Goal: Task Accomplishment & Management: Complete application form

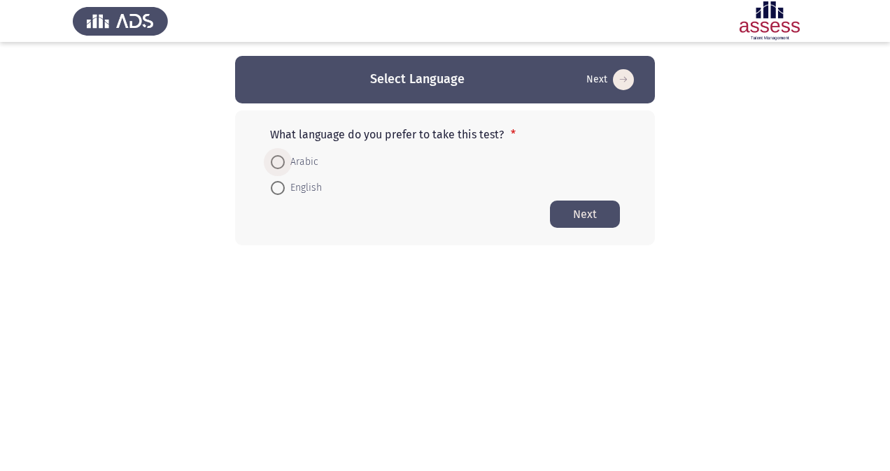
click at [280, 158] on span at bounding box center [278, 162] width 14 height 14
click at [280, 158] on input "Arabic" at bounding box center [278, 162] width 14 height 14
radio input "true"
click at [574, 207] on button "Next" at bounding box center [585, 213] width 70 height 27
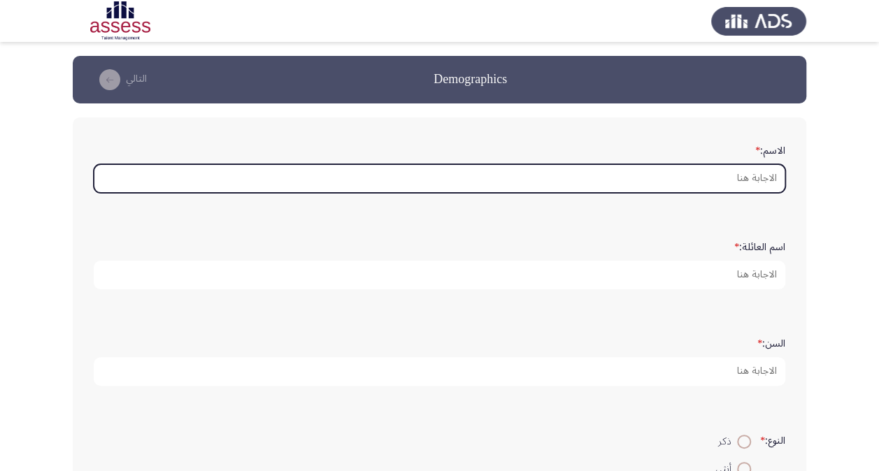
click at [629, 179] on input "الاسم: *" at bounding box center [440, 178] width 692 height 29
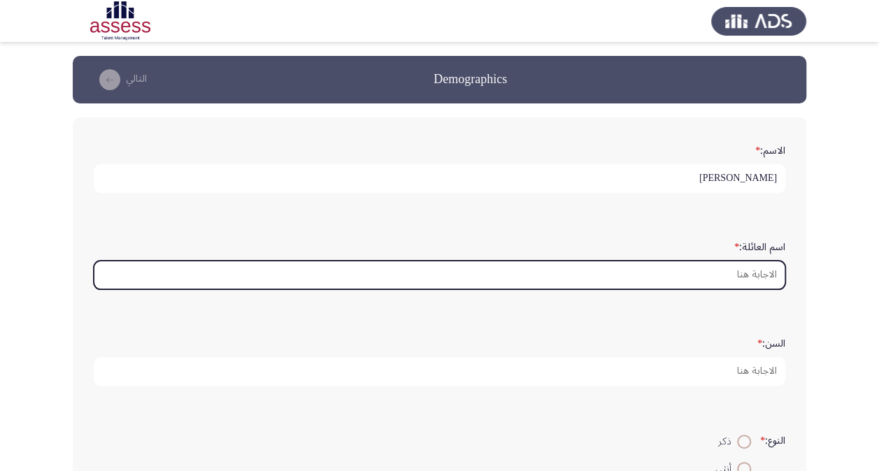
click at [642, 267] on input "اسم العائلة: *" at bounding box center [440, 275] width 692 height 29
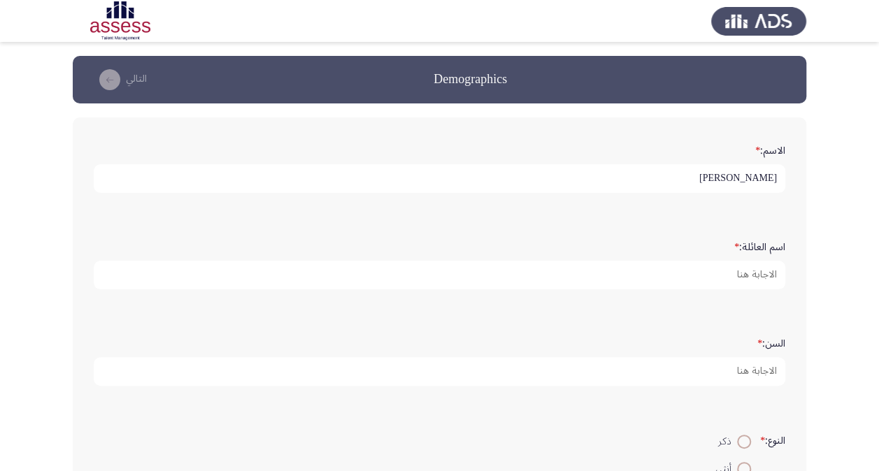
drag, startPoint x: 724, startPoint y: 176, endPoint x: 809, endPoint y: 175, distance: 85.3
click at [809, 175] on app-assessment-container "Demographics التالي الاسم: * [PERSON_NAME] اسم العائلة: * السن: * النوع: * ذكر …" at bounding box center [439, 418] width 879 height 724
type input "Helana"
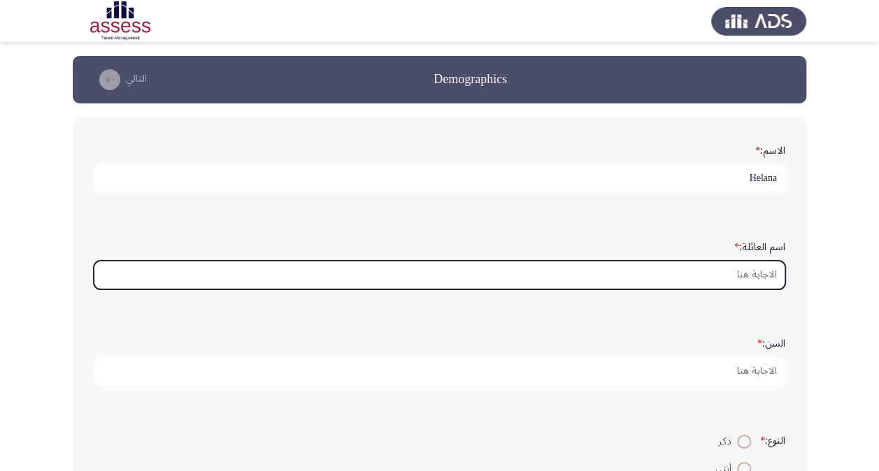
click at [730, 276] on input "اسم العائلة: *" at bounding box center [440, 275] width 692 height 29
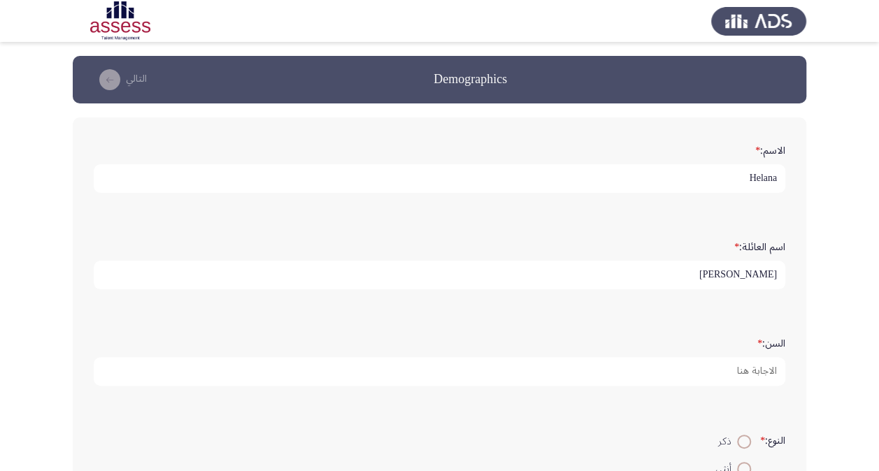
type input "[PERSON_NAME]"
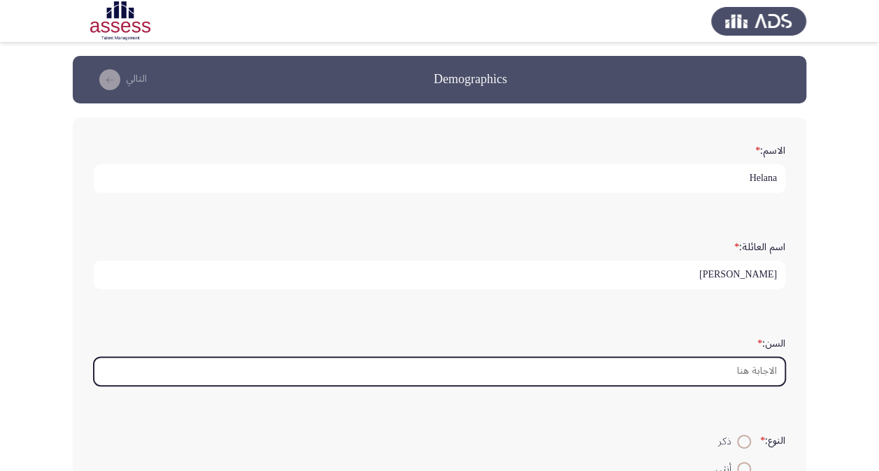
click at [719, 367] on input "السن: *" at bounding box center [440, 371] width 692 height 29
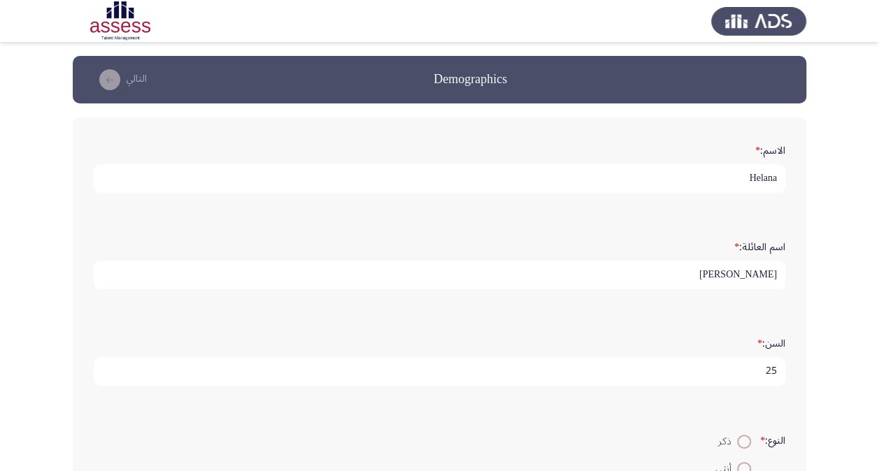
scroll to position [4, 0]
type input "25"
click at [741, 463] on span at bounding box center [744, 469] width 14 height 14
click at [741, 463] on input "أنثي" at bounding box center [744, 469] width 14 height 14
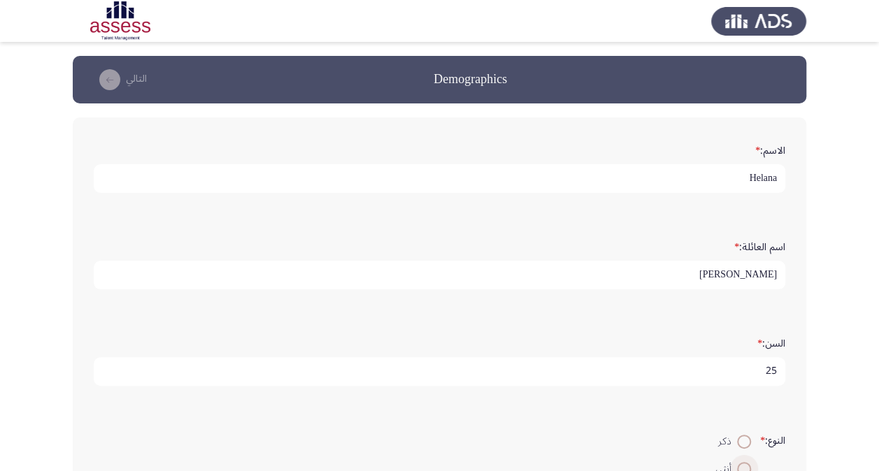
radio input "true"
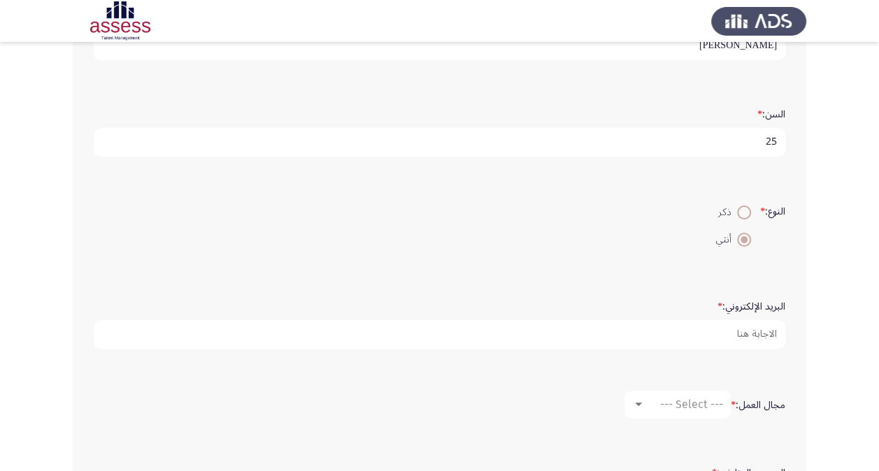
scroll to position [230, 0]
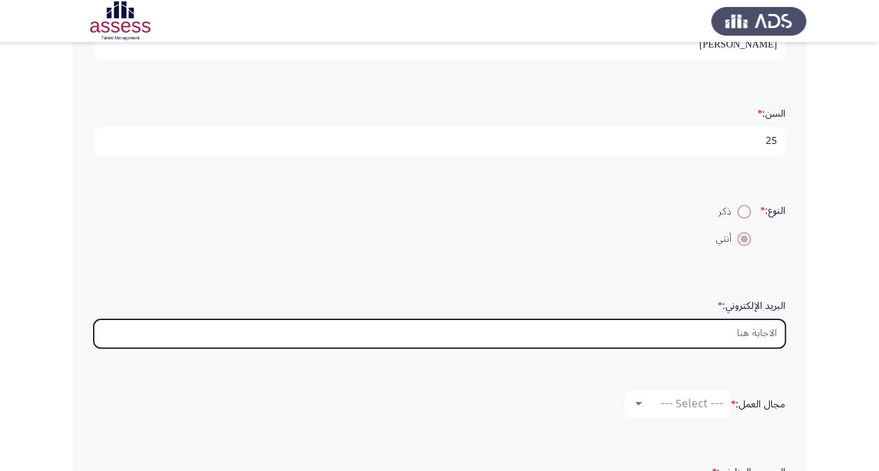
click at [684, 331] on input "البريد الإلكتروني: *" at bounding box center [440, 334] width 692 height 29
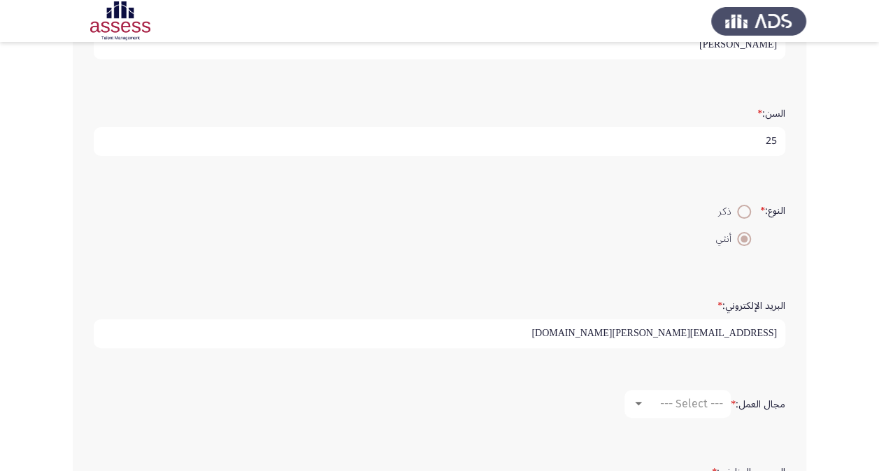
type input "[EMAIL_ADDRESS][PERSON_NAME][DOMAIN_NAME]"
click at [632, 402] on div at bounding box center [638, 404] width 13 height 11
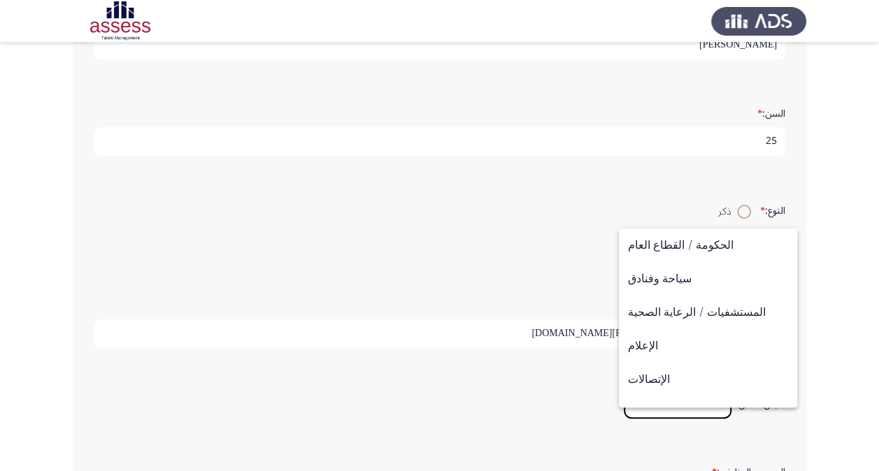
scroll to position [314, 0]
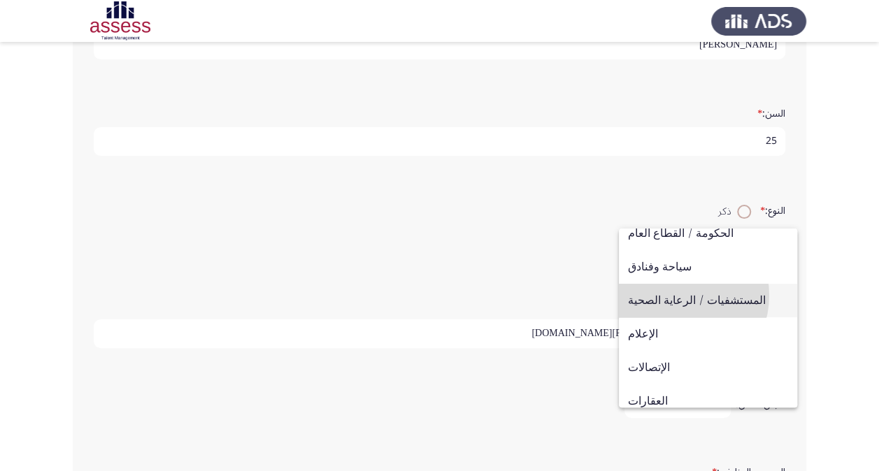
click at [676, 295] on span "المستشفيات / الرعاية الصحية" at bounding box center [708, 301] width 160 height 34
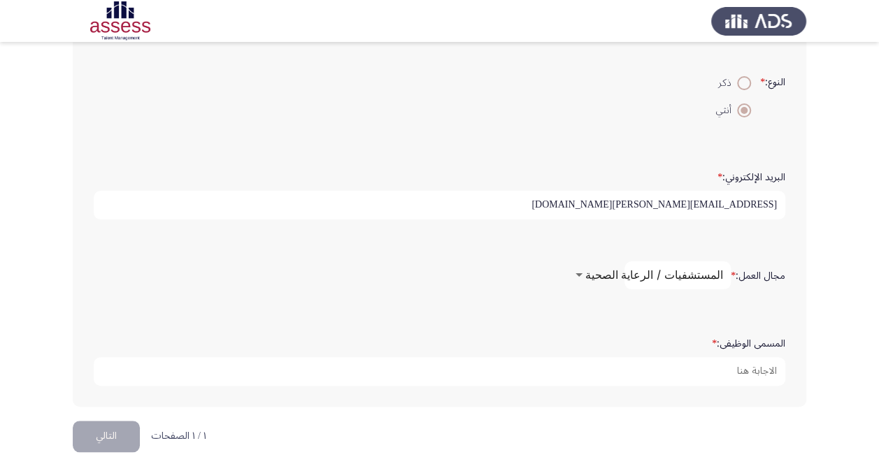
scroll to position [361, 0]
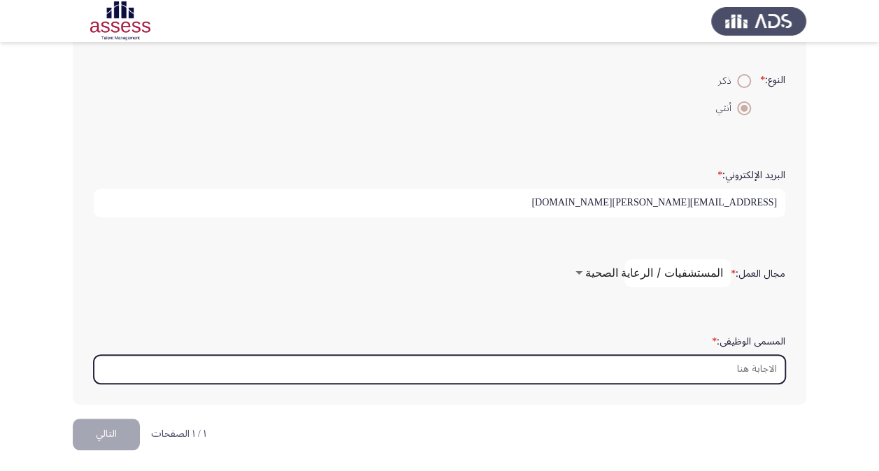
click at [592, 367] on input "المسمى الوظيفى: *" at bounding box center [440, 369] width 692 height 29
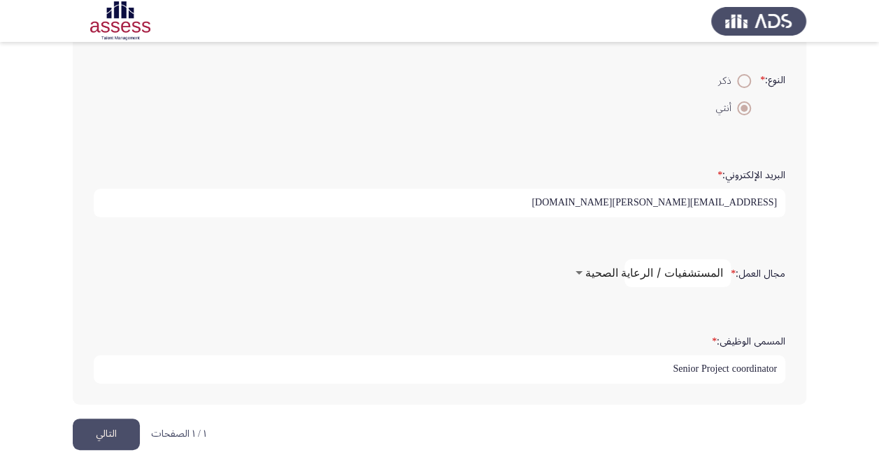
type input "Senior Project coordinator"
click at [98, 433] on button "التالي" at bounding box center [106, 434] width 67 height 31
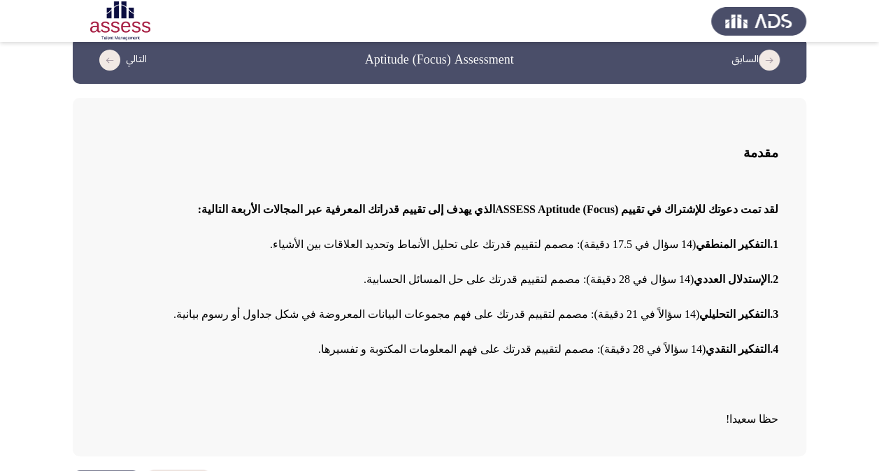
scroll to position [64, 0]
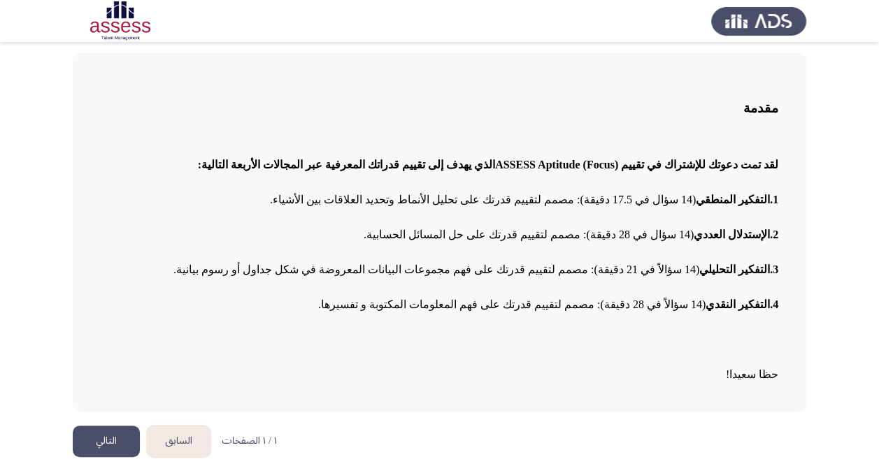
click at [107, 433] on button "التالي" at bounding box center [106, 441] width 67 height 31
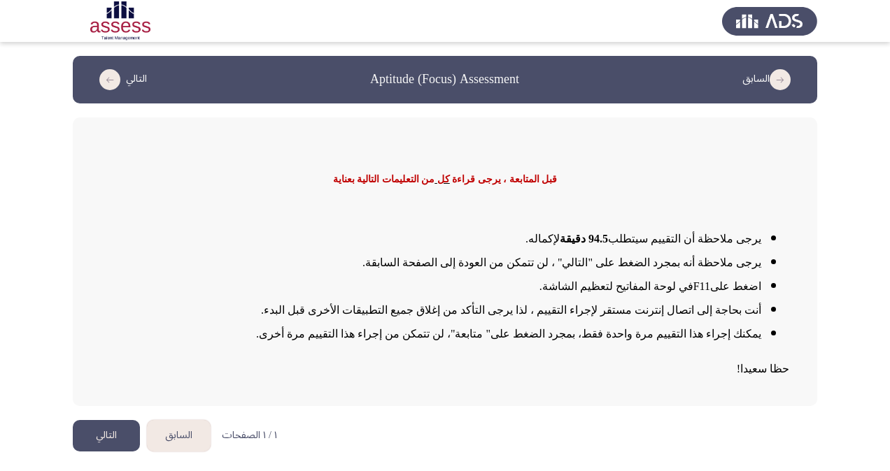
click at [129, 425] on button "التالي" at bounding box center [106, 435] width 67 height 31
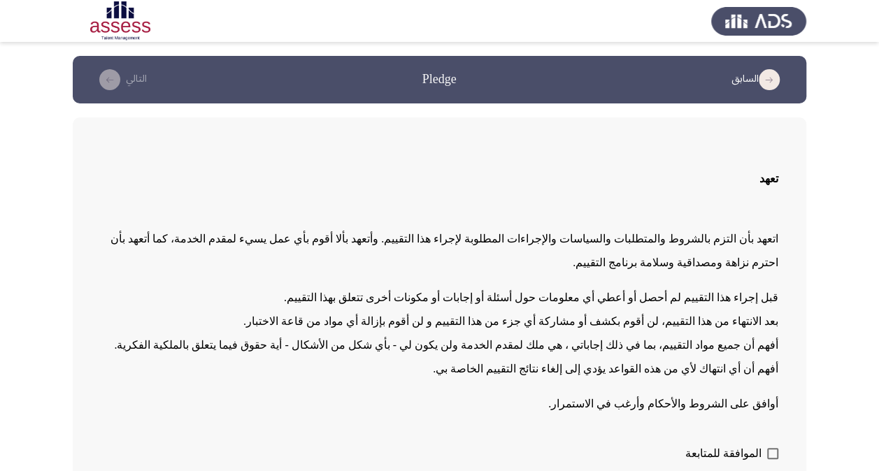
scroll to position [66, 0]
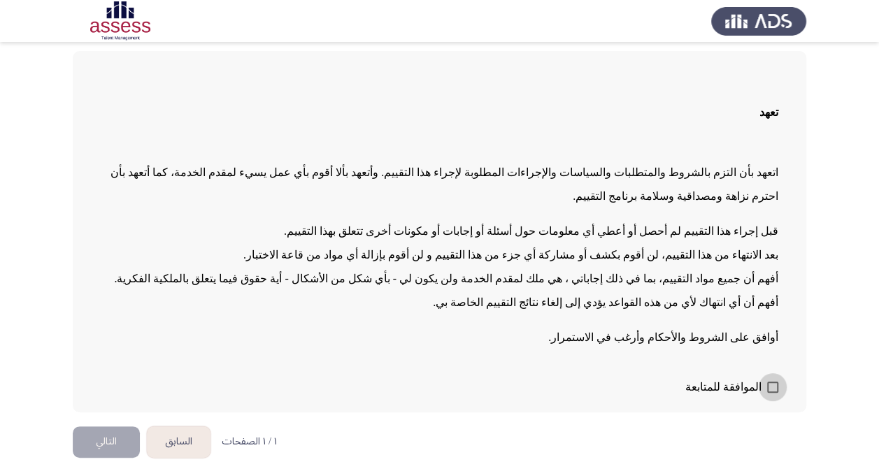
click at [769, 390] on span at bounding box center [772, 387] width 11 height 11
click at [772, 393] on input "الموافقة للمتابعة" at bounding box center [772, 393] width 1 height 1
checkbox input "true"
click at [113, 441] on button "التالي" at bounding box center [106, 442] width 67 height 31
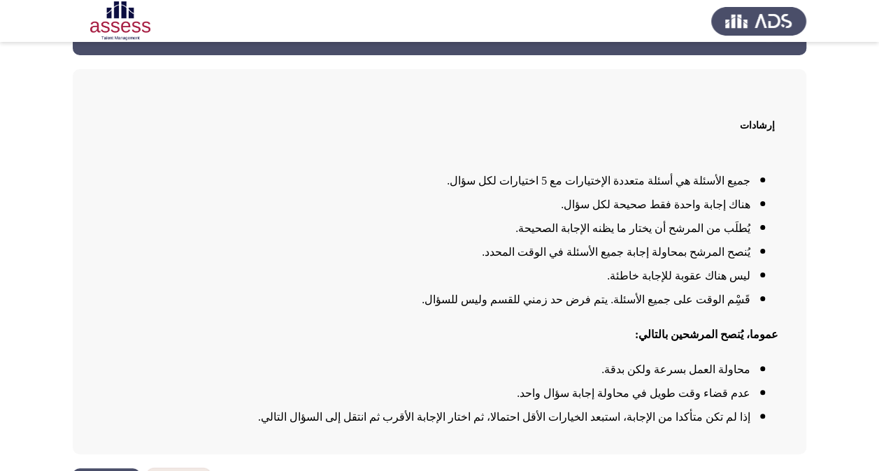
scroll to position [91, 0]
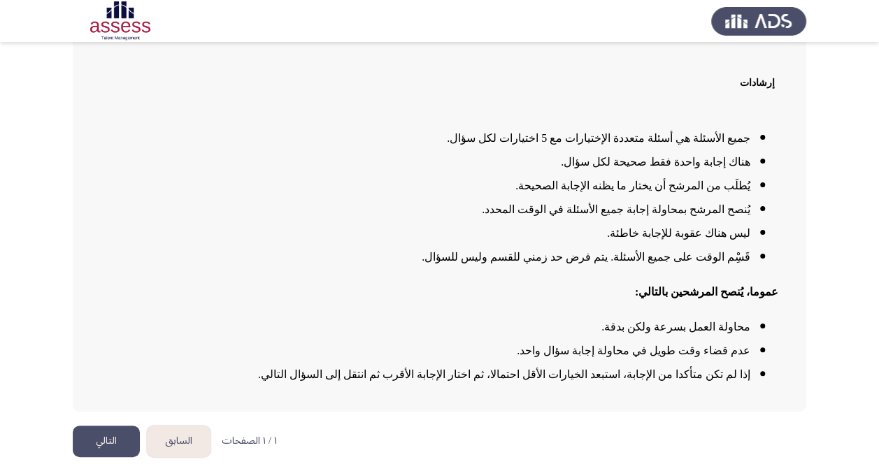
click at [99, 442] on button "التالي" at bounding box center [106, 441] width 67 height 31
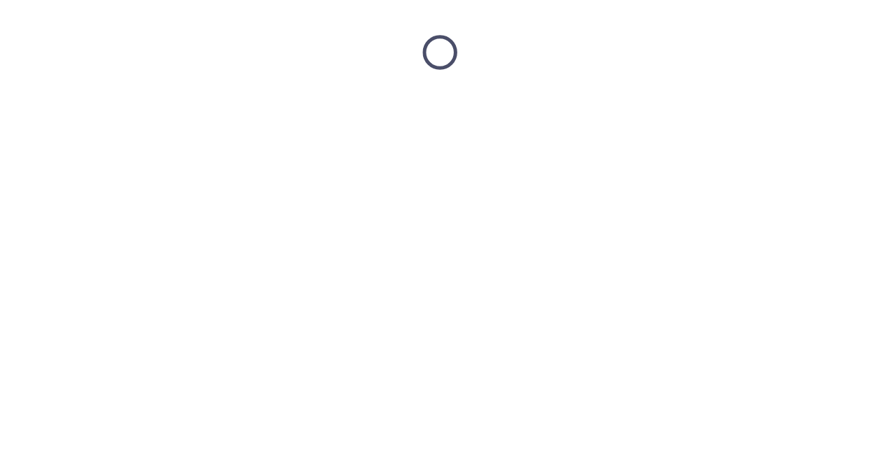
scroll to position [0, 0]
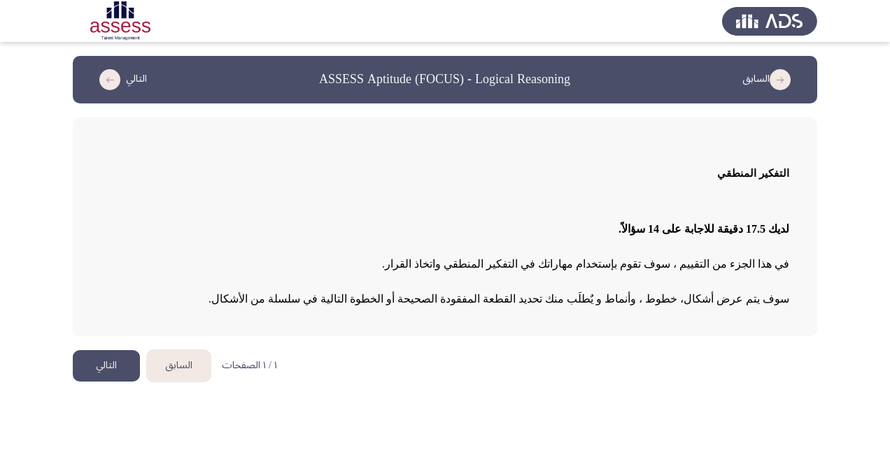
click at [90, 373] on button "التالي" at bounding box center [106, 365] width 67 height 31
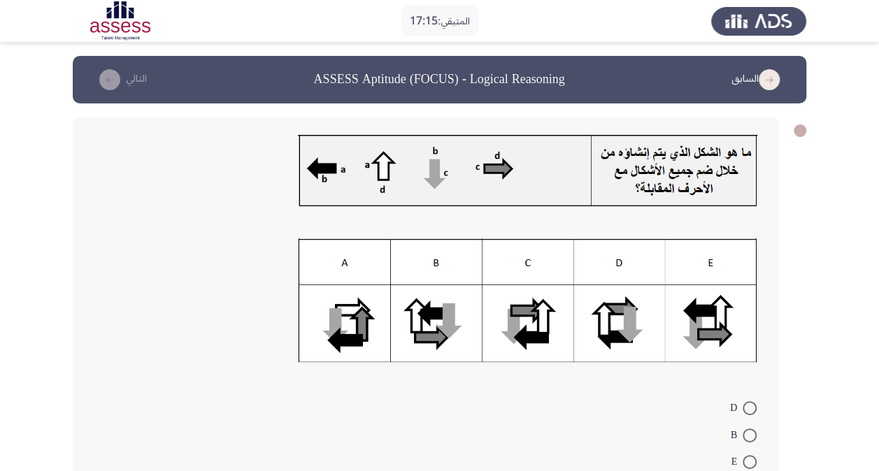
drag, startPoint x: 90, startPoint y: 373, endPoint x: 115, endPoint y: 399, distance: 36.1
click at [115, 399] on div "D B E C A" at bounding box center [426, 332] width 706 height 429
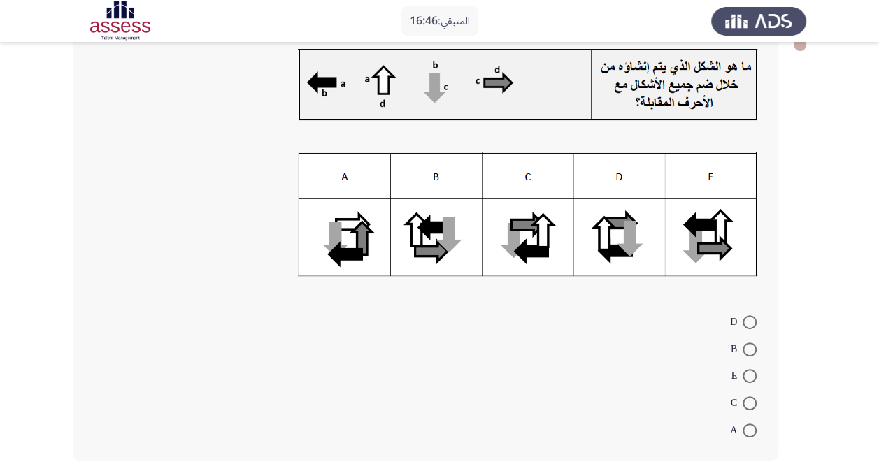
scroll to position [87, 0]
click at [746, 375] on span at bounding box center [750, 376] width 14 height 14
click at [746, 375] on input "E" at bounding box center [750, 376] width 14 height 14
radio input "true"
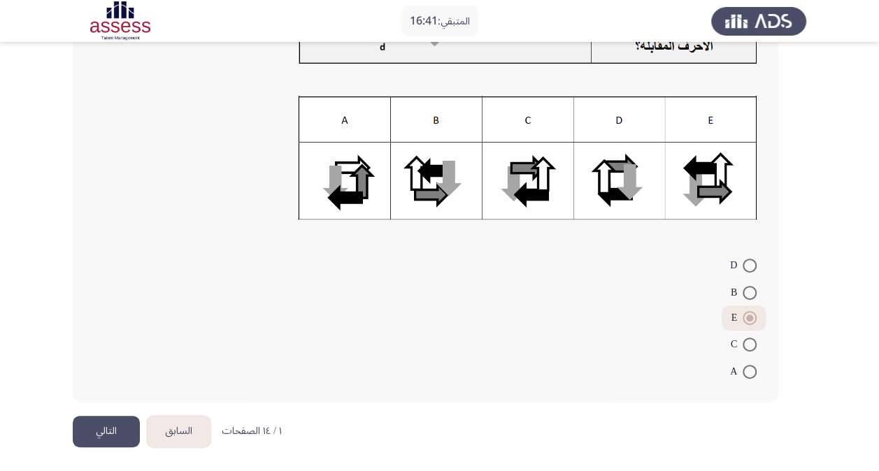
click at [111, 420] on button "التالي" at bounding box center [106, 431] width 67 height 31
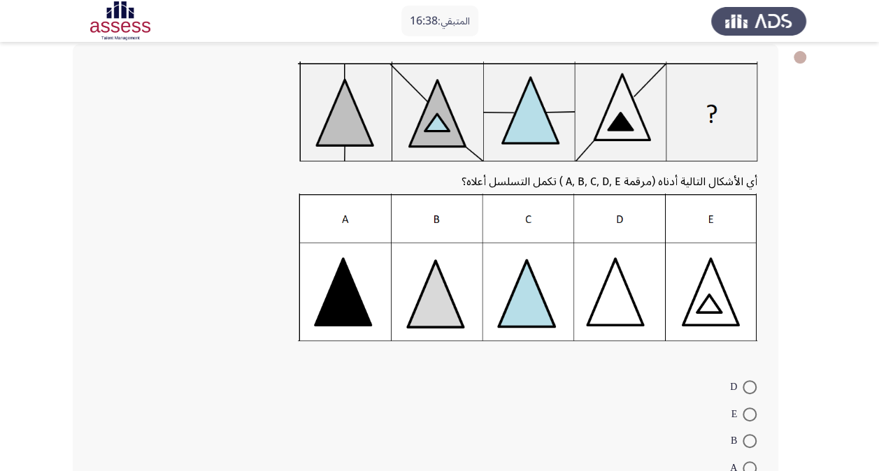
scroll to position [74, 0]
click at [752, 462] on span at bounding box center [750, 468] width 14 height 14
click at [752, 462] on input "A" at bounding box center [750, 468] width 14 height 14
radio input "true"
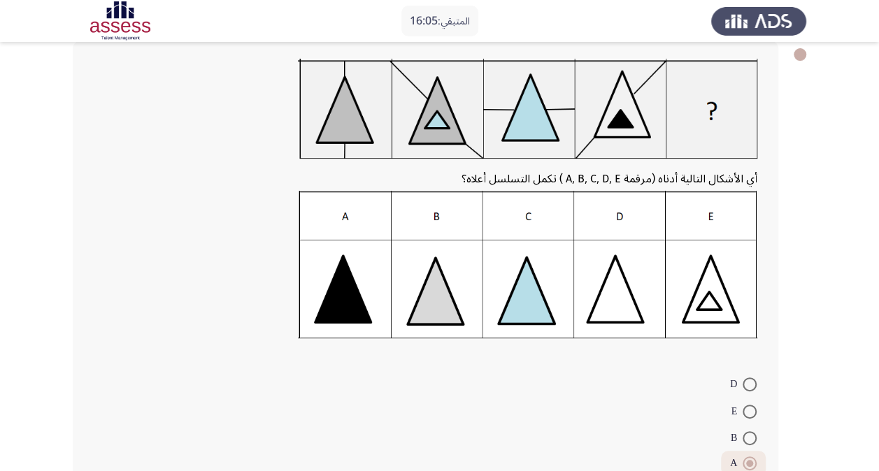
scroll to position [194, 0]
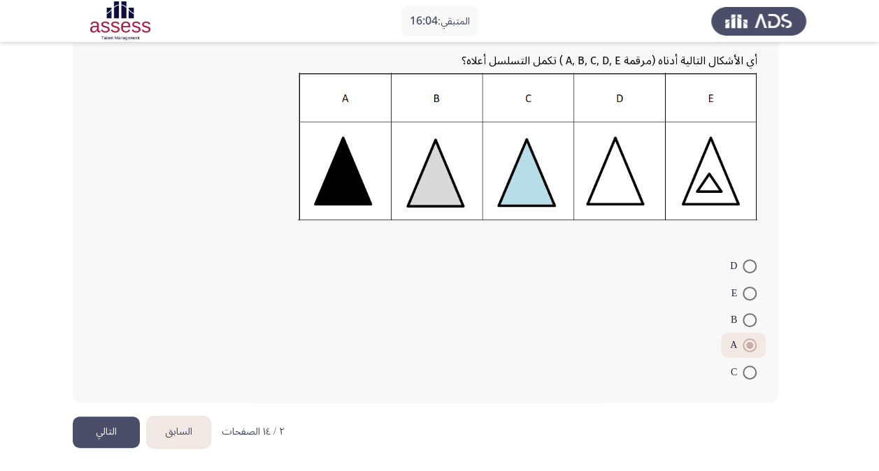
click at [111, 421] on button "التالي" at bounding box center [106, 432] width 67 height 31
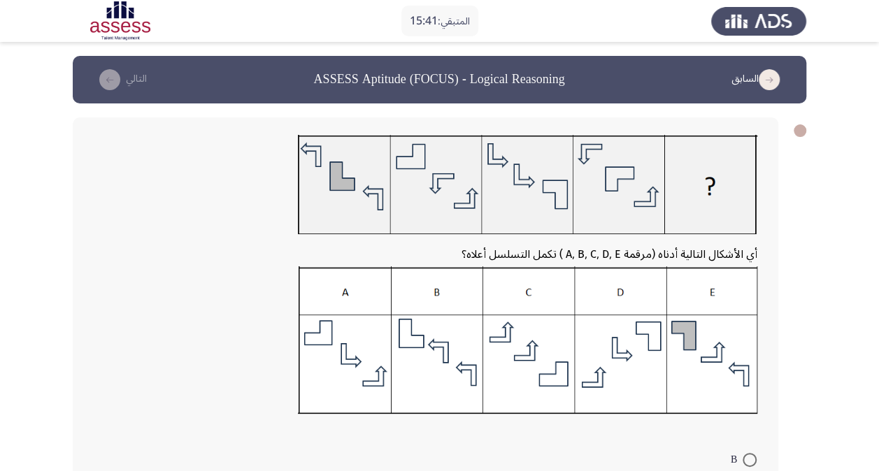
drag, startPoint x: 829, startPoint y: 113, endPoint x: 671, endPoint y: 249, distance: 208.3
click at [671, 249] on app-assessment-container "المتبقي: 15:41 السابق ASSESS Aptitude (FOCUS) - Logical Reasoning التالي أي الأ…" at bounding box center [439, 334] width 879 height 556
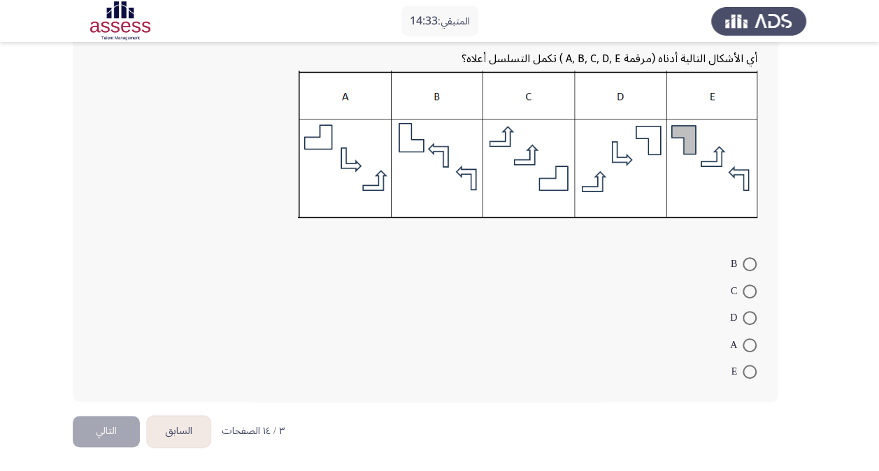
click at [744, 290] on span at bounding box center [750, 292] width 14 height 14
click at [744, 290] on input "C" at bounding box center [750, 292] width 14 height 14
radio input "true"
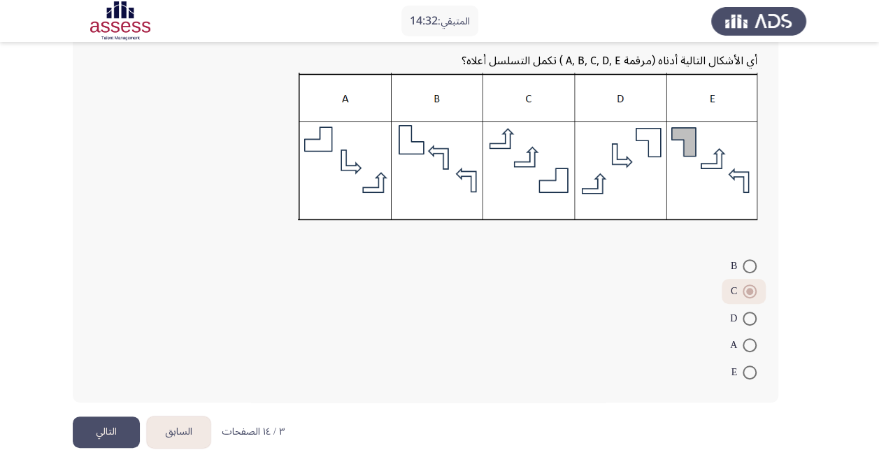
click at [87, 423] on button "التالي" at bounding box center [106, 432] width 67 height 31
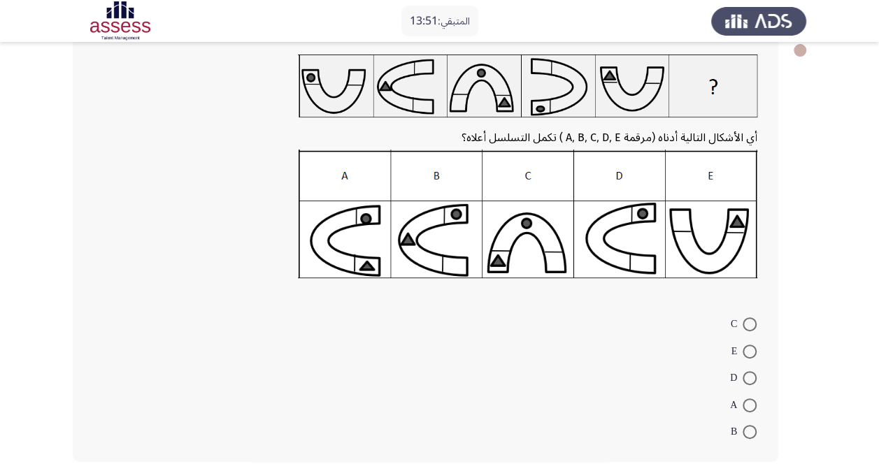
scroll to position [84, 0]
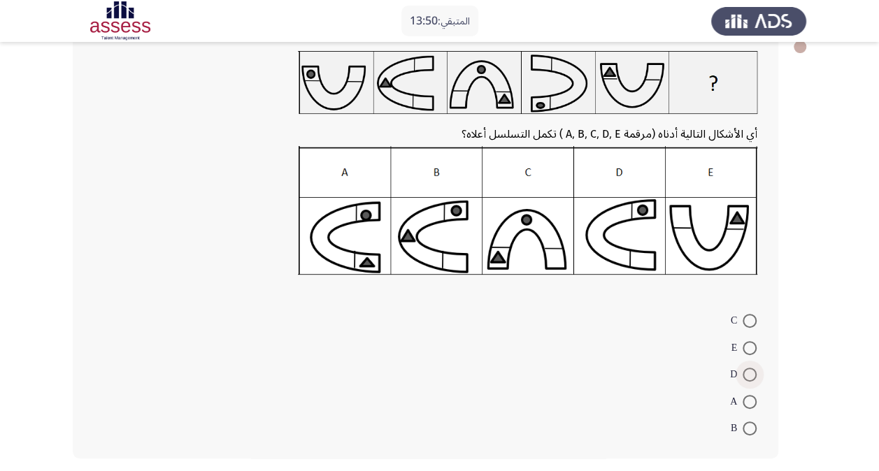
click at [744, 374] on span at bounding box center [750, 375] width 14 height 14
click at [744, 374] on input "D" at bounding box center [750, 375] width 14 height 14
radio input "true"
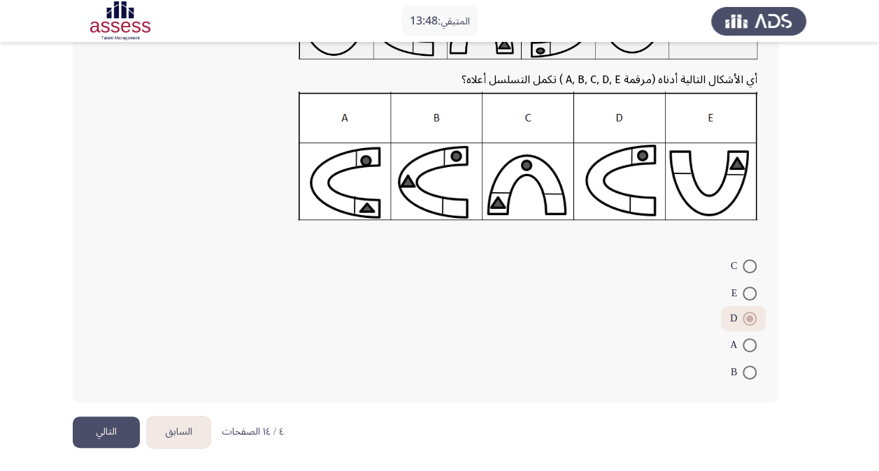
click at [104, 431] on button "التالي" at bounding box center [106, 432] width 67 height 31
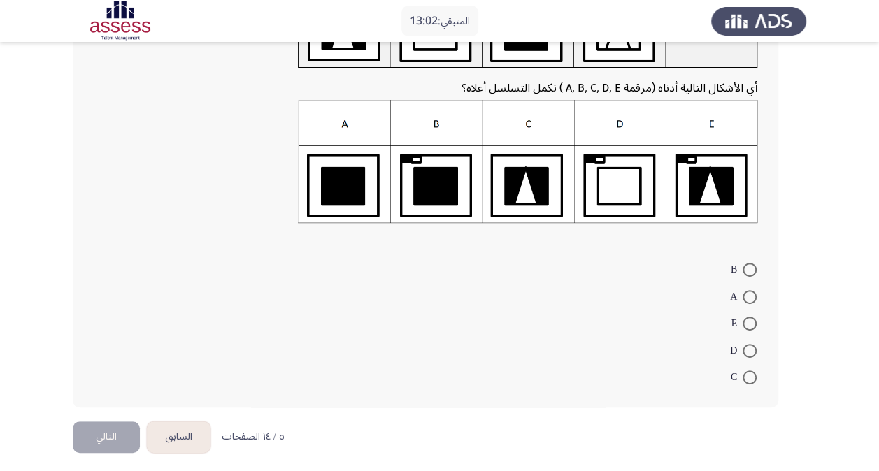
scroll to position [151, 0]
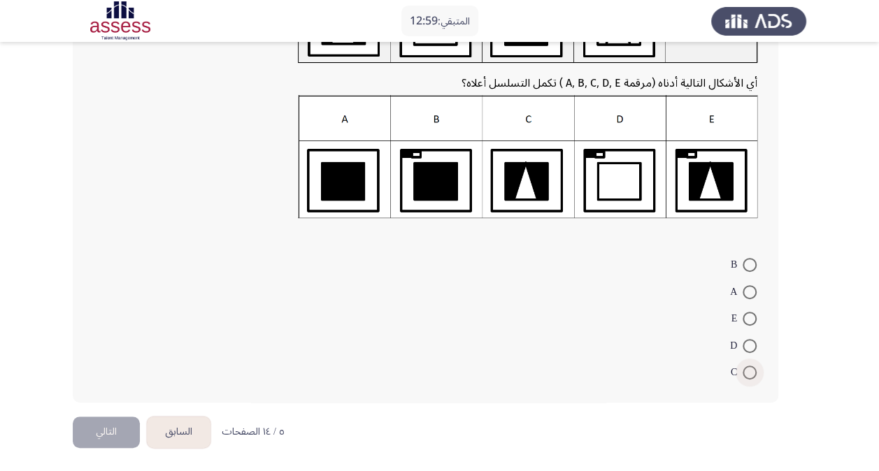
click at [753, 376] on span at bounding box center [750, 373] width 14 height 14
click at [753, 376] on input "C" at bounding box center [750, 373] width 14 height 14
radio input "true"
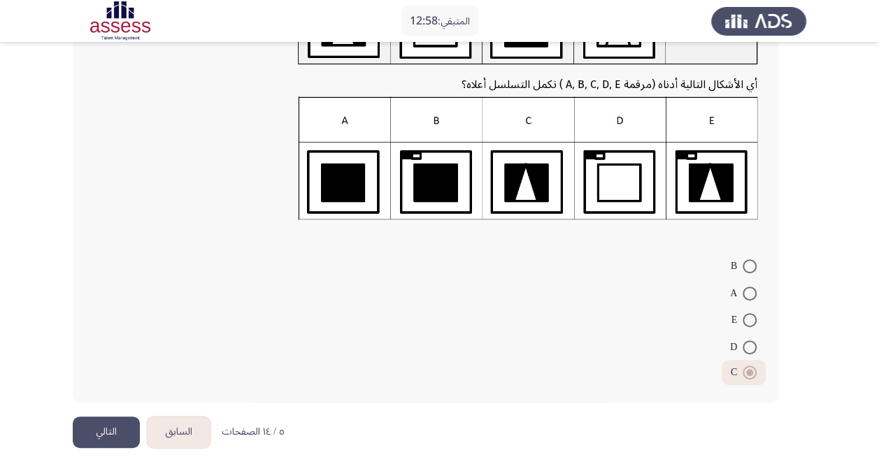
click at [103, 420] on button "التالي" at bounding box center [106, 432] width 67 height 31
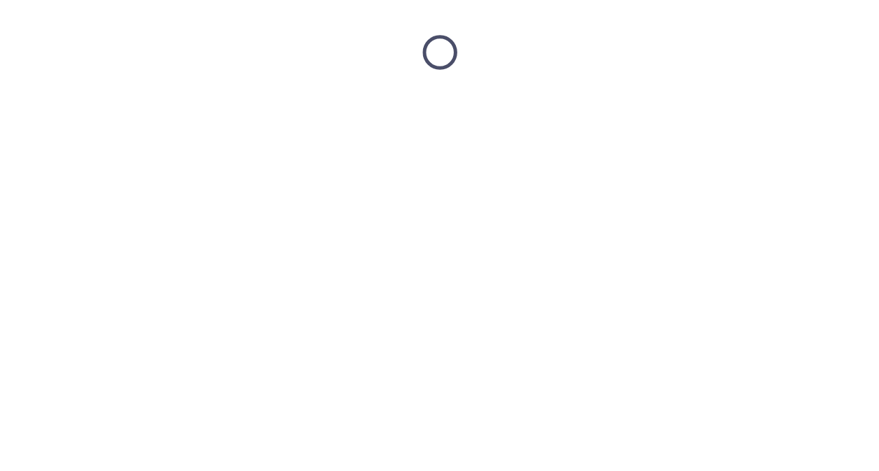
scroll to position [0, 0]
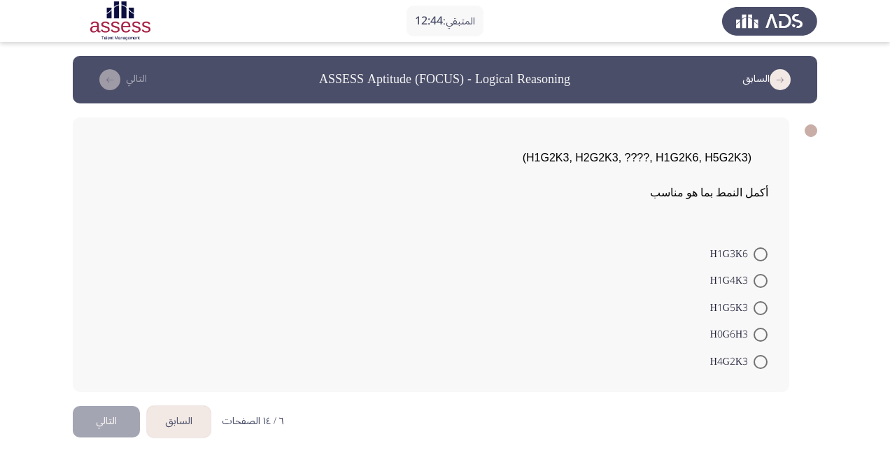
click at [352, 434] on html "المتبقي: 12:44 السابق ASSESS Aptitude (FOCUS) - Logical Reasoning التالي (H1G2K…" at bounding box center [445, 231] width 890 height 462
click at [760, 285] on span at bounding box center [760, 281] width 14 height 14
click at [760, 285] on input "H1G4K3" at bounding box center [760, 281] width 14 height 14
radio input "true"
click at [113, 430] on button "التالي" at bounding box center [106, 419] width 67 height 31
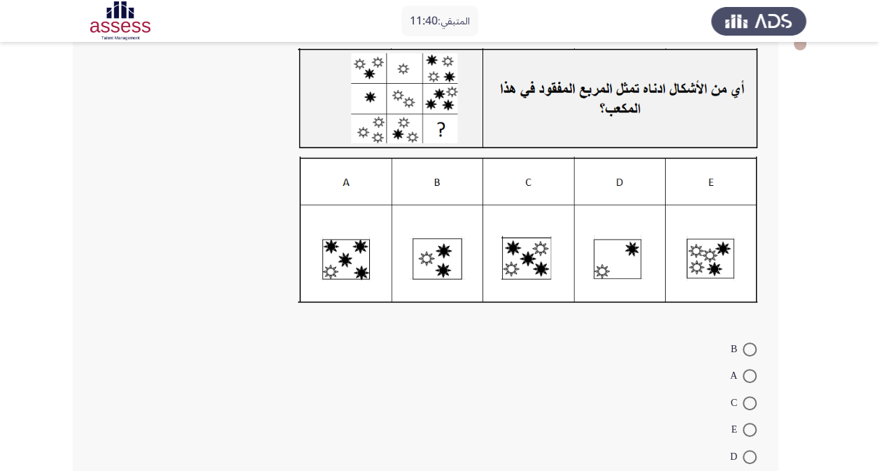
scroll to position [97, 0]
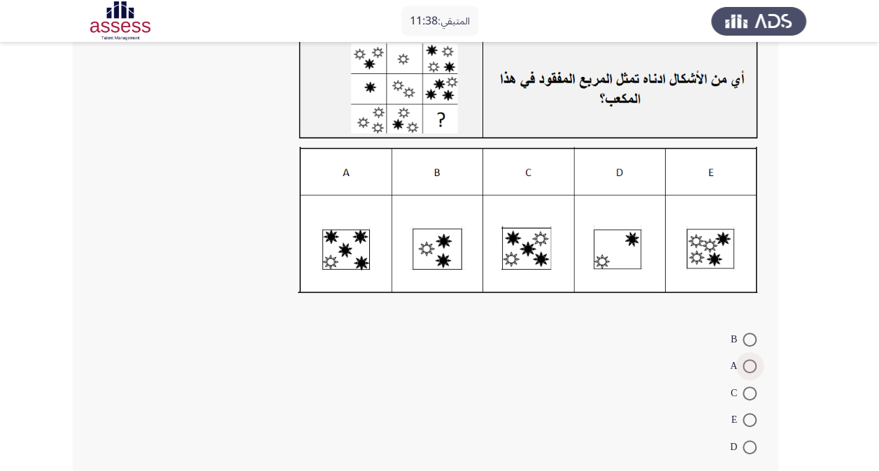
click at [750, 361] on span at bounding box center [750, 367] width 14 height 14
click at [750, 361] on input "A" at bounding box center [750, 367] width 14 height 14
radio input "true"
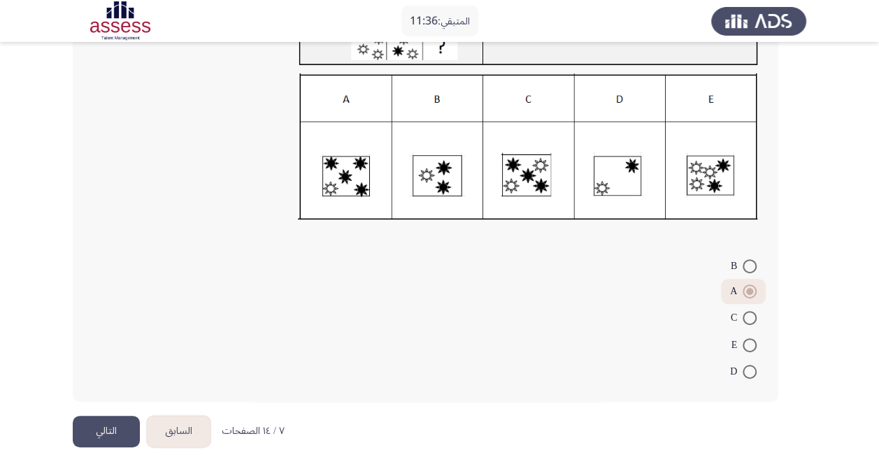
click at [92, 439] on button "التالي" at bounding box center [106, 431] width 67 height 31
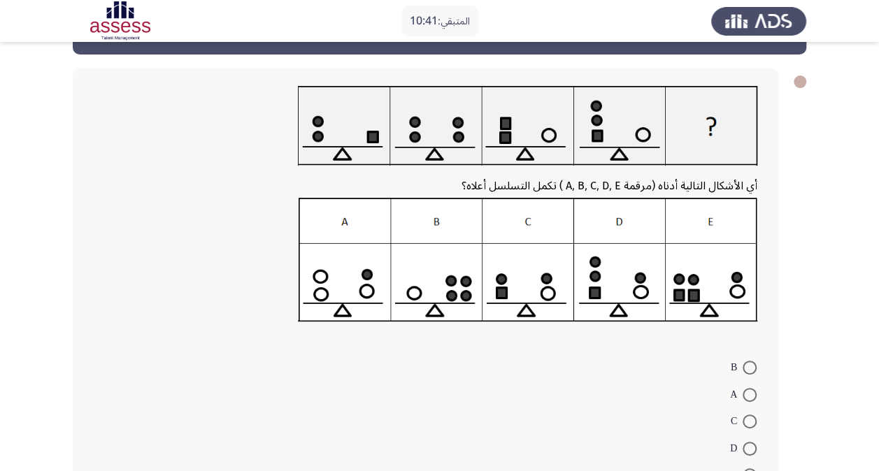
scroll to position [59, 0]
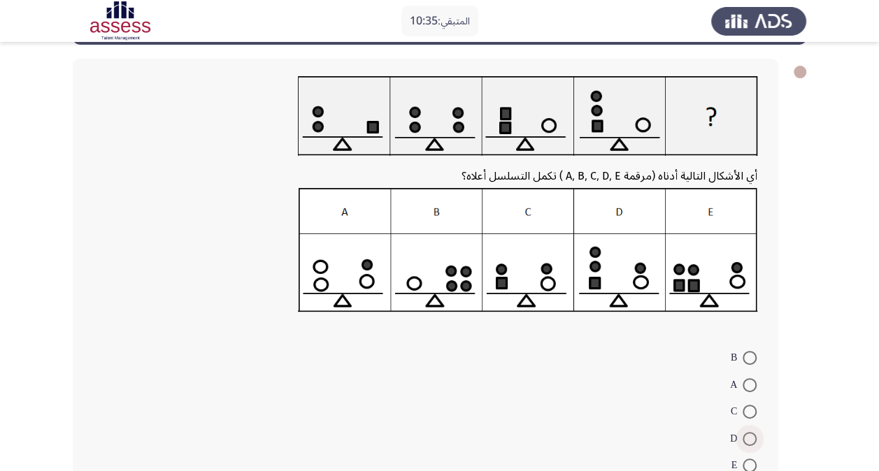
click at [751, 439] on span at bounding box center [750, 439] width 14 height 14
click at [751, 439] on input "D" at bounding box center [750, 439] width 14 height 14
radio input "true"
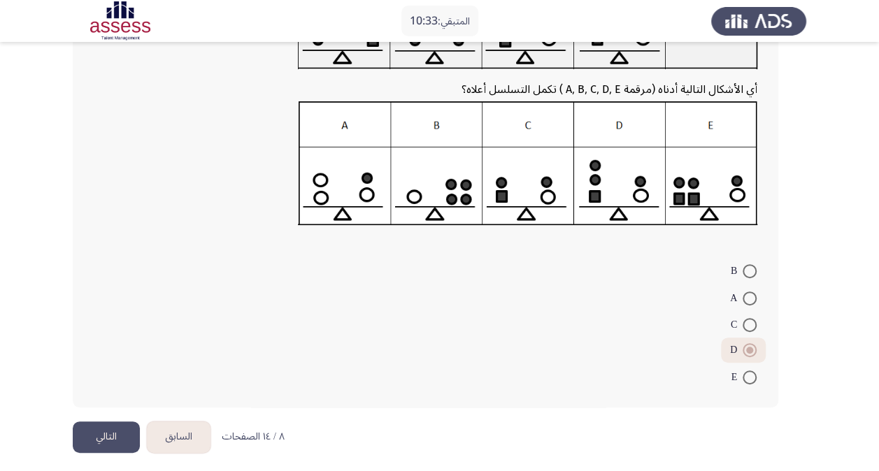
scroll to position [150, 0]
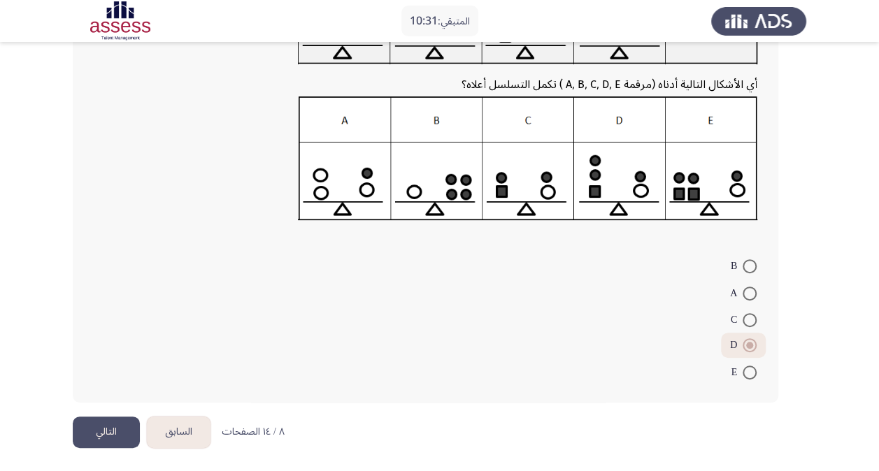
click at [116, 428] on button "التالي" at bounding box center [106, 432] width 67 height 31
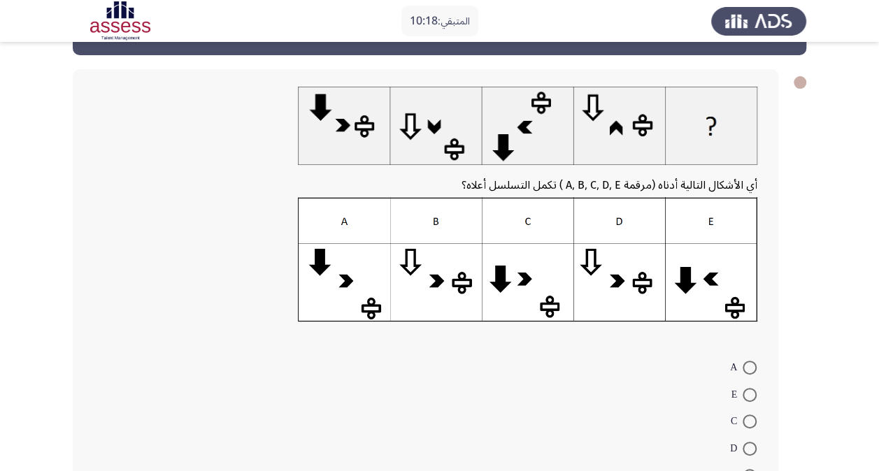
scroll to position [50, 0]
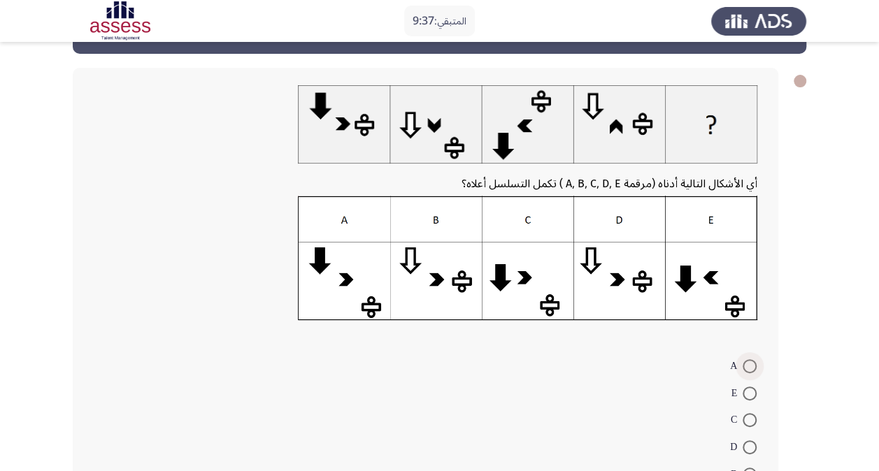
click at [746, 362] on span at bounding box center [750, 367] width 14 height 14
click at [746, 362] on input "A" at bounding box center [750, 367] width 14 height 14
radio input "true"
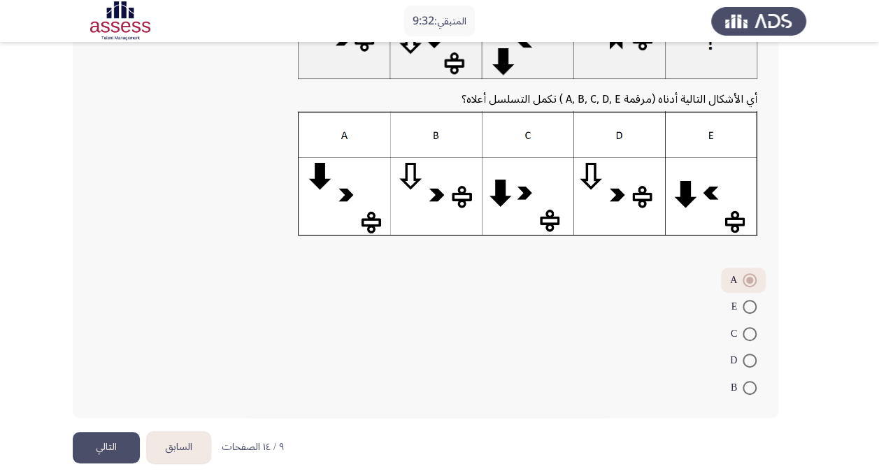
scroll to position [150, 0]
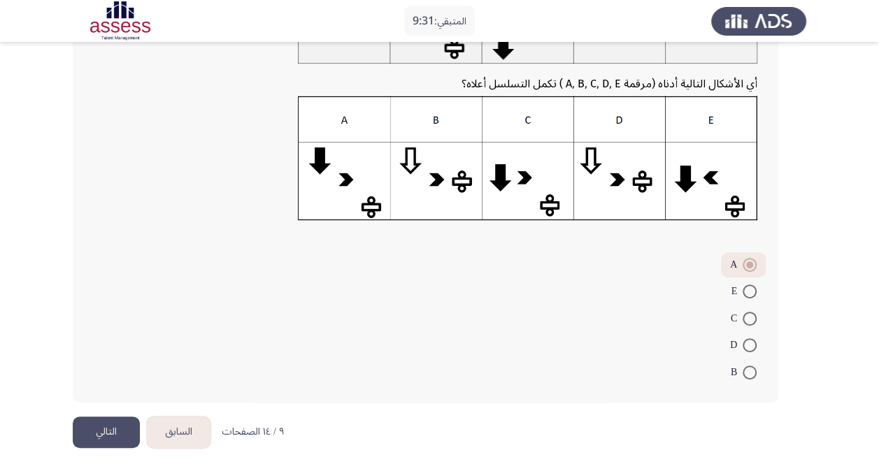
click at [91, 428] on button "التالي" at bounding box center [106, 432] width 67 height 31
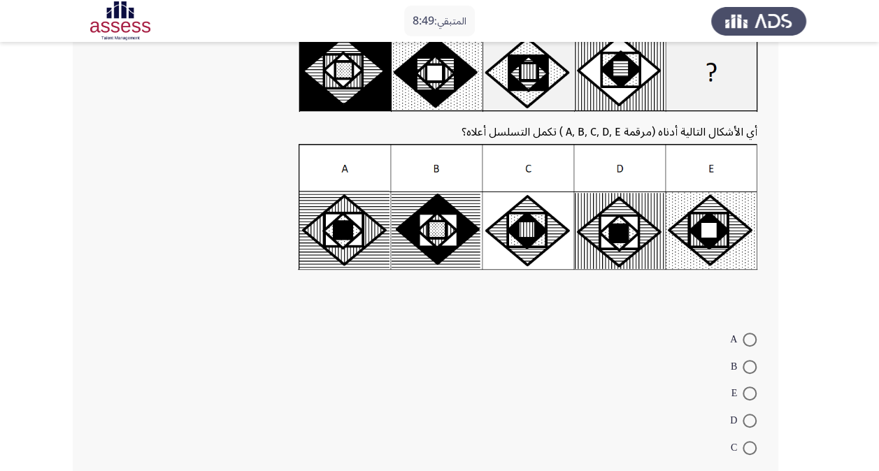
scroll to position [105, 0]
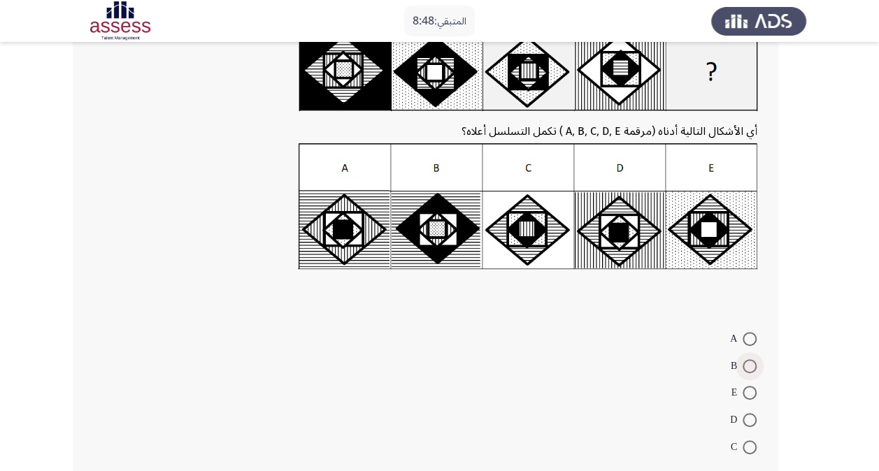
click at [743, 371] on span at bounding box center [750, 367] width 14 height 14
click at [743, 371] on input "B" at bounding box center [750, 367] width 14 height 14
radio input "true"
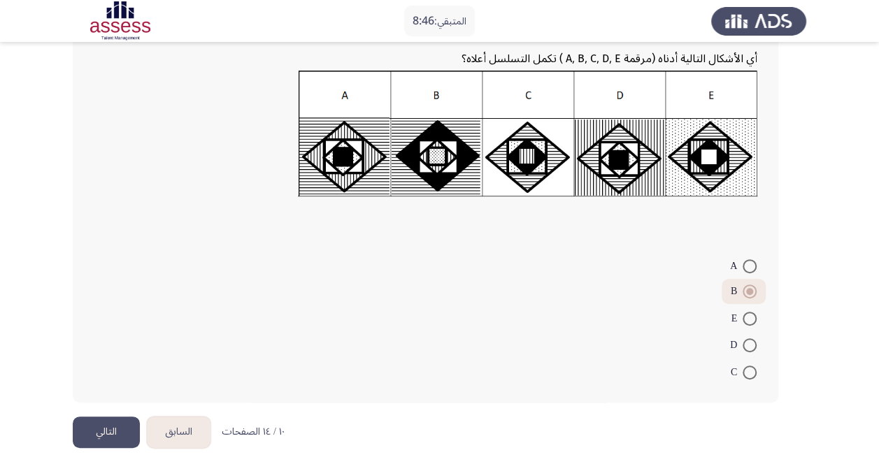
click at [118, 429] on button "التالي" at bounding box center [106, 432] width 67 height 31
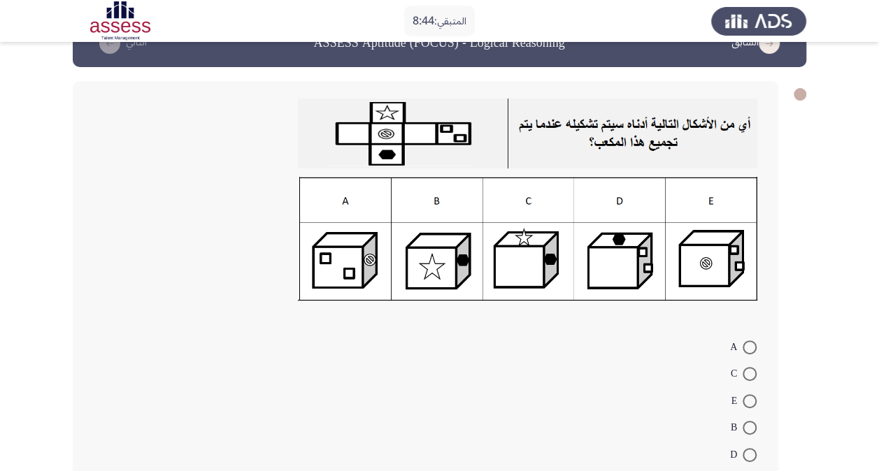
scroll to position [35, 0]
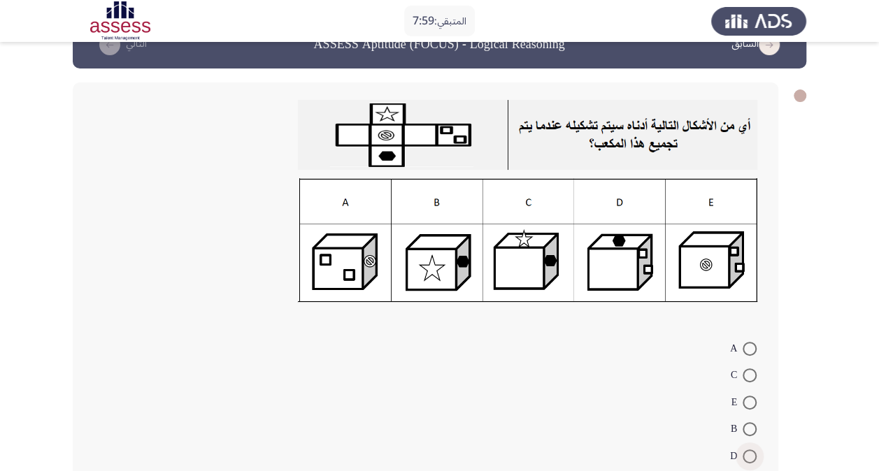
click at [747, 457] on span at bounding box center [750, 457] width 14 height 14
click at [747, 457] on input "D" at bounding box center [750, 457] width 14 height 14
radio input "true"
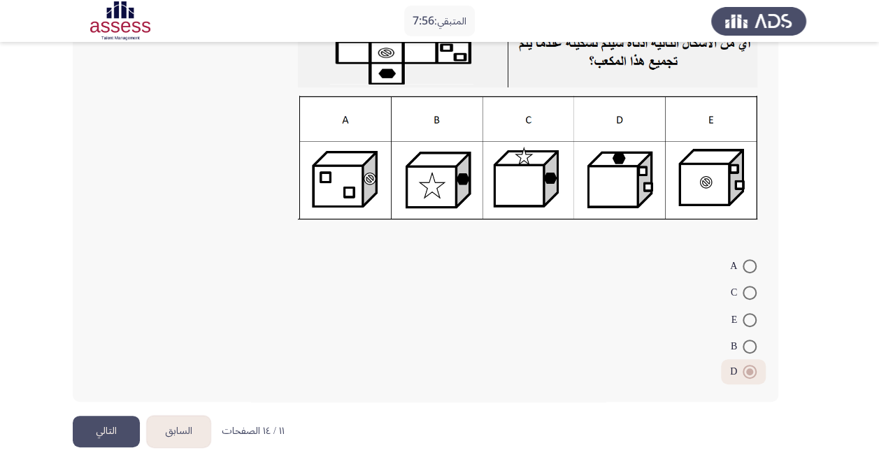
click at [94, 427] on button "التالي" at bounding box center [106, 431] width 67 height 31
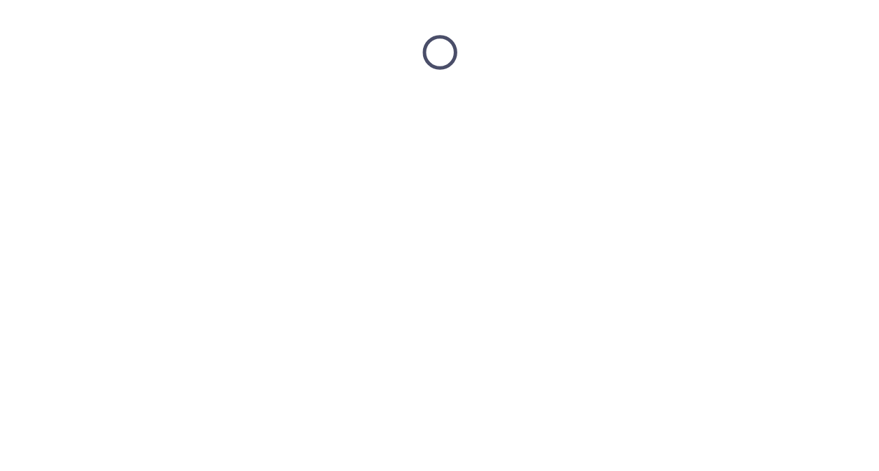
scroll to position [0, 0]
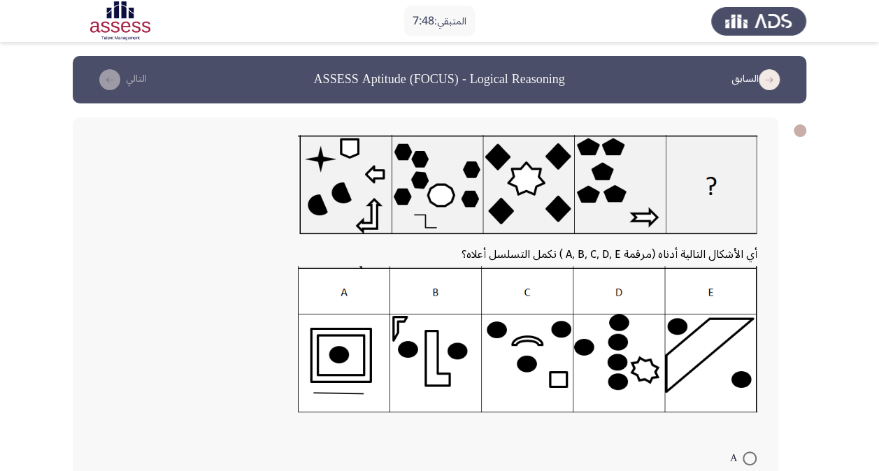
click at [624, 92] on header "السابق ASSESS Aptitude (FOCUS) - Logical Reasoning التالي" at bounding box center [440, 80] width 734 height 48
click at [765, 77] on icon "load previous page" at bounding box center [769, 79] width 21 height 21
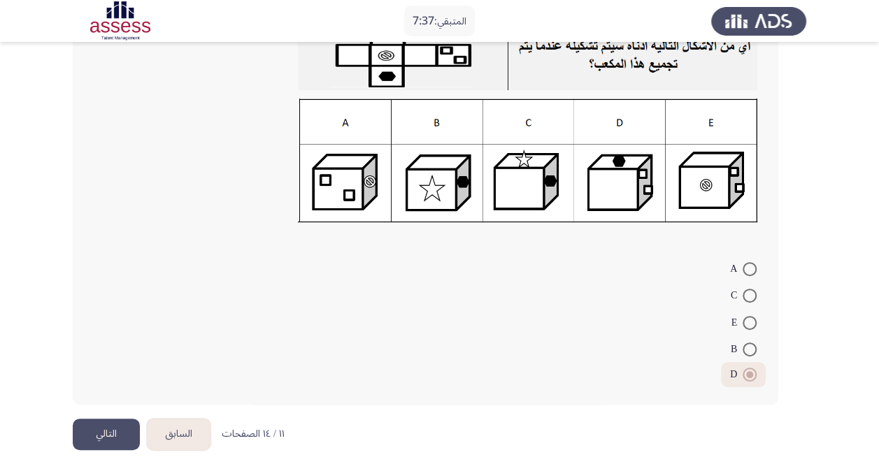
scroll to position [118, 0]
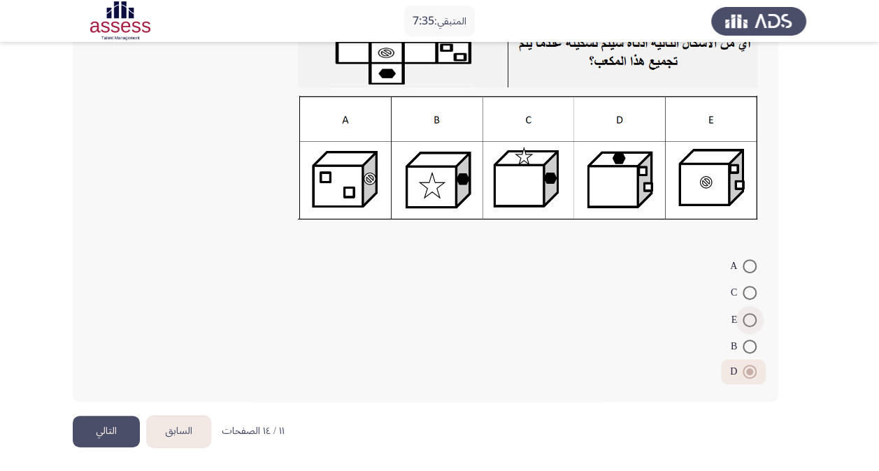
click at [753, 320] on span at bounding box center [750, 320] width 14 height 14
click at [753, 320] on input "E" at bounding box center [750, 320] width 14 height 14
radio input "true"
click at [125, 429] on button "التالي" at bounding box center [106, 431] width 67 height 31
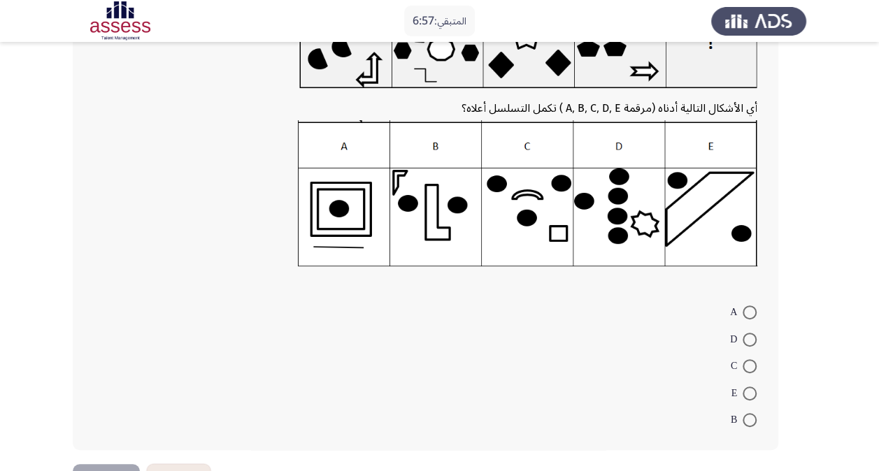
scroll to position [148, 0]
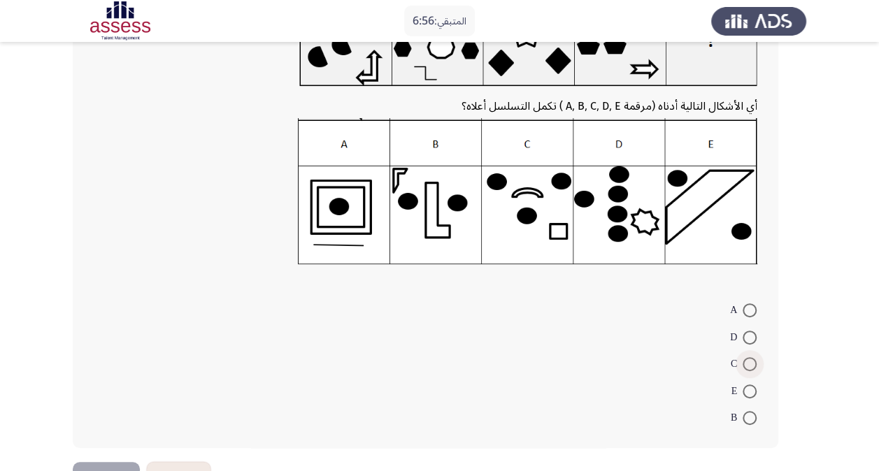
click at [753, 362] on span at bounding box center [750, 364] width 14 height 14
click at [753, 362] on input "C" at bounding box center [750, 364] width 14 height 14
radio input "true"
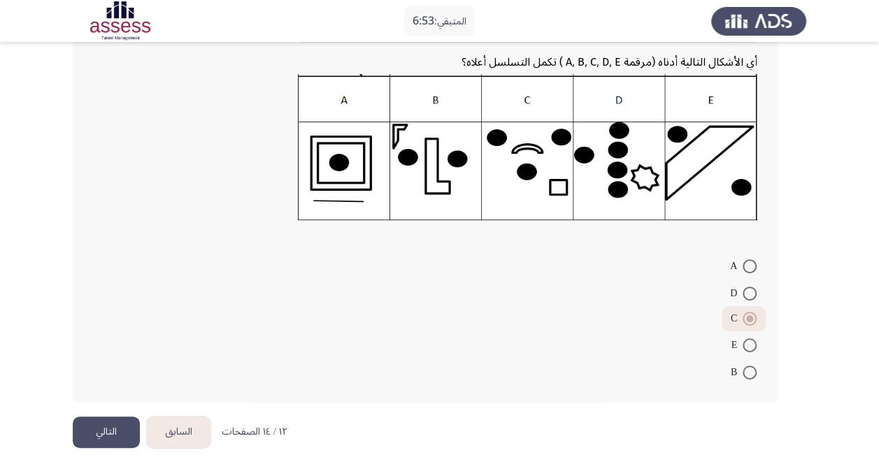
click at [129, 425] on button "التالي" at bounding box center [106, 432] width 67 height 31
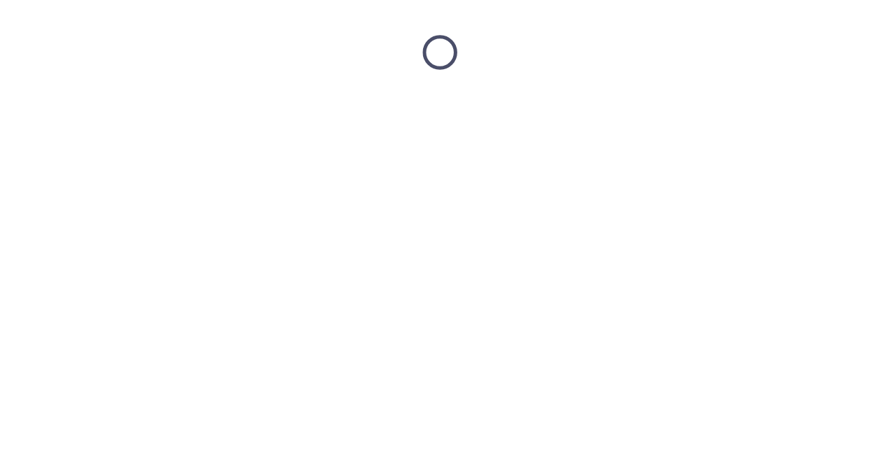
scroll to position [0, 0]
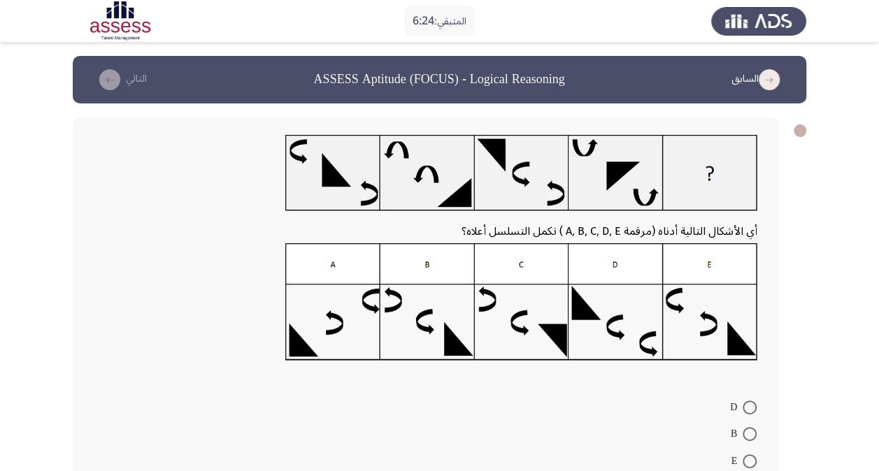
click at [362, 218] on div at bounding box center [426, 177] width 664 height 85
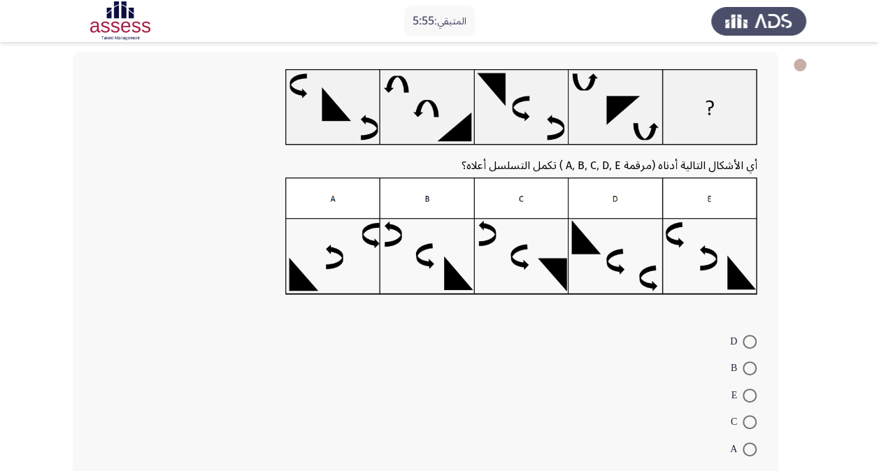
scroll to position [55, 0]
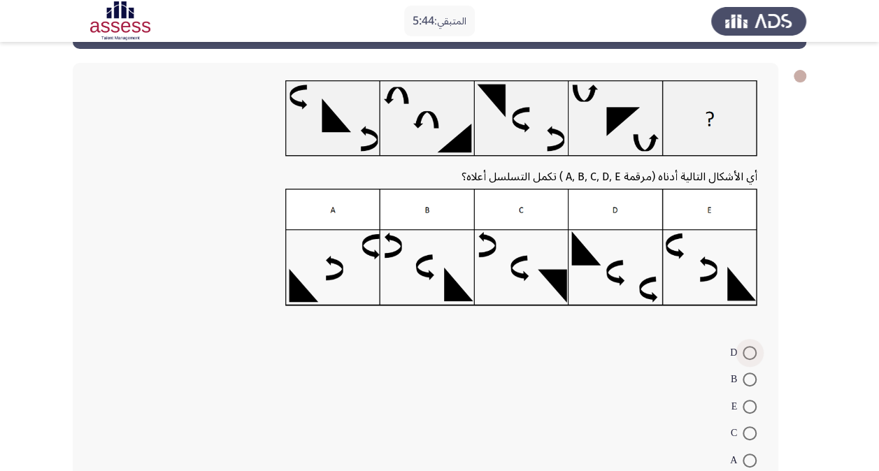
click at [741, 357] on span "D" at bounding box center [736, 353] width 13 height 17
click at [743, 357] on input "D" at bounding box center [750, 353] width 14 height 14
radio input "true"
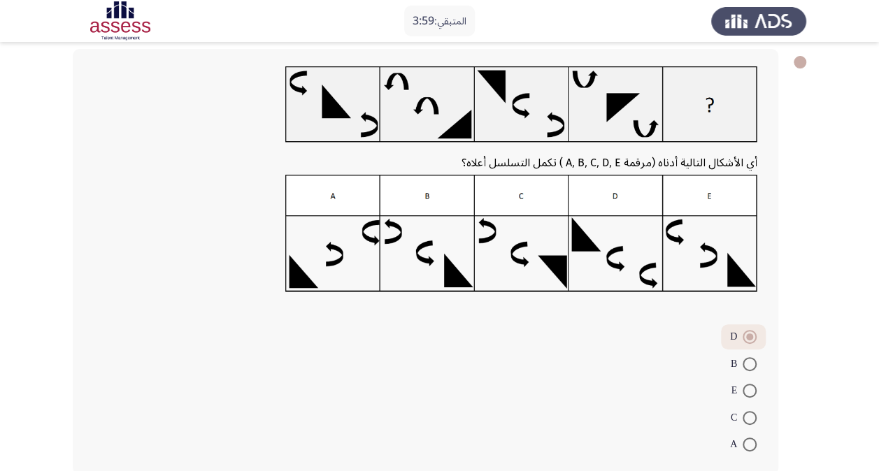
scroll to position [141, 0]
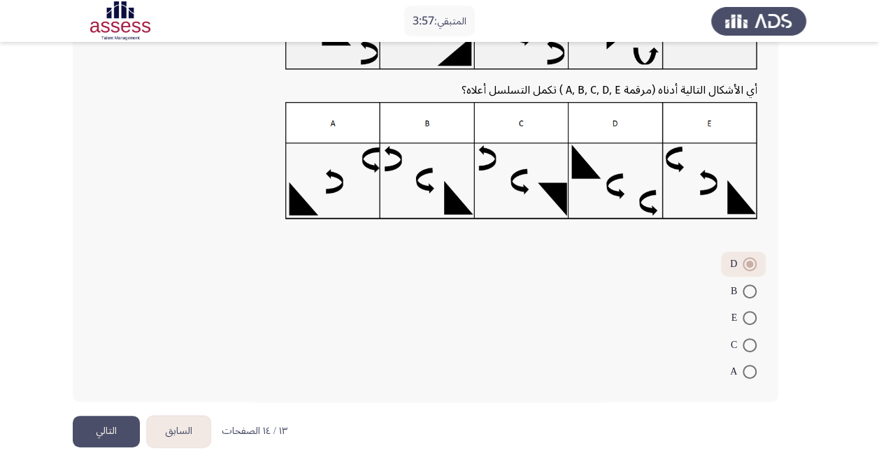
click at [119, 430] on button "التالي" at bounding box center [106, 431] width 67 height 31
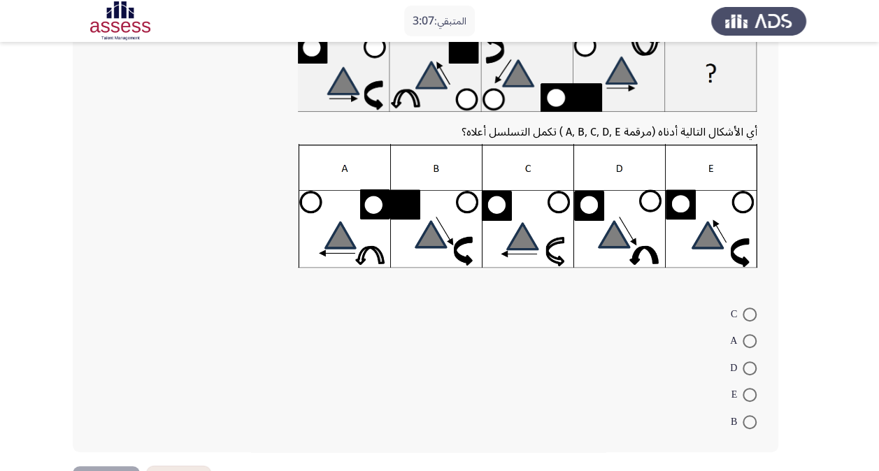
scroll to position [104, 0]
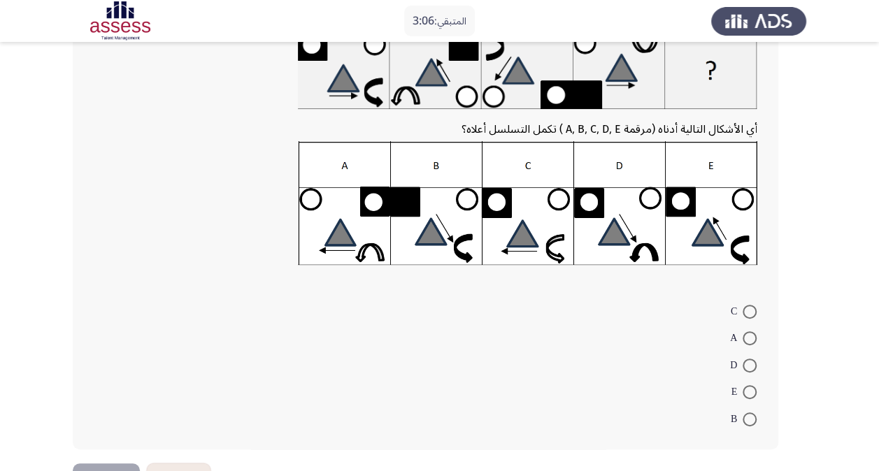
click at [753, 362] on span at bounding box center [750, 366] width 14 height 14
click at [753, 362] on input "D" at bounding box center [750, 366] width 14 height 14
radio input "true"
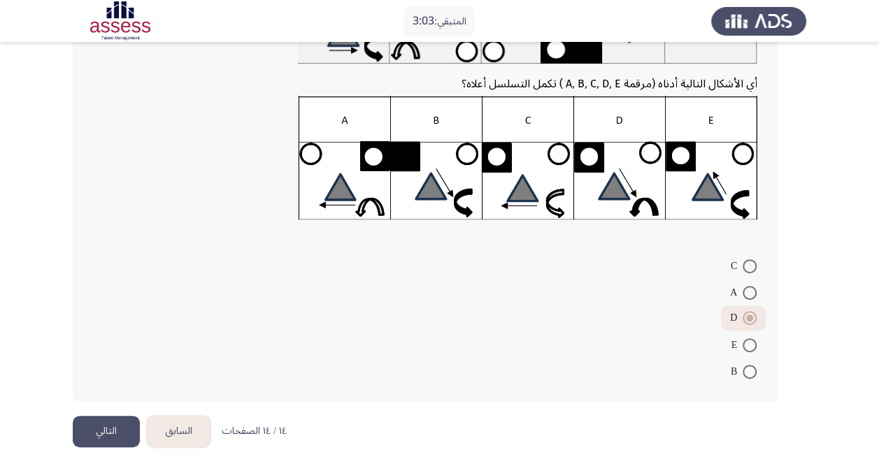
click at [125, 424] on button "التالي" at bounding box center [106, 431] width 67 height 31
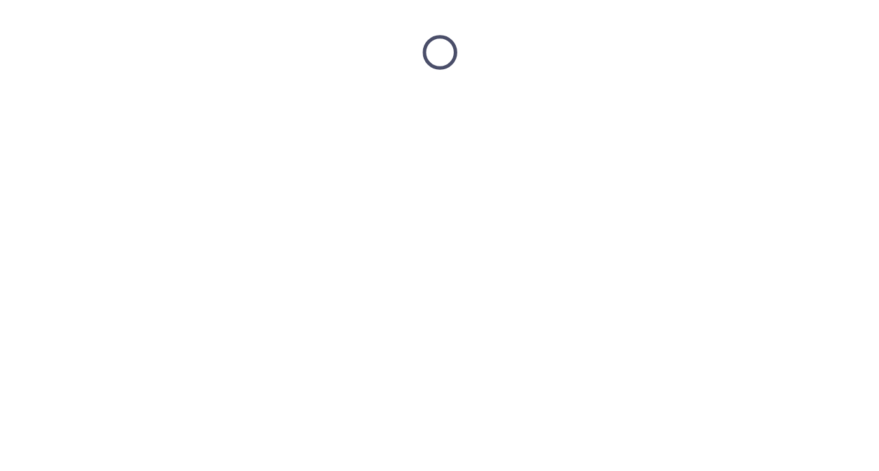
scroll to position [0, 0]
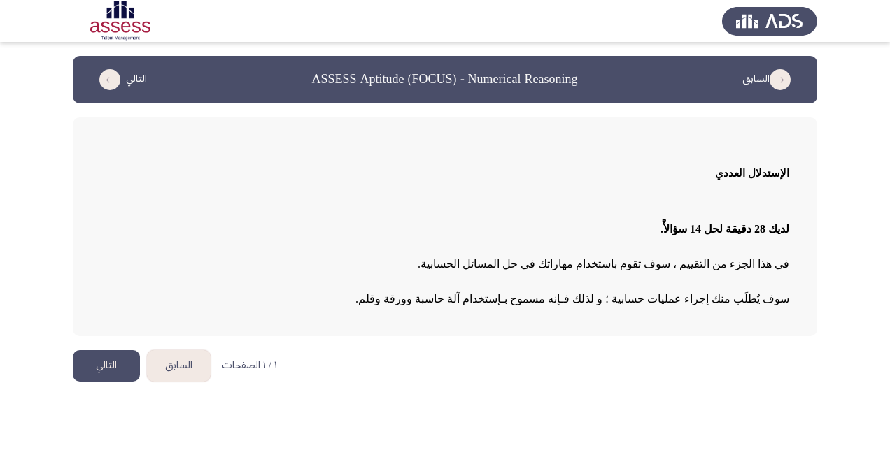
click at [117, 369] on button "التالي" at bounding box center [106, 365] width 67 height 31
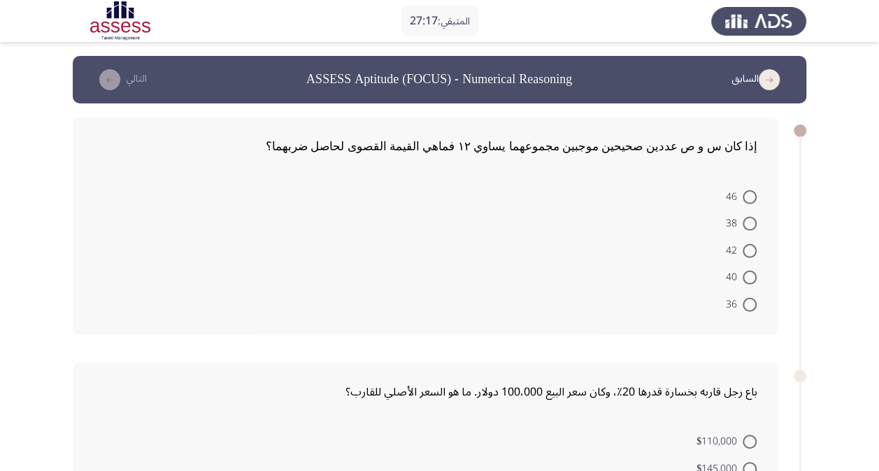
drag, startPoint x: 192, startPoint y: 350, endPoint x: 689, endPoint y: 312, distance: 498.8
click at [753, 301] on span at bounding box center [750, 305] width 14 height 14
click at [753, 301] on input "36" at bounding box center [750, 305] width 14 height 14
radio input "true"
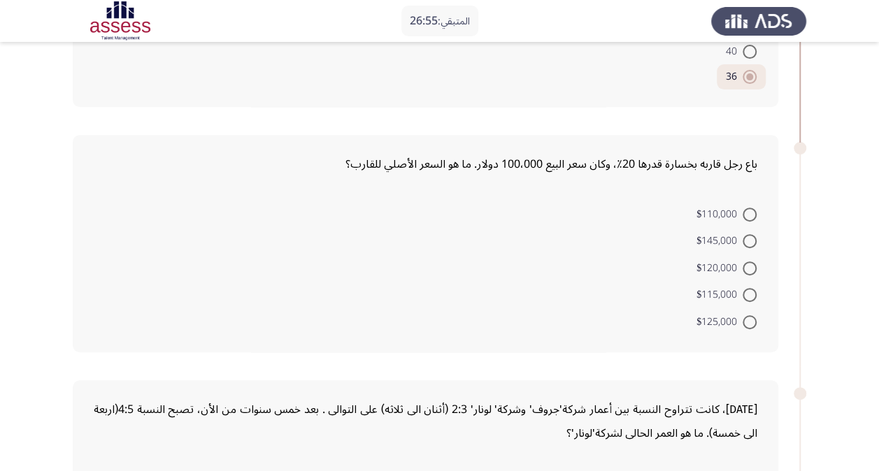
scroll to position [227, 0]
click at [746, 318] on span at bounding box center [750, 322] width 14 height 14
click at [746, 318] on input "$125,000" at bounding box center [750, 322] width 14 height 14
radio input "true"
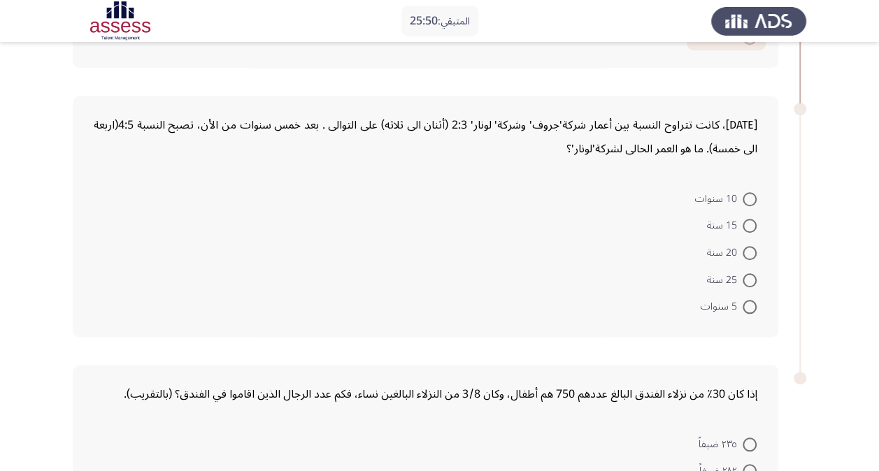
scroll to position [509, 0]
click at [503, 417] on div "إذا كان 30٪ من نزلاء الفندق البالغ عددهم 750 هم أطفال، وكان 3/8 من النزلاء البا…" at bounding box center [426, 473] width 706 height 218
click at [748, 201] on span at bounding box center [750, 199] width 14 height 14
click at [748, 201] on input "10 سنوات" at bounding box center [750, 199] width 14 height 14
radio input "true"
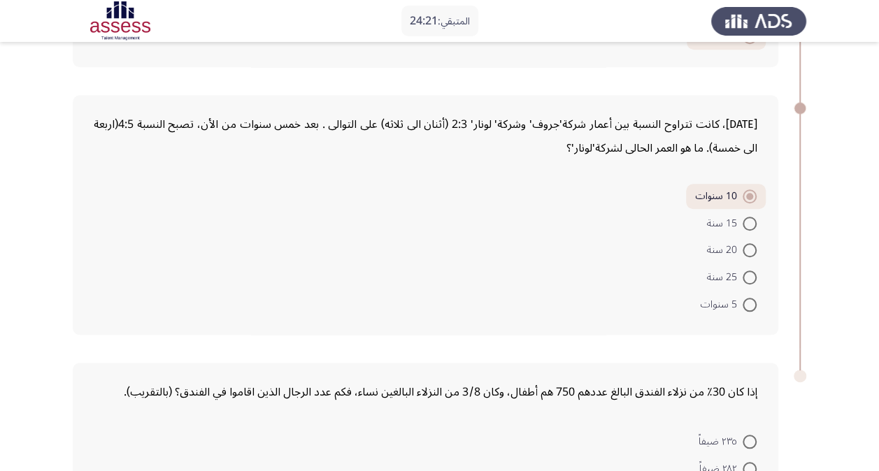
scroll to position [684, 0]
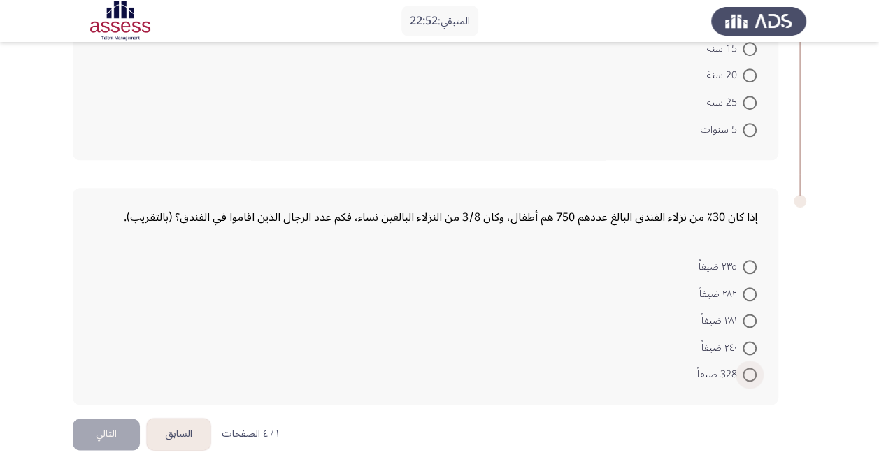
click at [751, 378] on label "328 ضيفاً" at bounding box center [726, 375] width 59 height 17
click at [751, 378] on input "328 ضيفاً" at bounding box center [750, 375] width 14 height 14
radio input "true"
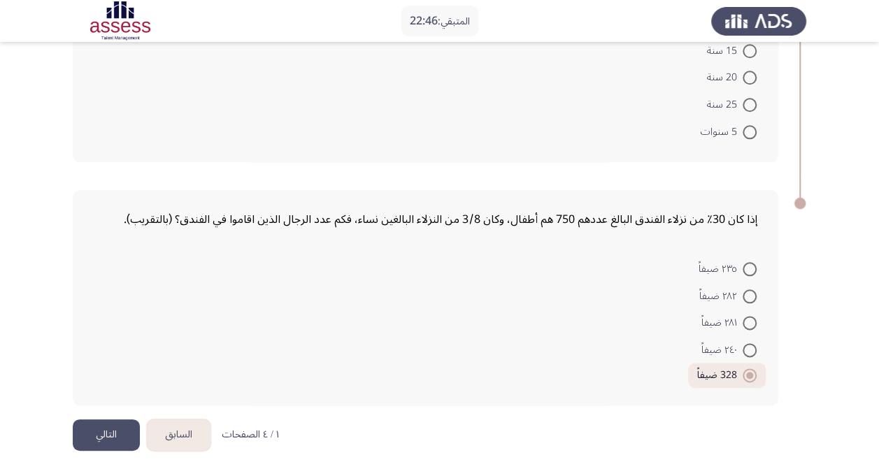
click at [102, 424] on button "التالي" at bounding box center [106, 435] width 67 height 31
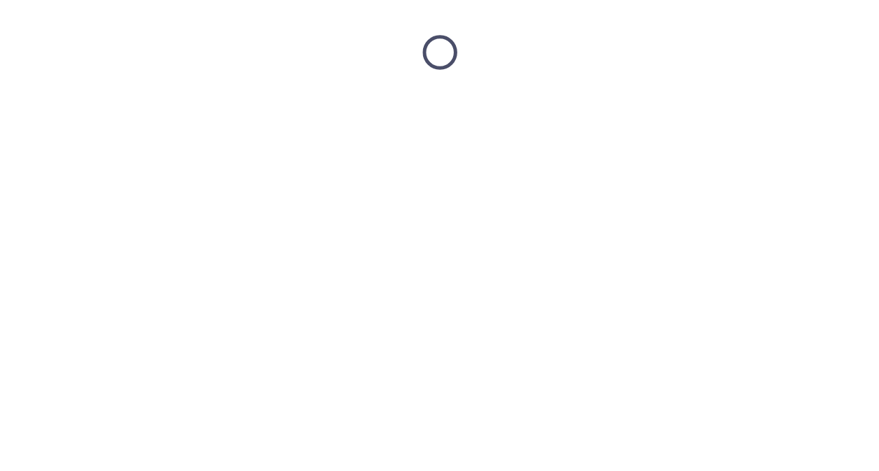
scroll to position [0, 0]
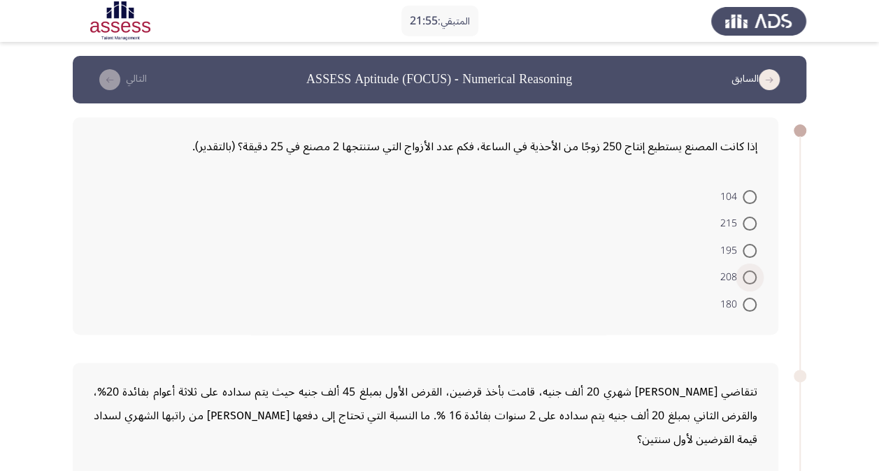
click at [746, 278] on span at bounding box center [750, 278] width 14 height 14
click at [746, 278] on input "208" at bounding box center [750, 278] width 14 height 14
radio input "true"
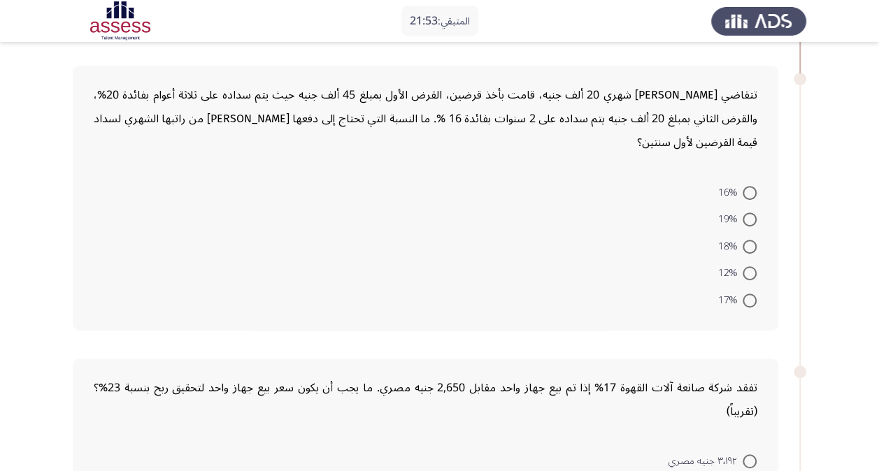
scroll to position [294, 0]
click at [749, 189] on span at bounding box center [750, 194] width 14 height 14
click at [749, 189] on input "16%" at bounding box center [750, 194] width 14 height 14
radio input "true"
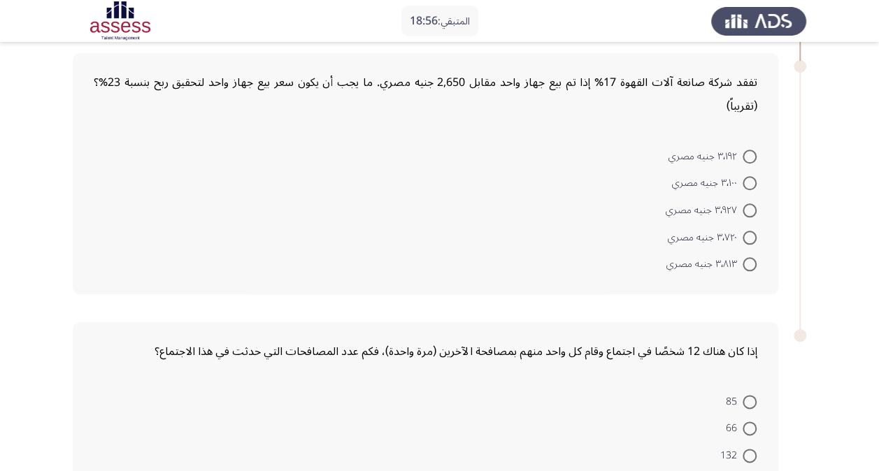
scroll to position [594, 0]
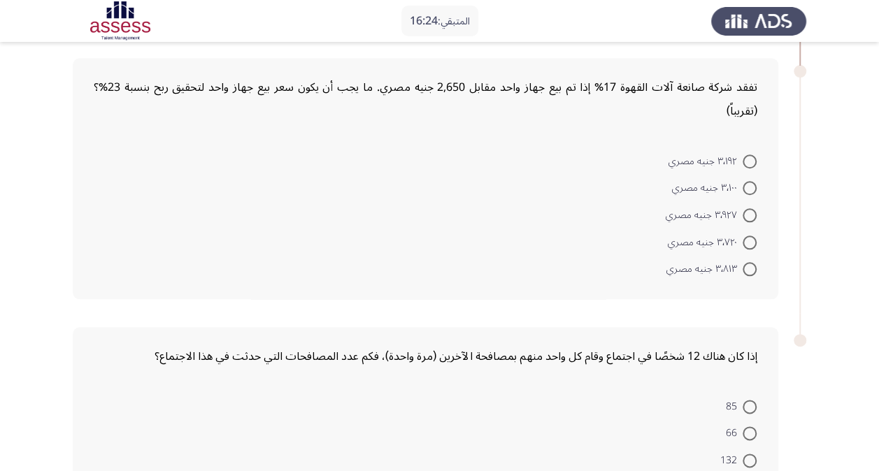
click at [743, 248] on mat-radio-button "٣٬٧٢٠ جنيه مصري" at bounding box center [712, 241] width 107 height 27
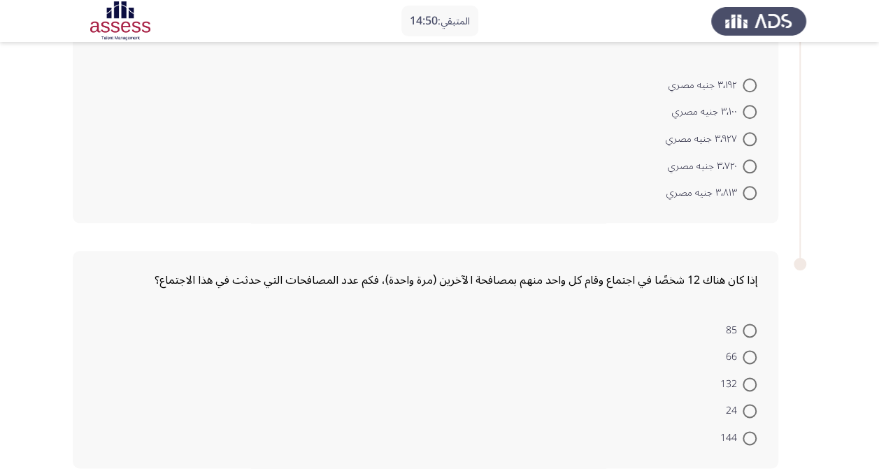
scroll to position [666, 0]
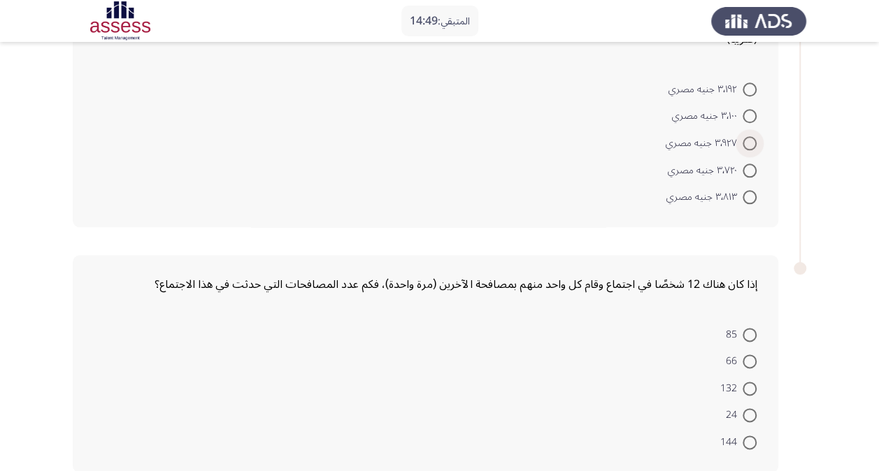
click at [748, 140] on span at bounding box center [750, 143] width 14 height 14
click at [748, 140] on input "٣٬٩٢٧ جنيه مصري" at bounding box center [750, 143] width 14 height 14
radio input "true"
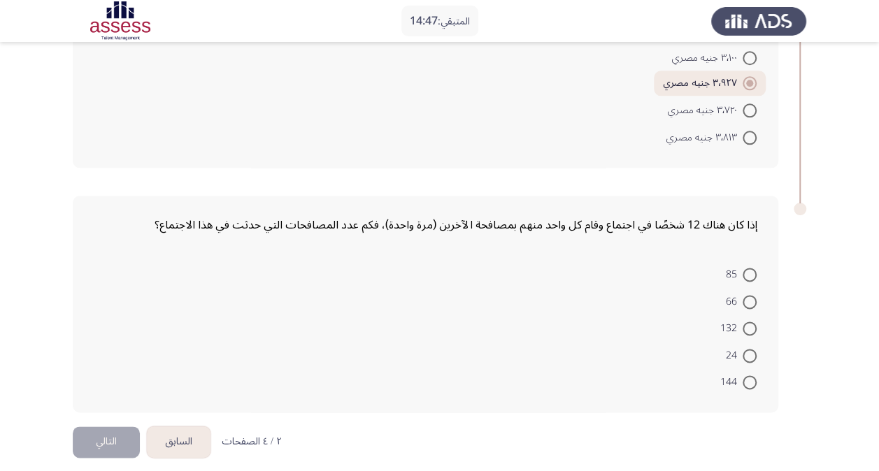
scroll to position [725, 0]
click at [748, 301] on span at bounding box center [750, 301] width 14 height 14
click at [748, 301] on input "66" at bounding box center [750, 301] width 14 height 14
radio input "true"
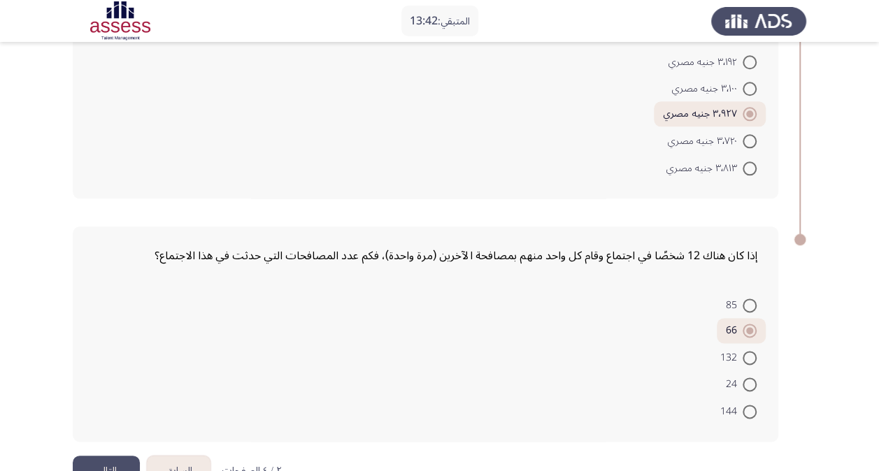
scroll to position [693, 0]
click at [751, 166] on span at bounding box center [750, 169] width 14 height 14
click at [751, 166] on input "٣٬٨١٣ جنيه مصري" at bounding box center [750, 169] width 14 height 14
radio input "true"
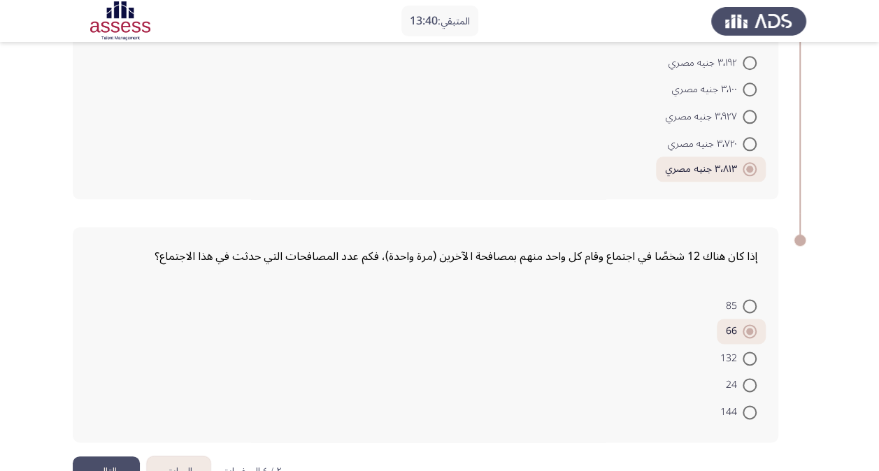
scroll to position [730, 0]
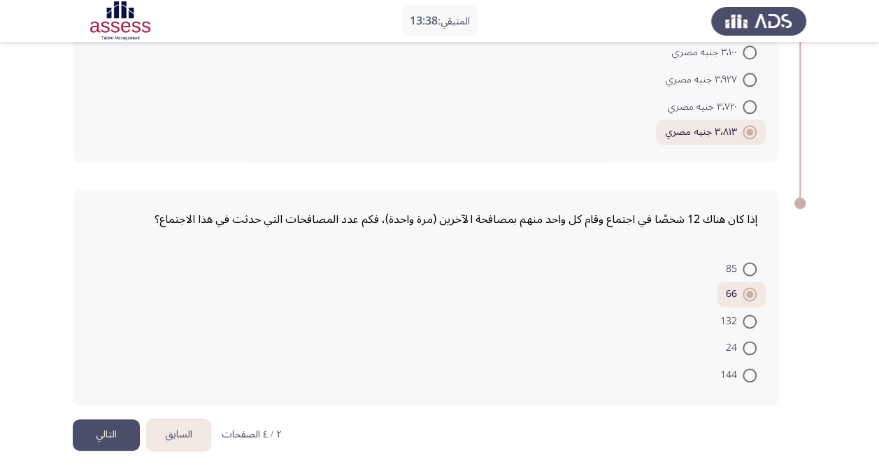
click at [98, 432] on button "التالي" at bounding box center [106, 435] width 67 height 31
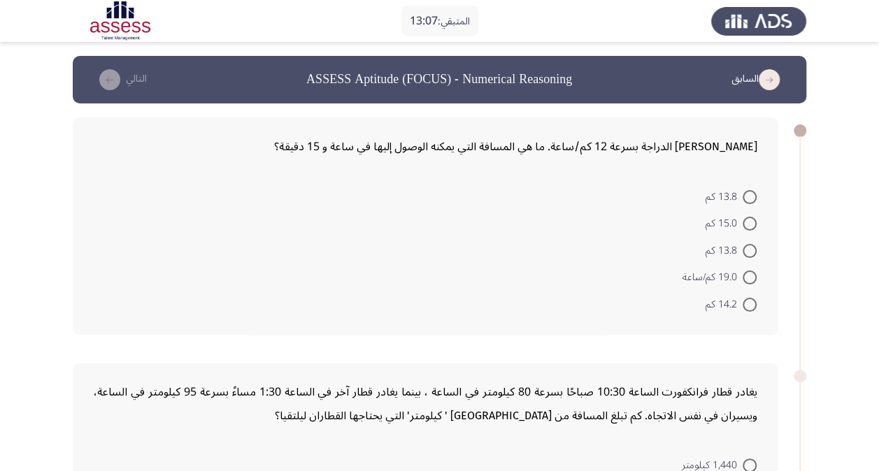
drag, startPoint x: 426, startPoint y: 152, endPoint x: 702, endPoint y: 168, distance: 276.7
click at [702, 168] on div "[PERSON_NAME] الدراجة بسرعة 12 كم/ساعة. ما هي المسافة التي يمكنه الوصول إليها ف…" at bounding box center [426, 227] width 706 height 218
click at [748, 228] on span at bounding box center [750, 224] width 14 height 14
click at [748, 228] on input "15.0 كم" at bounding box center [750, 224] width 14 height 14
radio input "true"
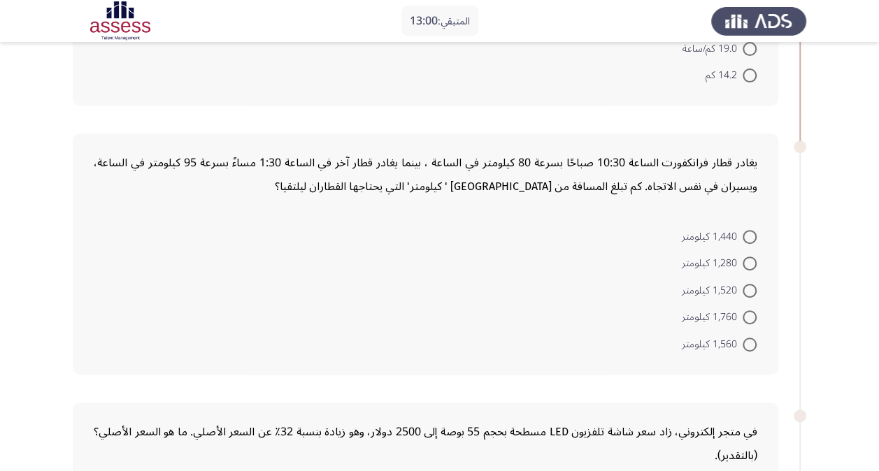
scroll to position [231, 0]
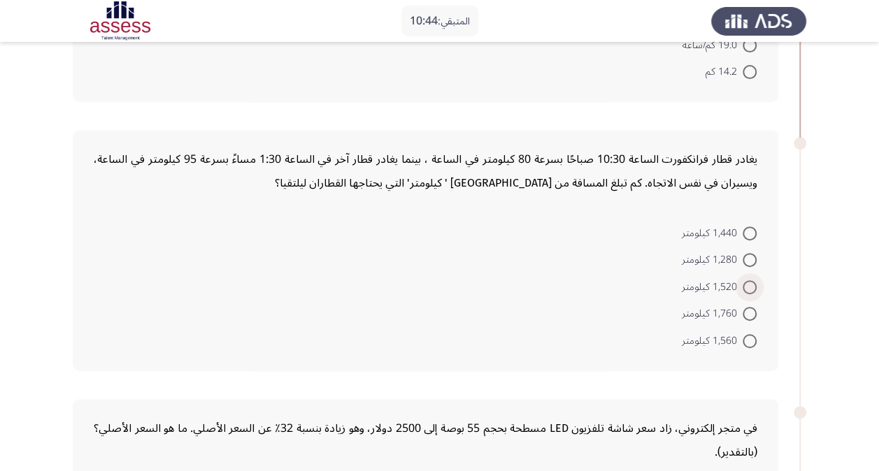
click at [748, 285] on span at bounding box center [750, 288] width 14 height 14
click at [748, 285] on input "1,520 كيلومتر" at bounding box center [750, 288] width 14 height 14
radio input "true"
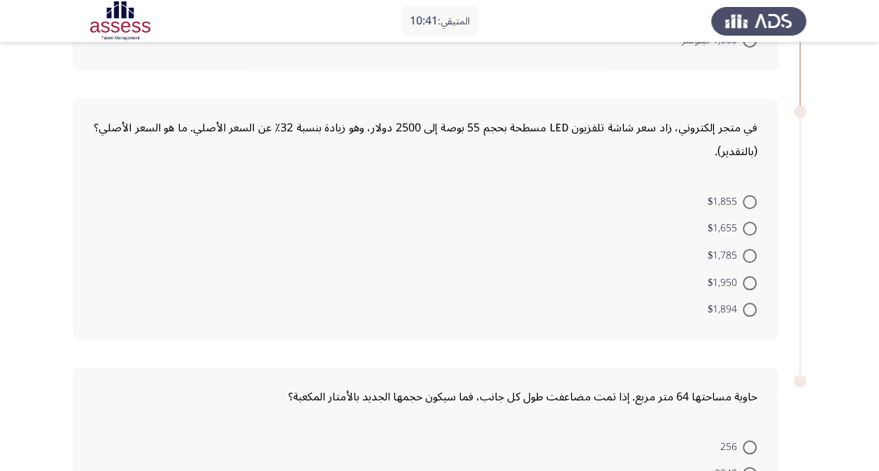
scroll to position [532, 0]
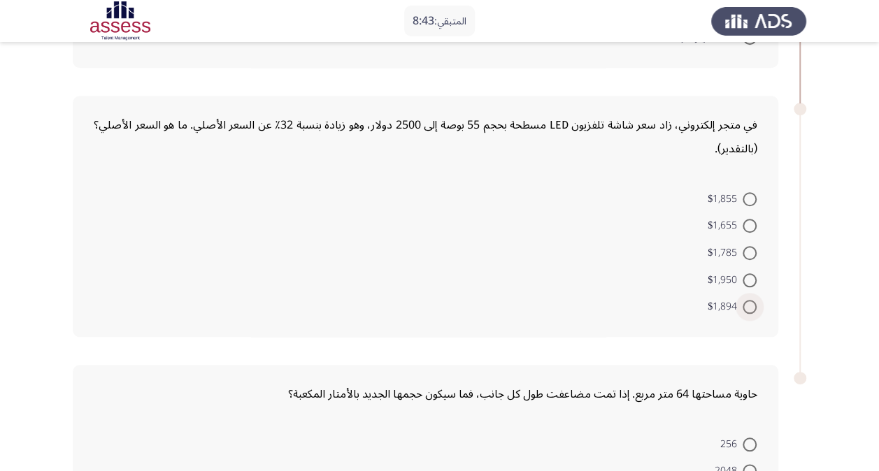
click at [750, 302] on span at bounding box center [750, 307] width 14 height 14
click at [750, 302] on input "$1,894" at bounding box center [750, 307] width 14 height 14
radio input "true"
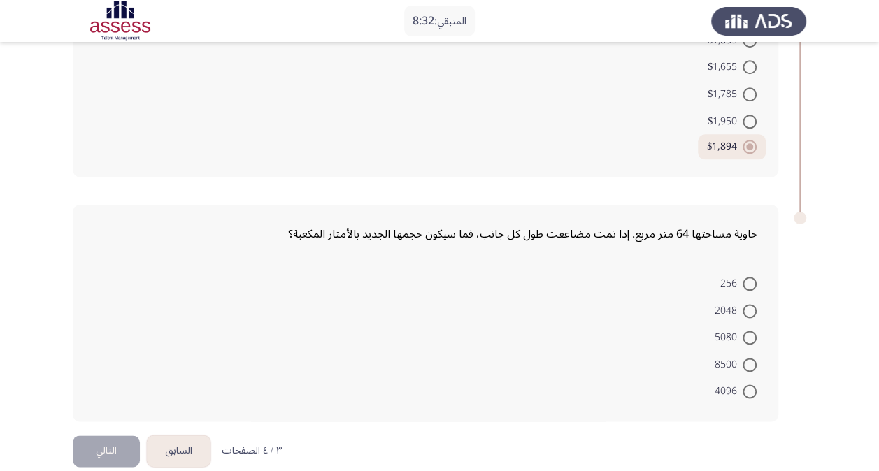
scroll to position [708, 0]
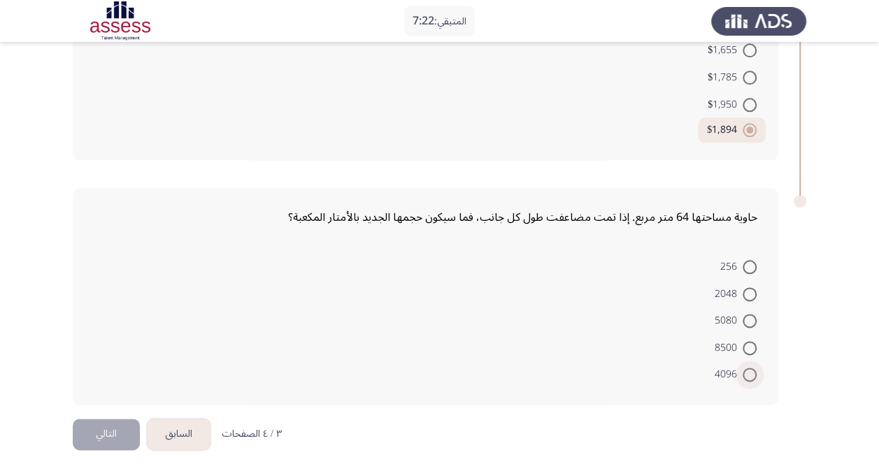
click at [748, 376] on span at bounding box center [750, 375] width 14 height 14
click at [748, 376] on input "4096" at bounding box center [750, 375] width 14 height 14
radio input "true"
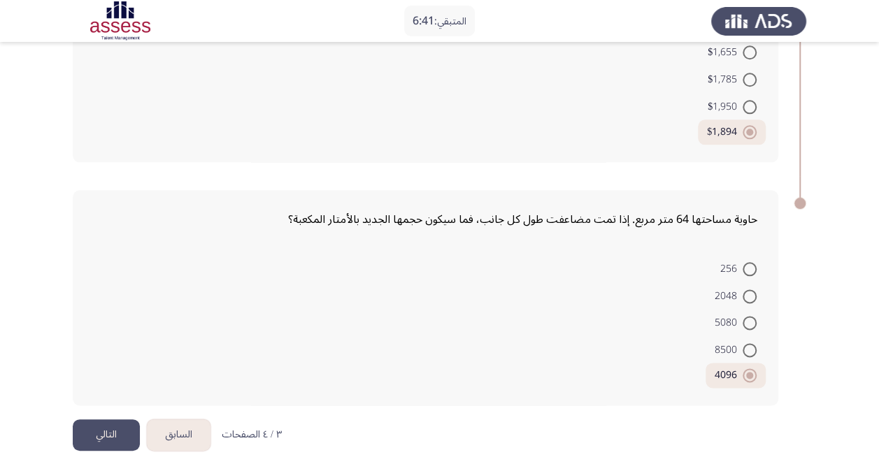
click at [133, 425] on button "التالي" at bounding box center [106, 435] width 67 height 31
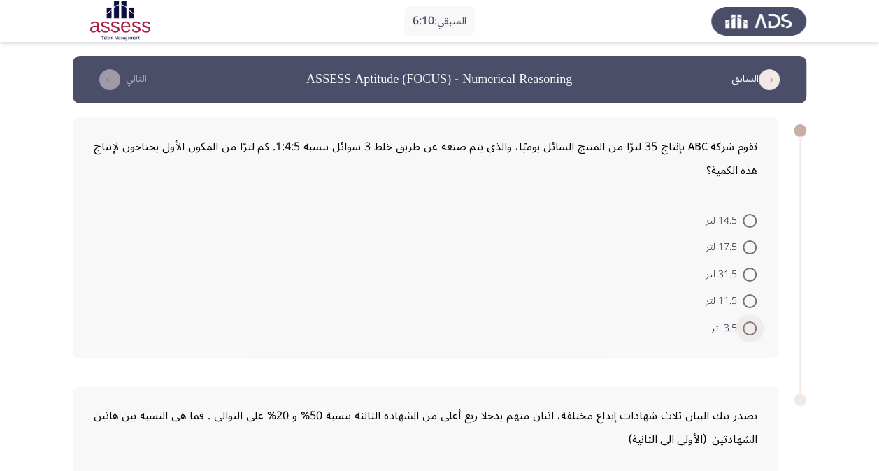
click at [748, 327] on span at bounding box center [750, 329] width 14 height 14
click at [748, 327] on input "3.5 لتر" at bounding box center [750, 329] width 14 height 14
radio input "true"
click at [634, 315] on form "14.5 لتر 17.5 لتر 31.5 لتر 11.5 لتر 3.5 لتر" at bounding box center [426, 272] width 664 height 133
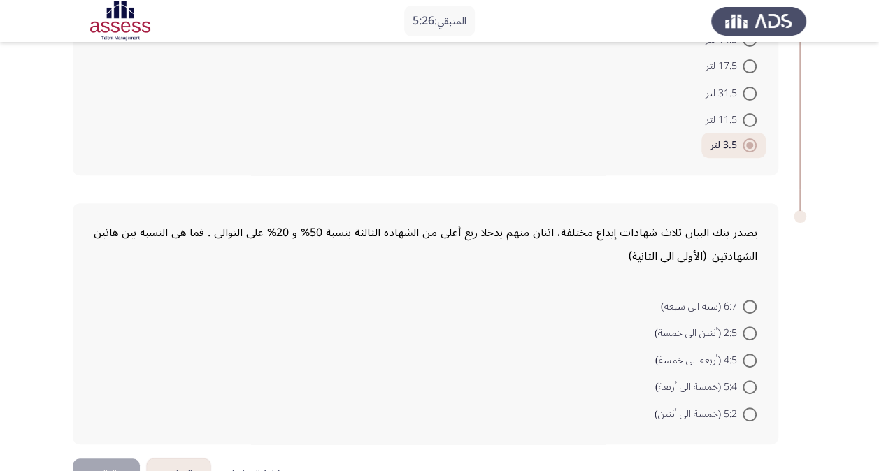
scroll to position [222, 0]
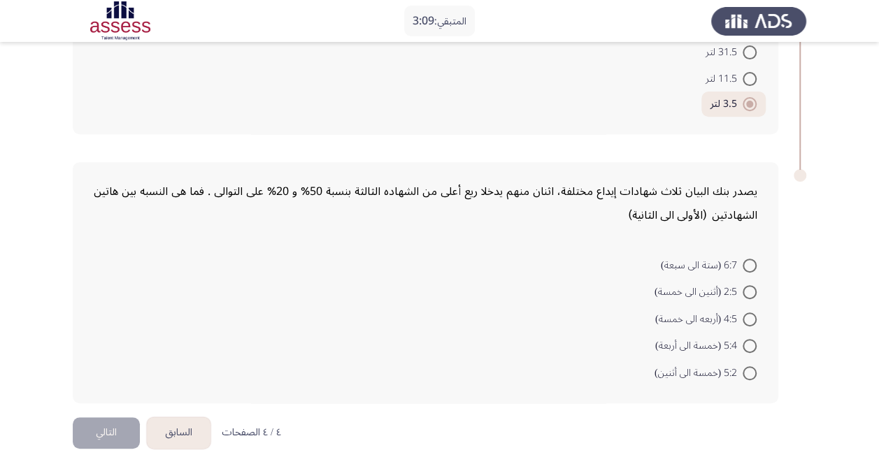
click at [687, 348] on span "5:4 (خمسة الى أربعة)" at bounding box center [698, 346] width 87 height 17
click at [743, 348] on input "5:4 (خمسة الى أربعة)" at bounding box center [750, 346] width 14 height 14
radio input "true"
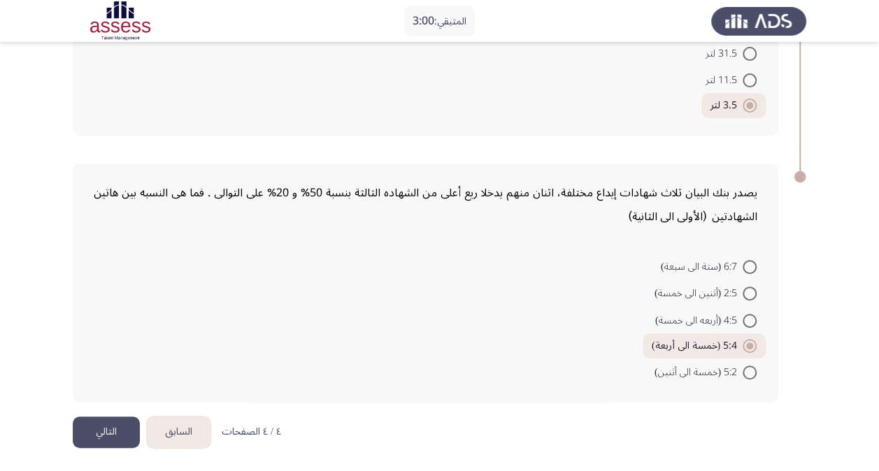
click at [120, 425] on button "التالي" at bounding box center [106, 432] width 67 height 31
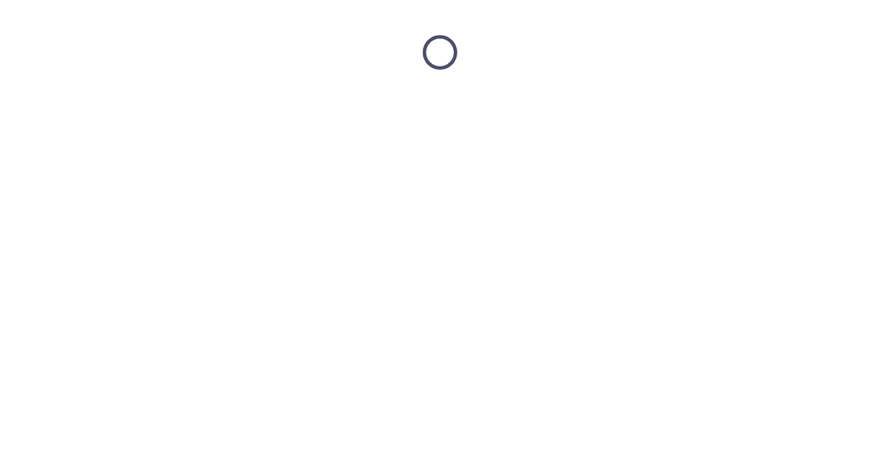
scroll to position [0, 0]
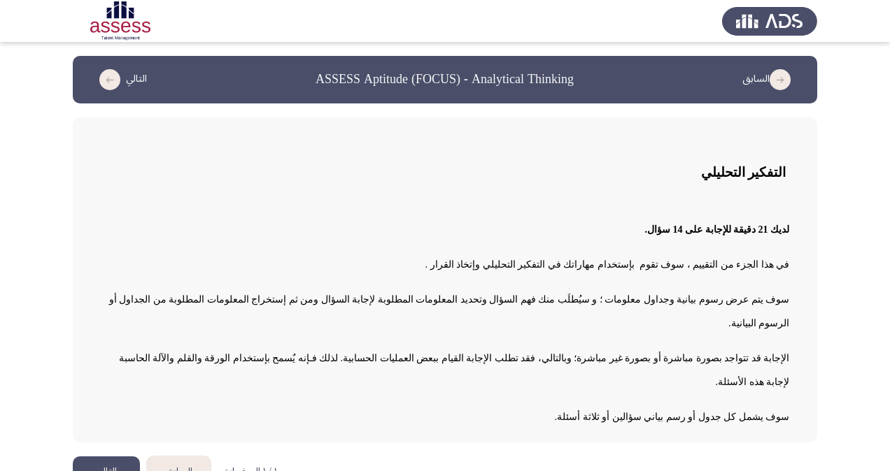
click at [99, 457] on button "التالي" at bounding box center [106, 472] width 67 height 31
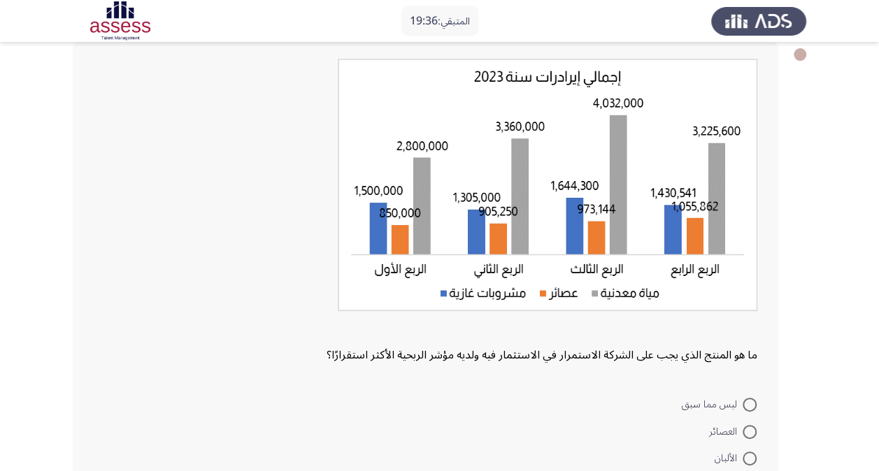
scroll to position [77, 0]
click at [754, 429] on span at bounding box center [750, 432] width 14 height 14
click at [754, 429] on input "العصائر" at bounding box center [750, 432] width 14 height 14
radio input "true"
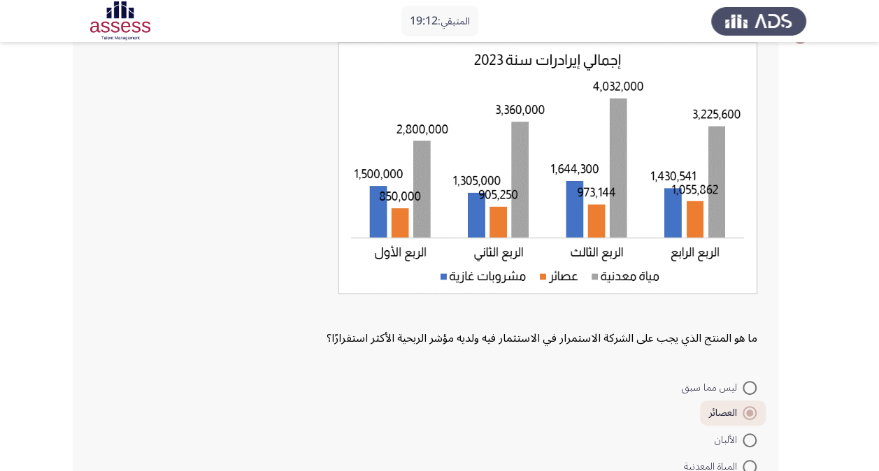
scroll to position [215, 0]
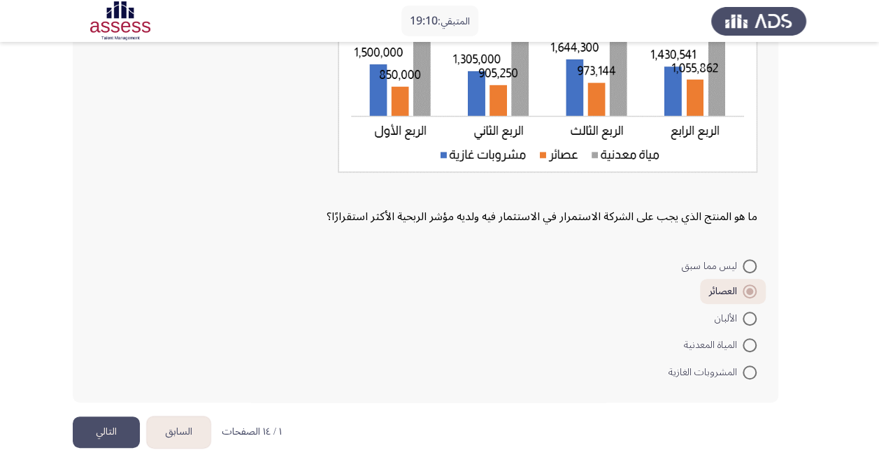
click at [108, 432] on button "التالي" at bounding box center [106, 432] width 67 height 31
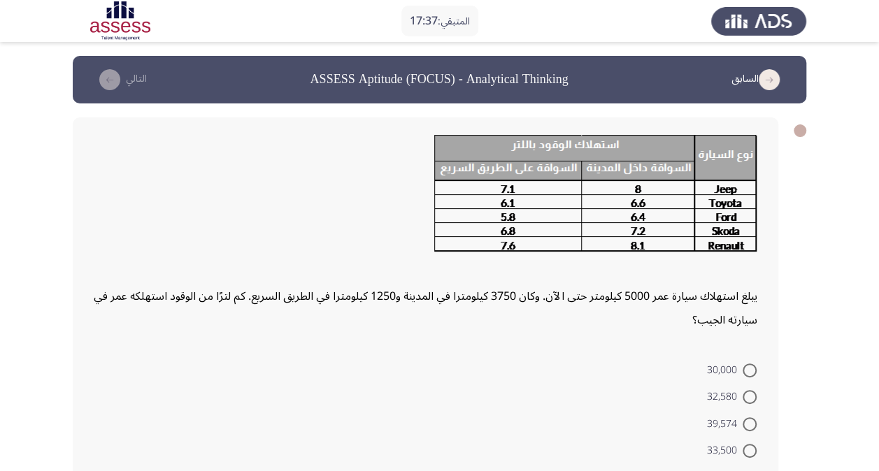
click at [769, 69] on icon "load previous page" at bounding box center [769, 79] width 21 height 21
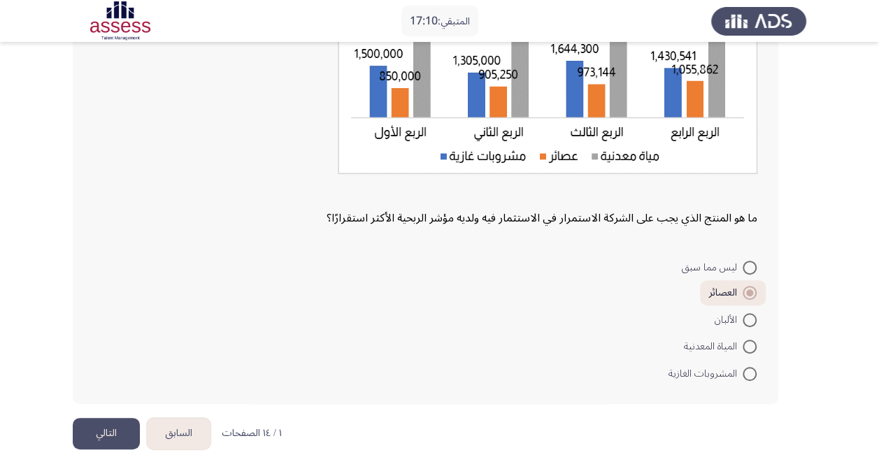
scroll to position [215, 0]
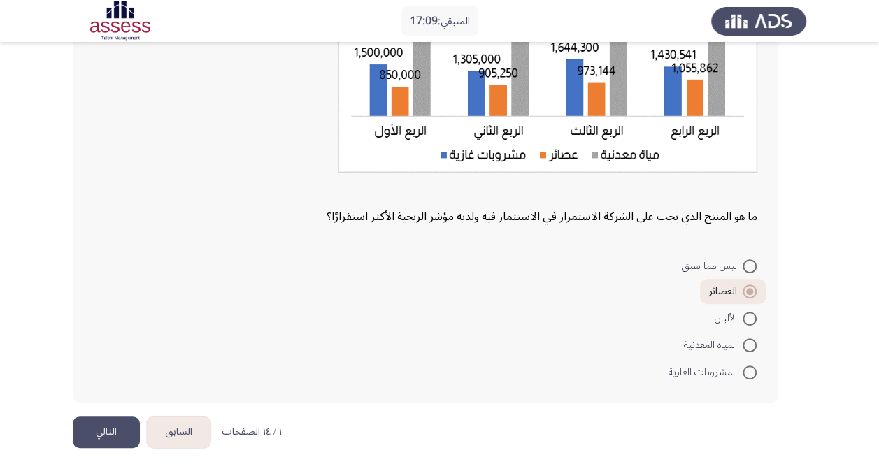
click at [122, 421] on button "التالي" at bounding box center [106, 432] width 67 height 31
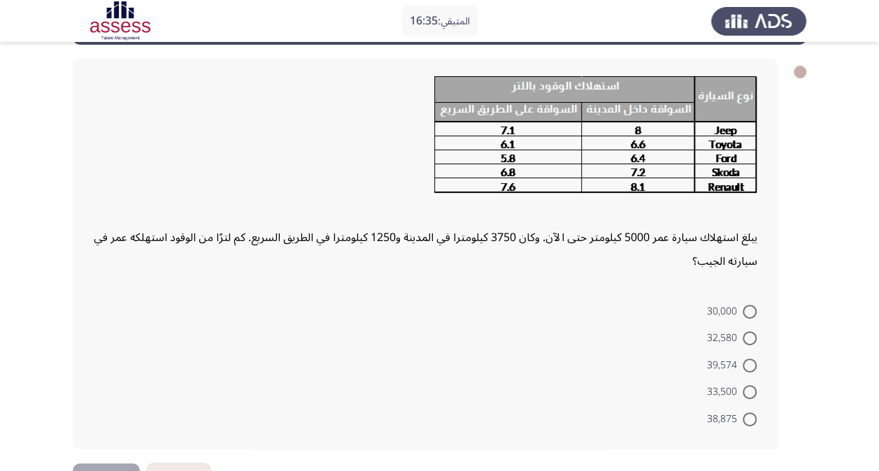
scroll to position [62, 0]
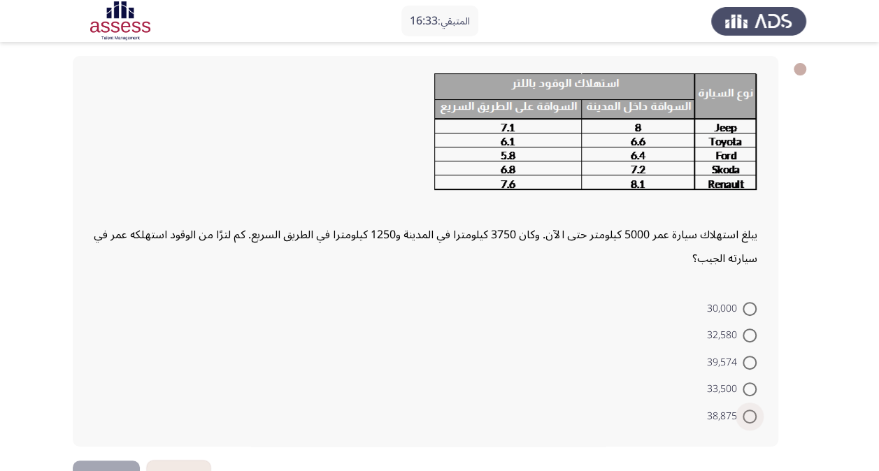
click at [741, 416] on span "38,875" at bounding box center [725, 417] width 36 height 17
click at [743, 416] on input "38,875" at bounding box center [750, 417] width 14 height 14
radio input "true"
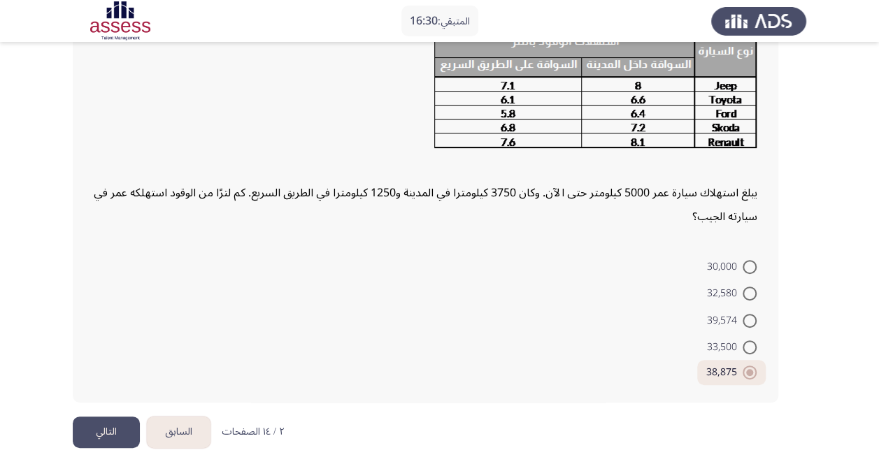
click at [117, 420] on button "التالي" at bounding box center [106, 432] width 67 height 31
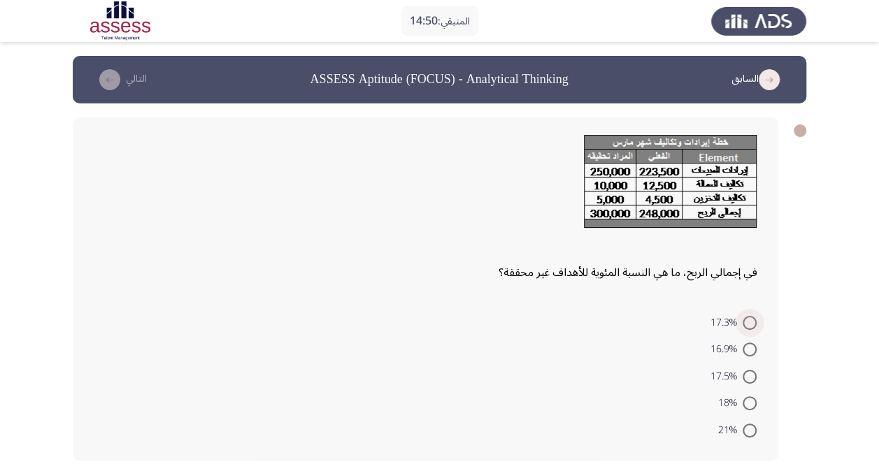
click at [743, 323] on span at bounding box center [750, 323] width 14 height 14
click at [743, 323] on input "17.3%" at bounding box center [750, 323] width 14 height 14
radio input "true"
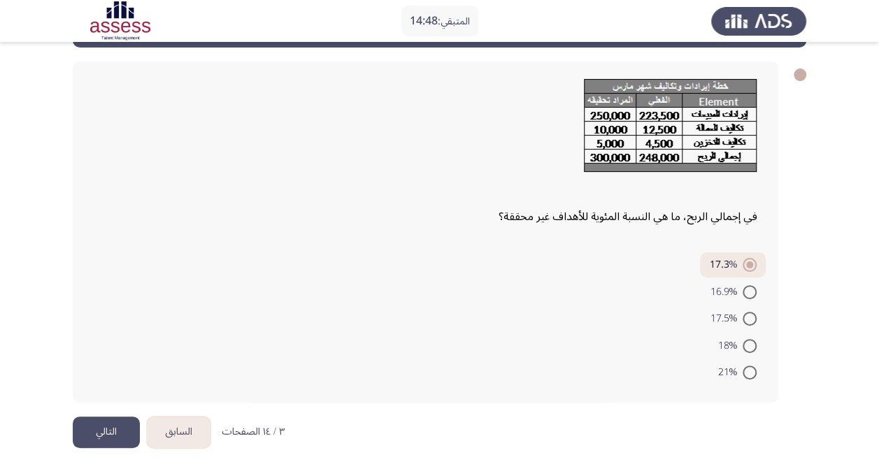
click at [93, 438] on button "التالي" at bounding box center [106, 432] width 67 height 31
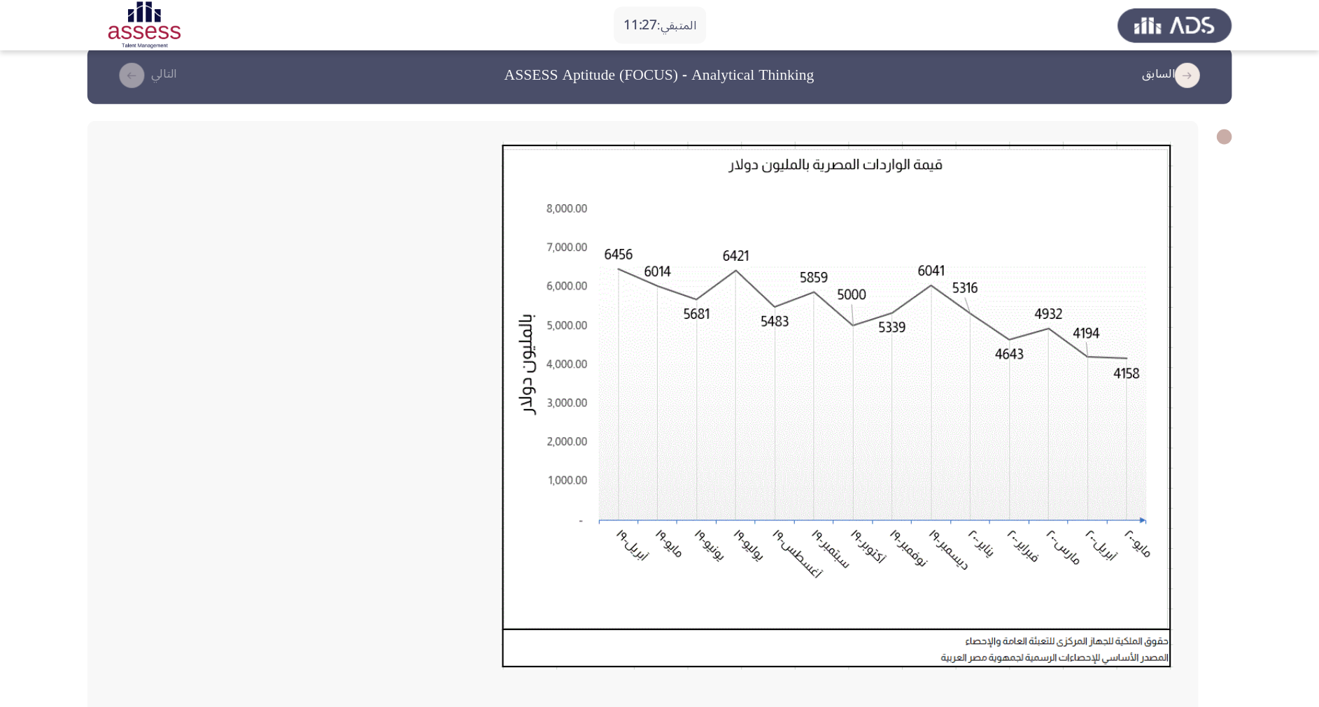
scroll to position [17, 0]
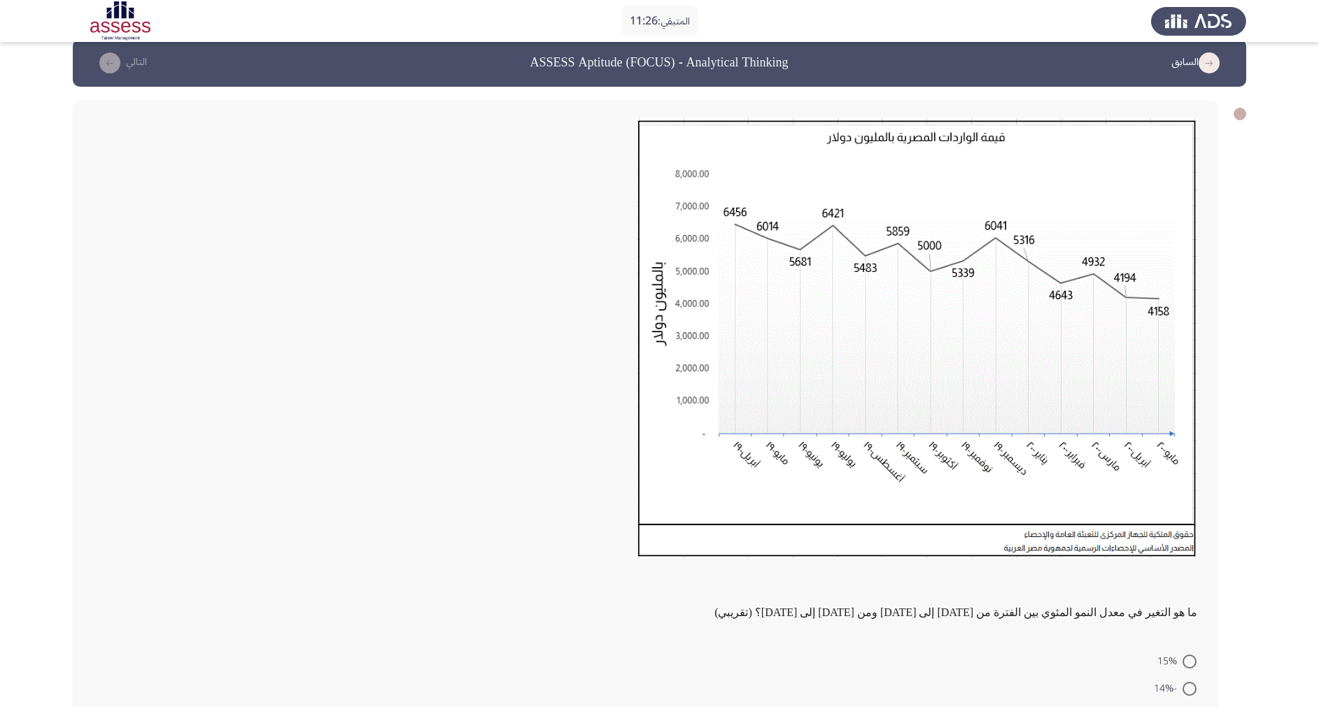
drag, startPoint x: 825, startPoint y: 10, endPoint x: 542, endPoint y: 460, distance: 531.6
click at [542, 460] on div at bounding box center [645, 342] width 1103 height 448
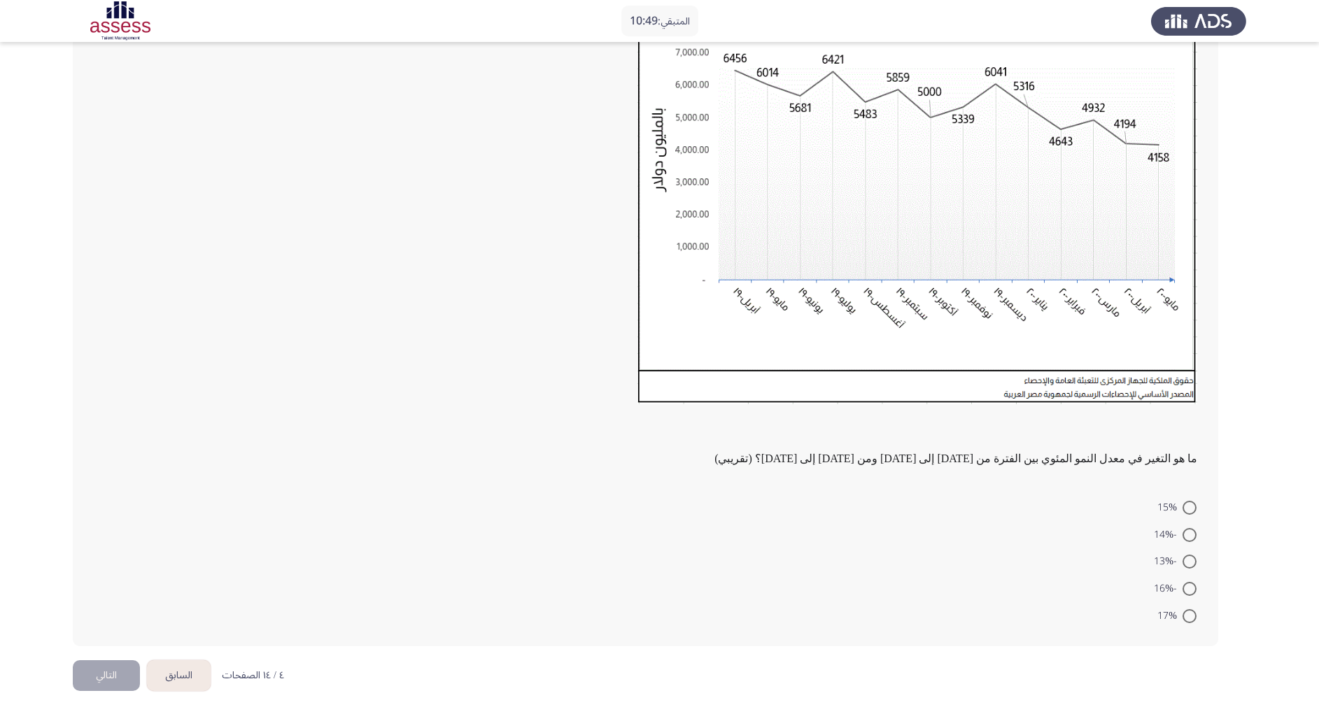
scroll to position [171, 0]
click at [889, 471] on span at bounding box center [1189, 616] width 14 height 14
click at [889, 471] on input "17%" at bounding box center [1189, 616] width 14 height 14
radio input "true"
click at [110, 471] on button "التالي" at bounding box center [106, 673] width 67 height 31
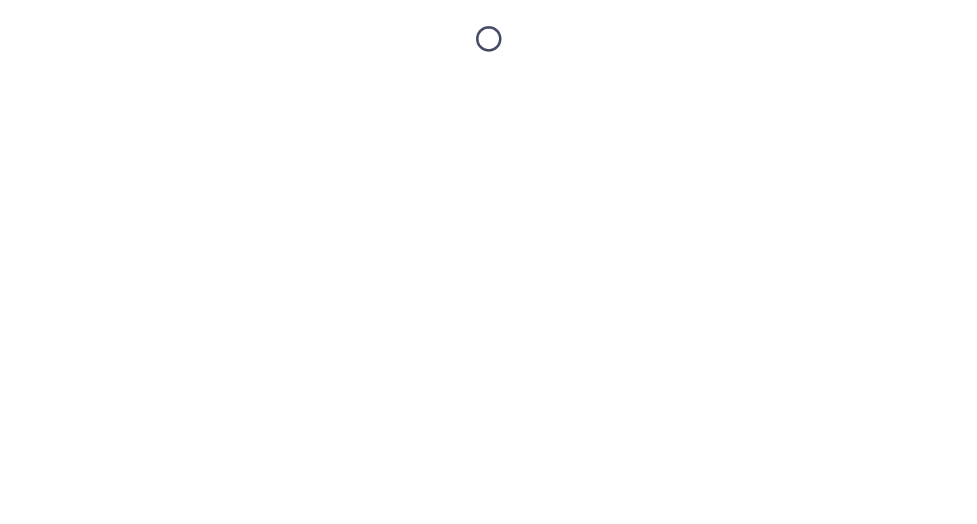
scroll to position [0, 0]
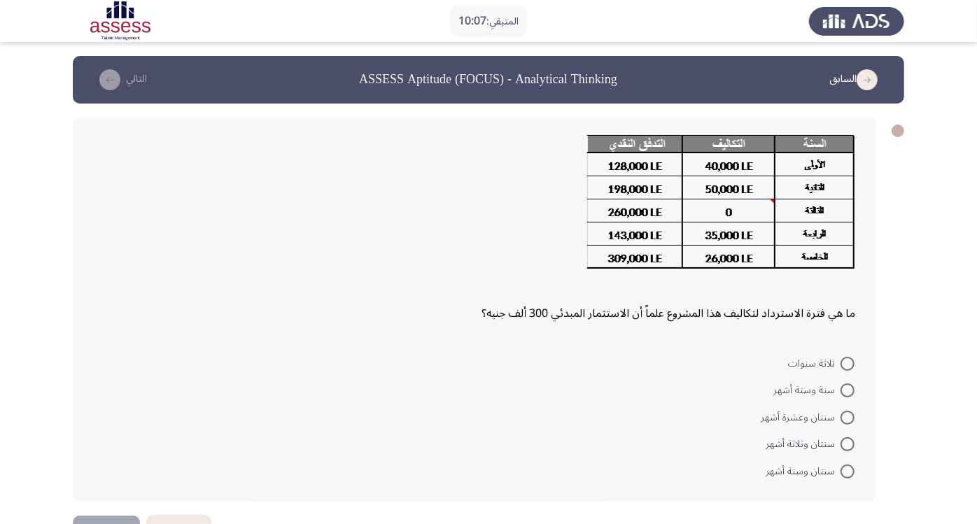
drag, startPoint x: 1333, startPoint y: 0, endPoint x: 579, endPoint y: 364, distance: 837.2
click at [579, 364] on form "ثلاثة سنوات سنة وستة أشهر سنتان وعشرة أشهر سنتان وثلاثة أشهر سنتان وستة أشهر" at bounding box center [474, 416] width 761 height 135
click at [851, 471] on span at bounding box center [847, 471] width 14 height 14
click at [851, 471] on input "سنتان وستة أشهر" at bounding box center [847, 471] width 14 height 14
radio input "true"
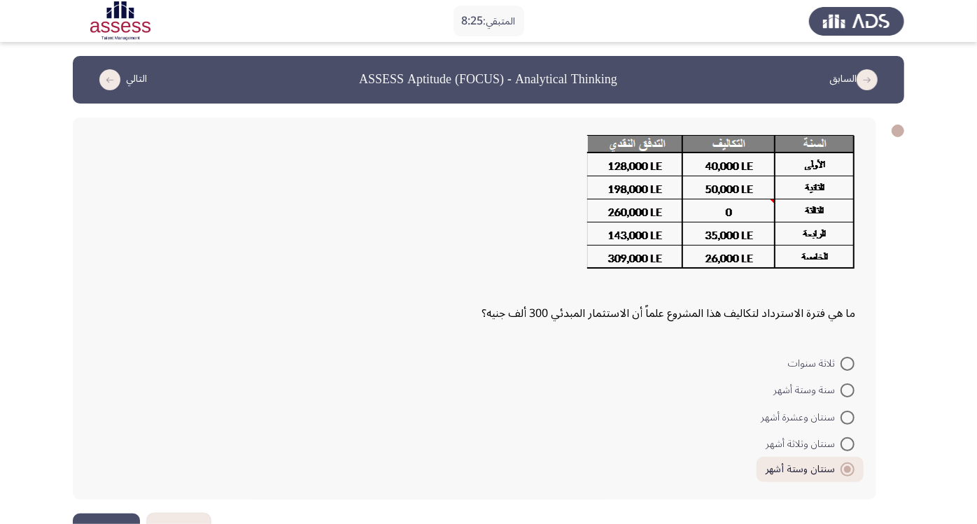
scroll to position [43, 0]
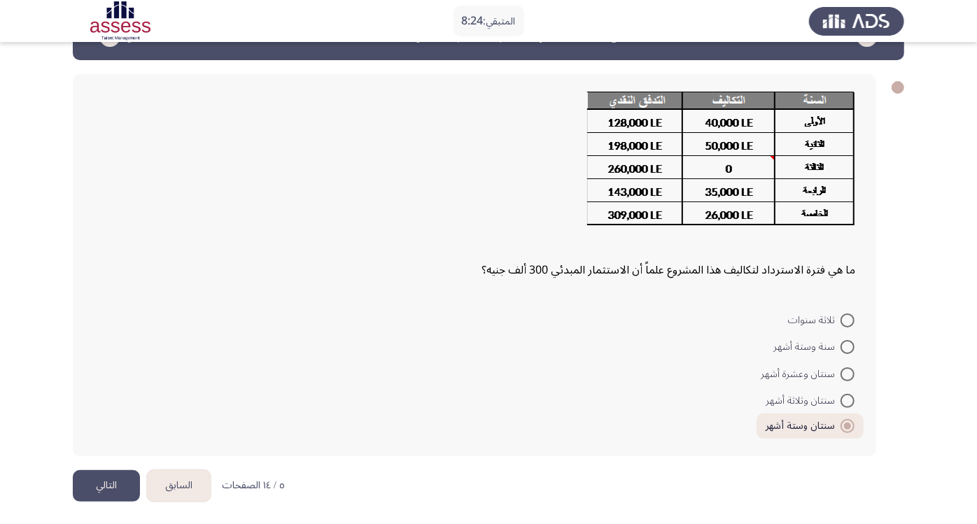
click at [120, 471] on button "التالي" at bounding box center [106, 485] width 67 height 31
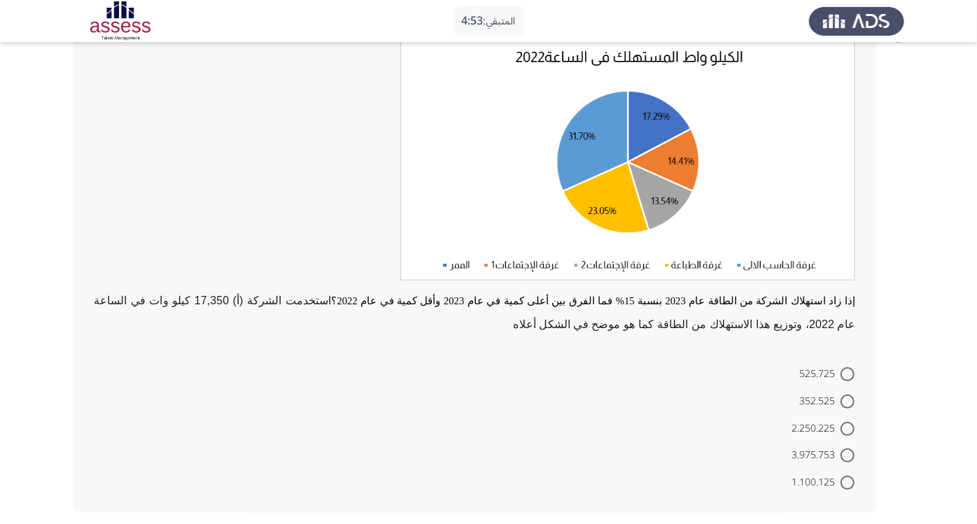
scroll to position [96, 0]
click at [844, 423] on span at bounding box center [847, 427] width 14 height 14
click at [844, 423] on input "2.250.225" at bounding box center [847, 427] width 14 height 14
radio input "true"
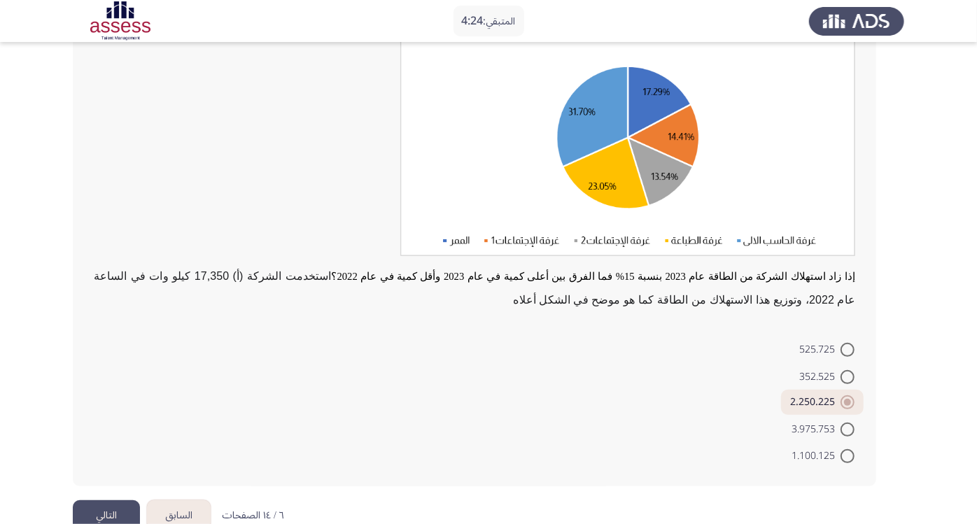
scroll to position [149, 0]
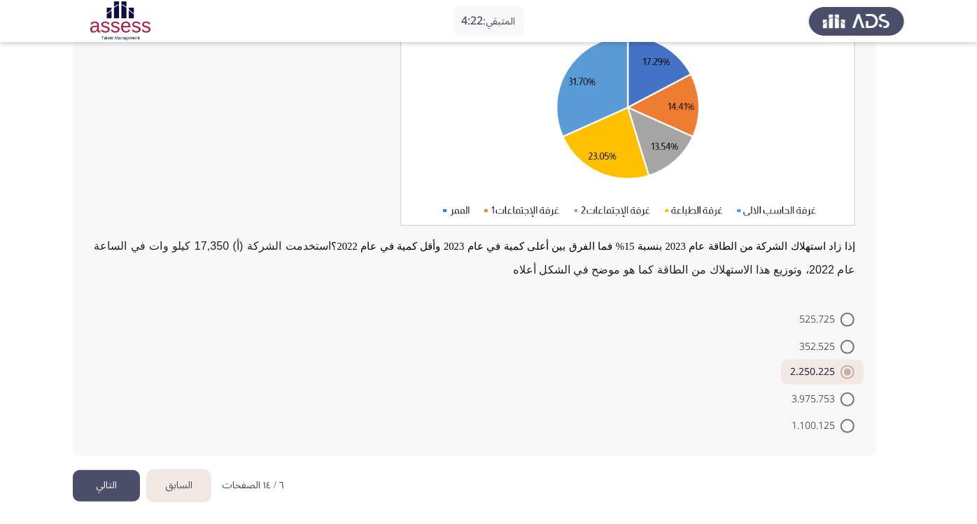
click at [115, 471] on button "التالي" at bounding box center [106, 485] width 67 height 31
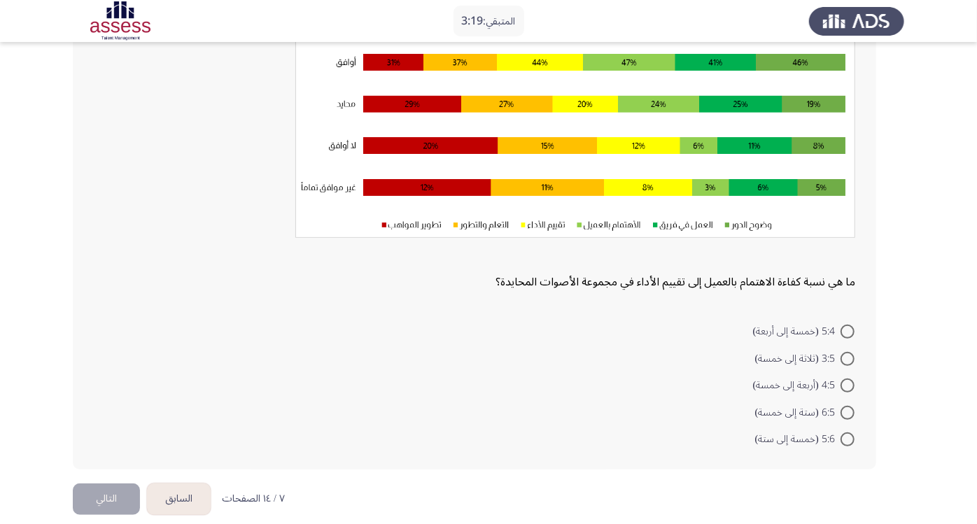
scroll to position [166, 0]
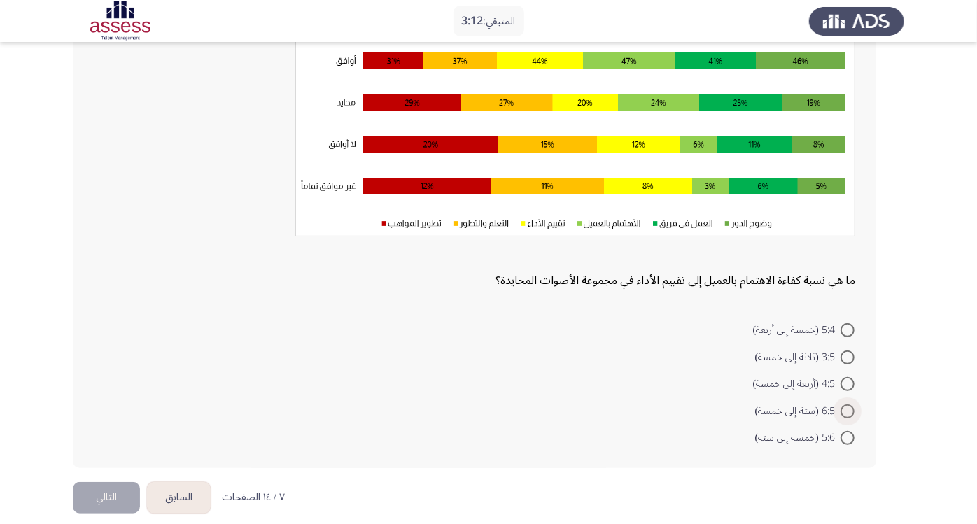
click at [848, 410] on span at bounding box center [847, 411] width 14 height 14
click at [848, 410] on input "6:5 (ستة إلى خمسة)" at bounding box center [847, 411] width 14 height 14
radio input "true"
click at [122, 471] on button "التالي" at bounding box center [106, 496] width 67 height 31
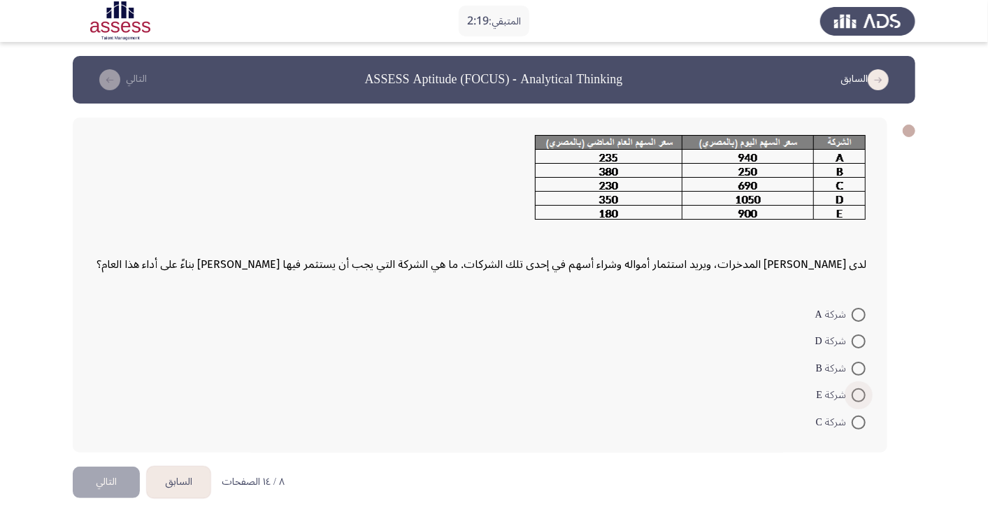
click at [860, 387] on label "شركة E" at bounding box center [841, 395] width 50 height 17
click at [860, 388] on input "شركة E" at bounding box center [859, 395] width 14 height 14
radio input "true"
click at [95, 471] on button "التالي" at bounding box center [106, 479] width 67 height 31
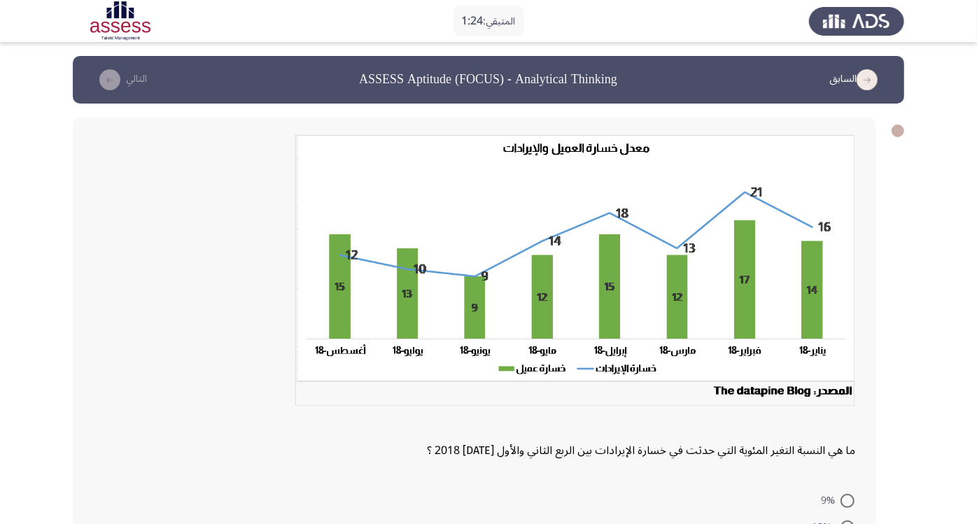
click at [862, 80] on icon "load previous page" at bounding box center [866, 79] width 21 height 21
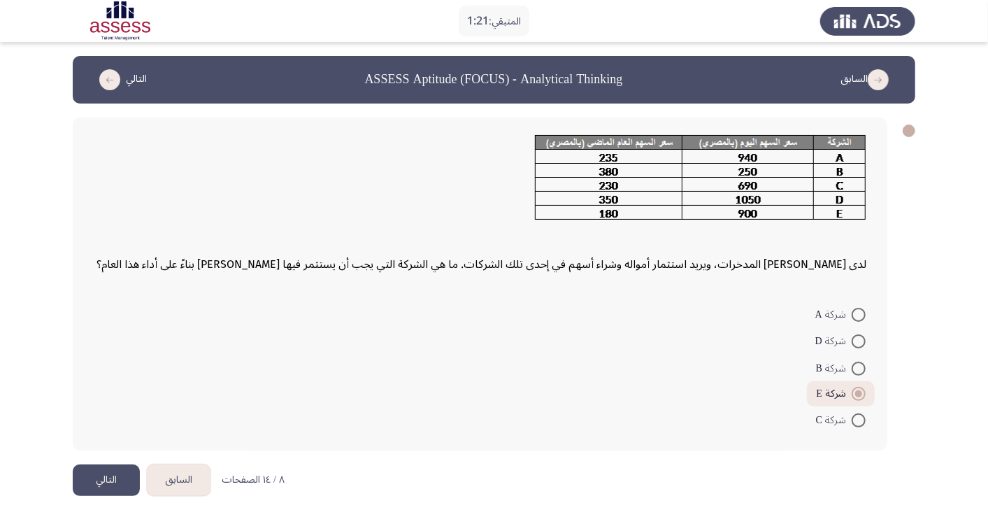
click at [112, 83] on icon "load next page" at bounding box center [109, 79] width 21 height 21
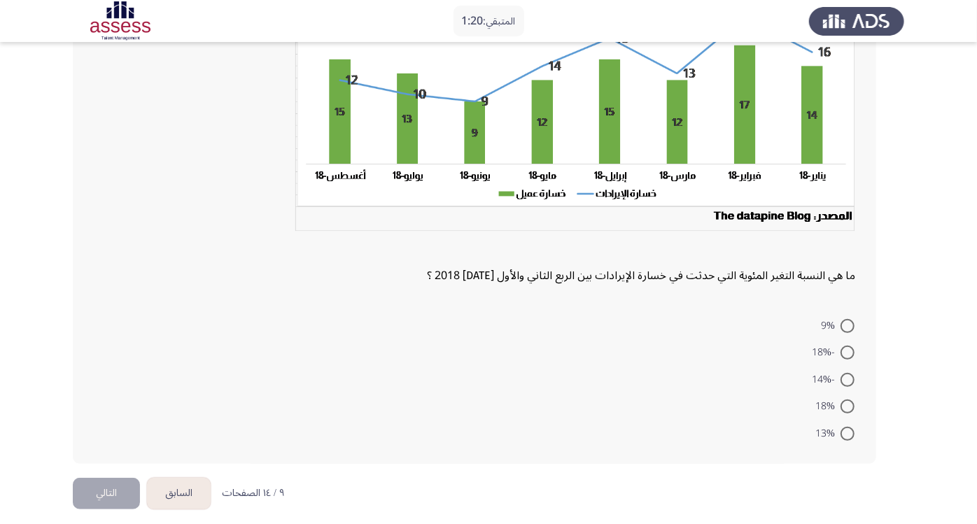
scroll to position [182, 0]
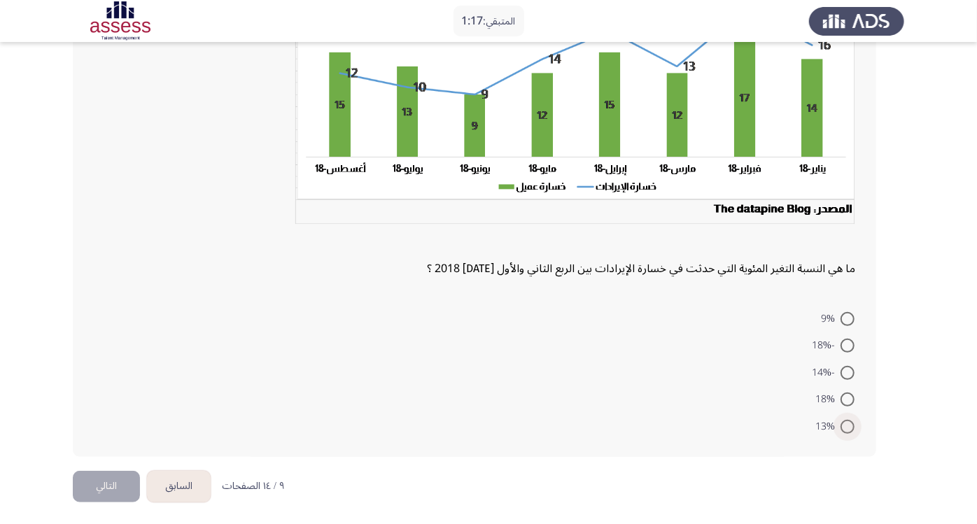
click at [851, 420] on span at bounding box center [847, 427] width 14 height 14
click at [851, 420] on input "13%" at bounding box center [847, 427] width 14 height 14
radio input "true"
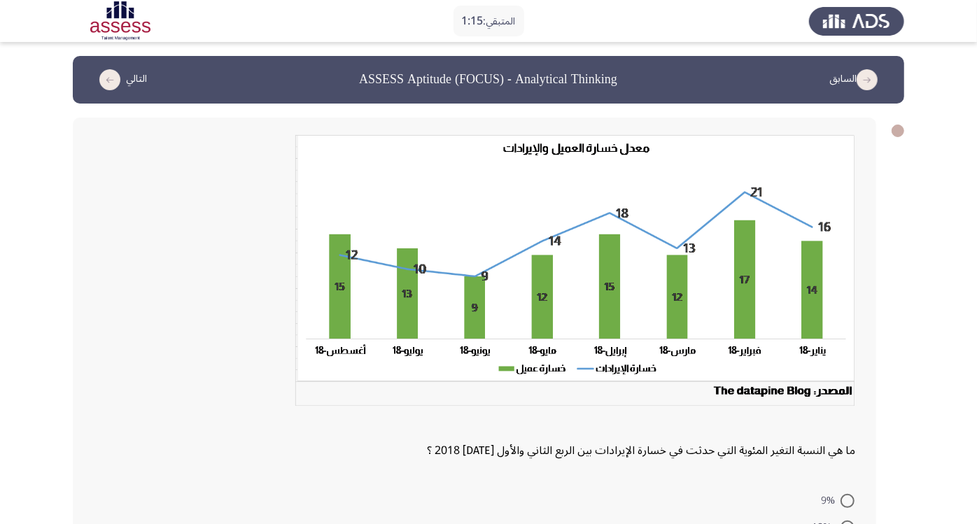
scroll to position [180, 0]
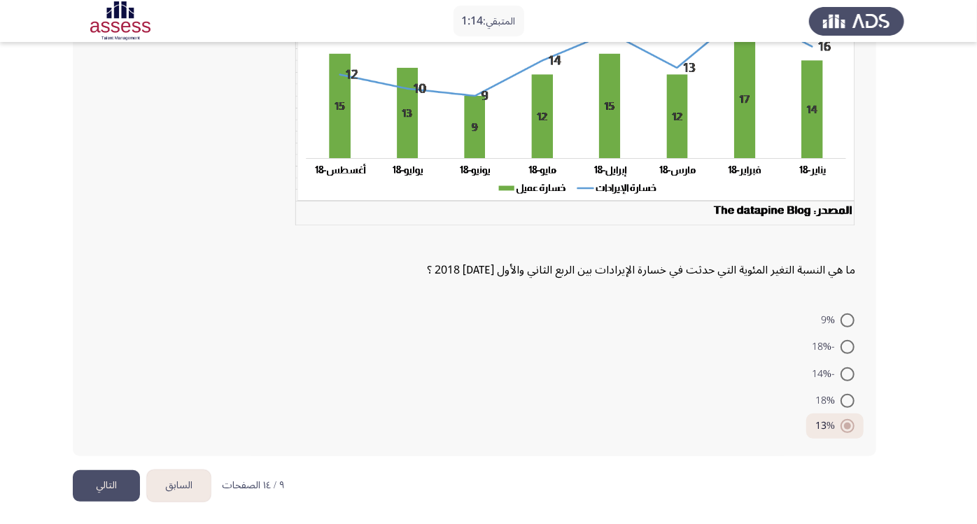
click at [111, 471] on button "التالي" at bounding box center [106, 485] width 67 height 31
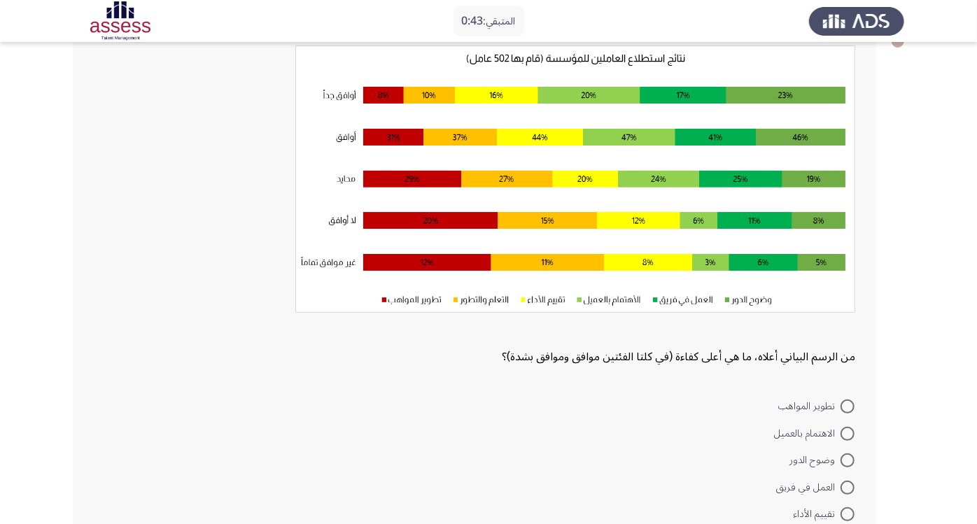
scroll to position [88, 0]
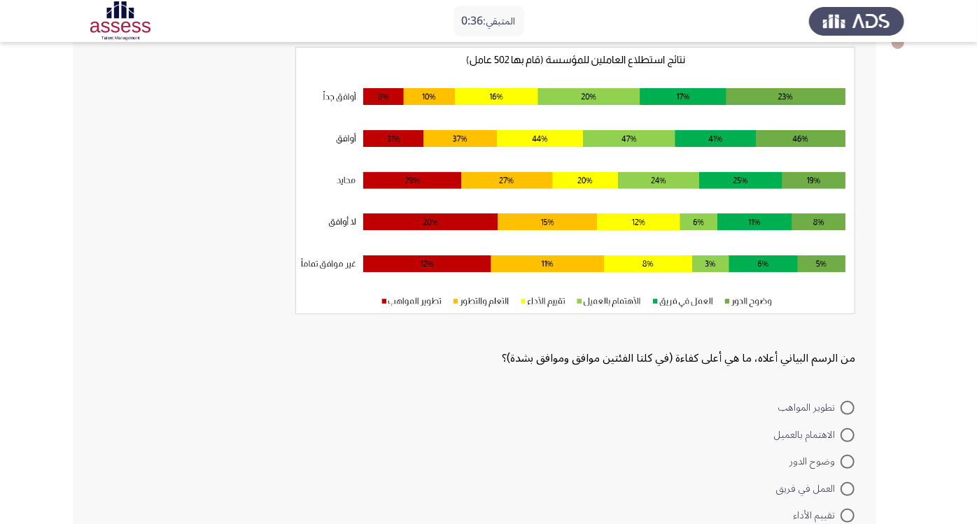
click at [847, 441] on mat-radio-button "الاهتمام بالعميل" at bounding box center [814, 433] width 99 height 27
click at [846, 436] on span at bounding box center [847, 435] width 14 height 14
click at [846, 436] on input "الاهتمام بالعميل" at bounding box center [847, 435] width 14 height 14
radio input "true"
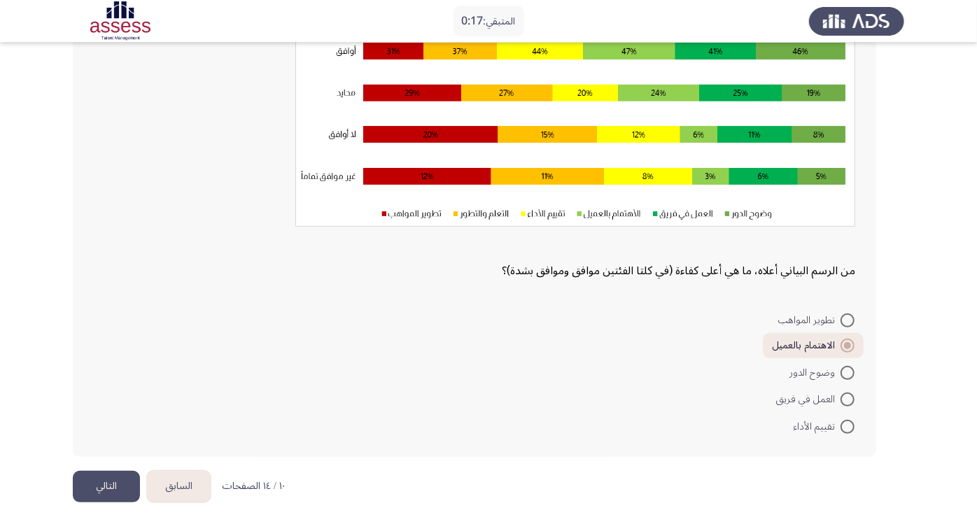
scroll to position [0, 0]
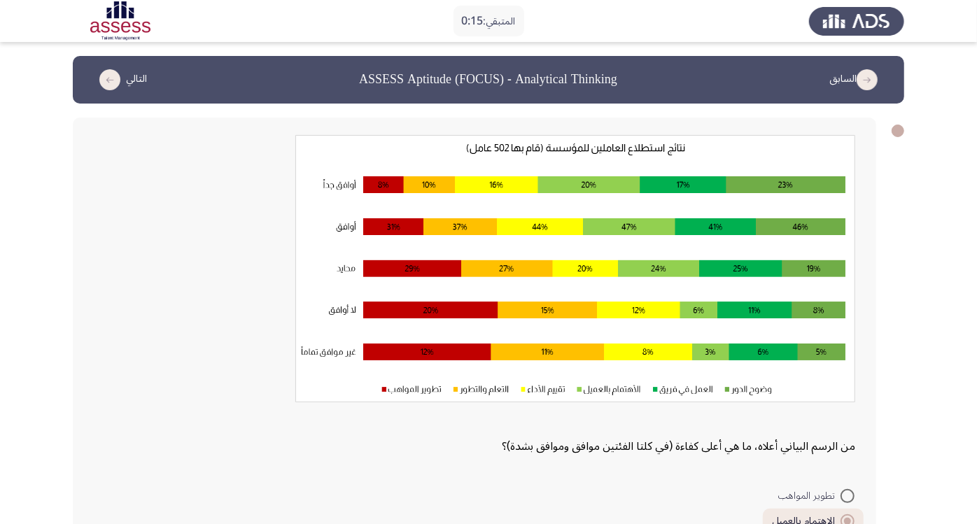
click at [865, 80] on icon "load previous page" at bounding box center [866, 79] width 21 height 21
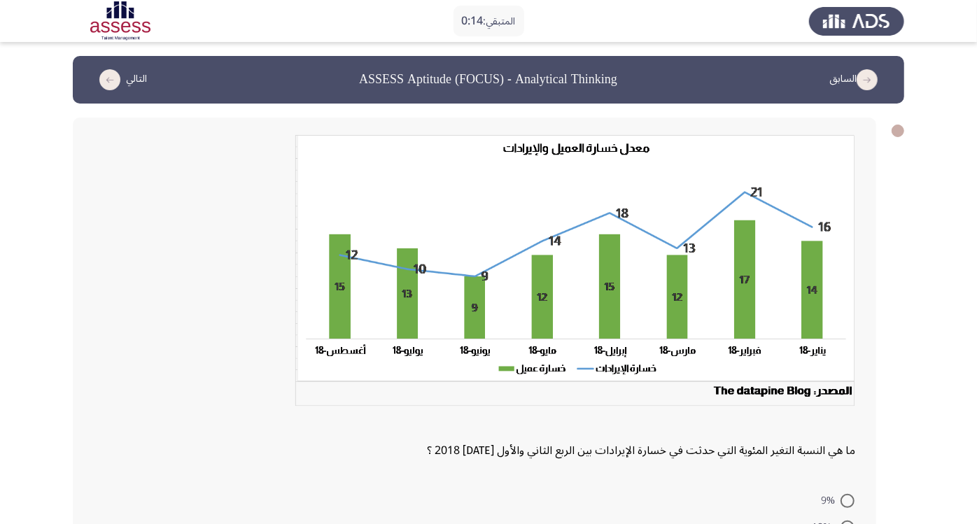
scroll to position [180, 0]
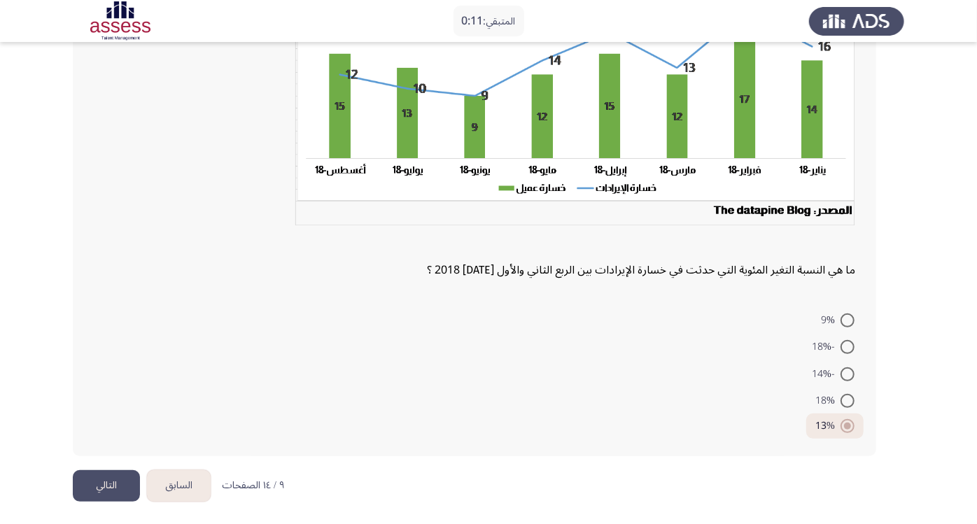
click at [113, 471] on button "التالي" at bounding box center [106, 485] width 67 height 31
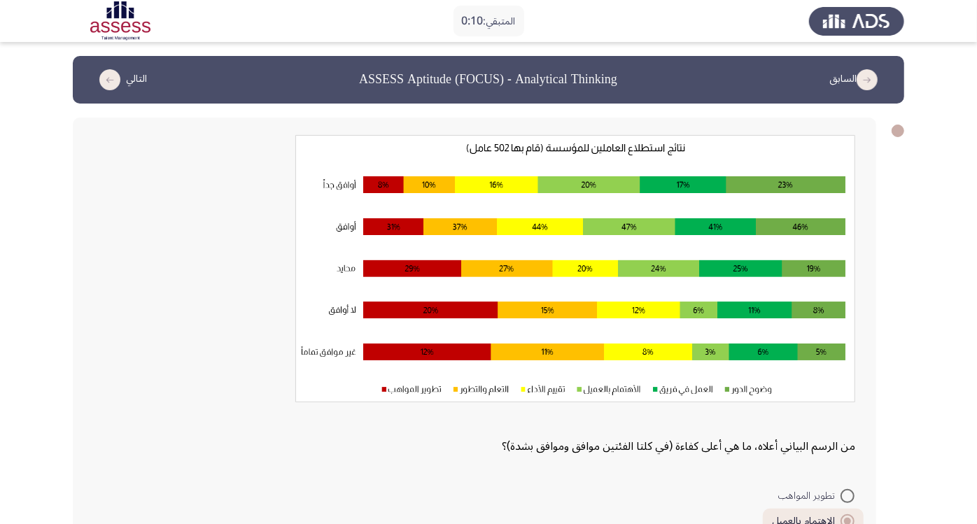
scroll to position [176, 0]
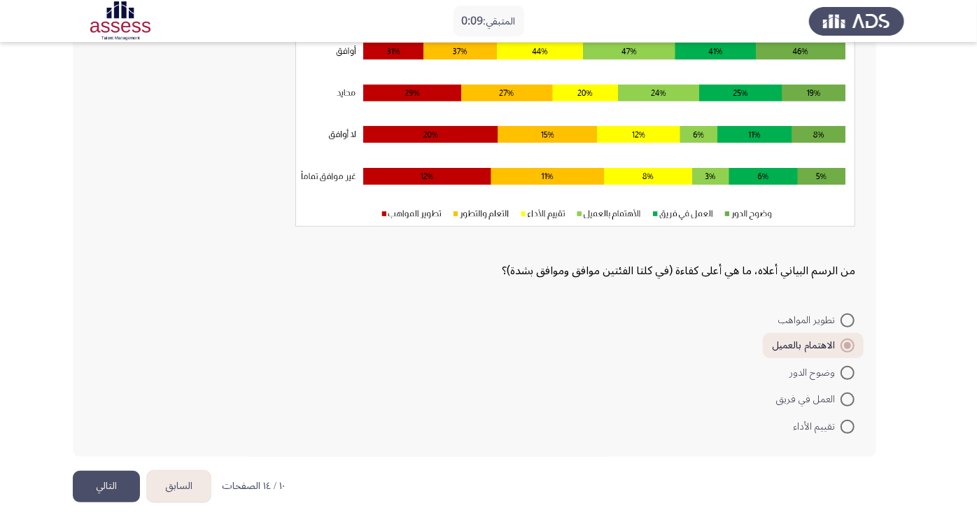
click at [106, 471] on button "التالي" at bounding box center [106, 486] width 67 height 31
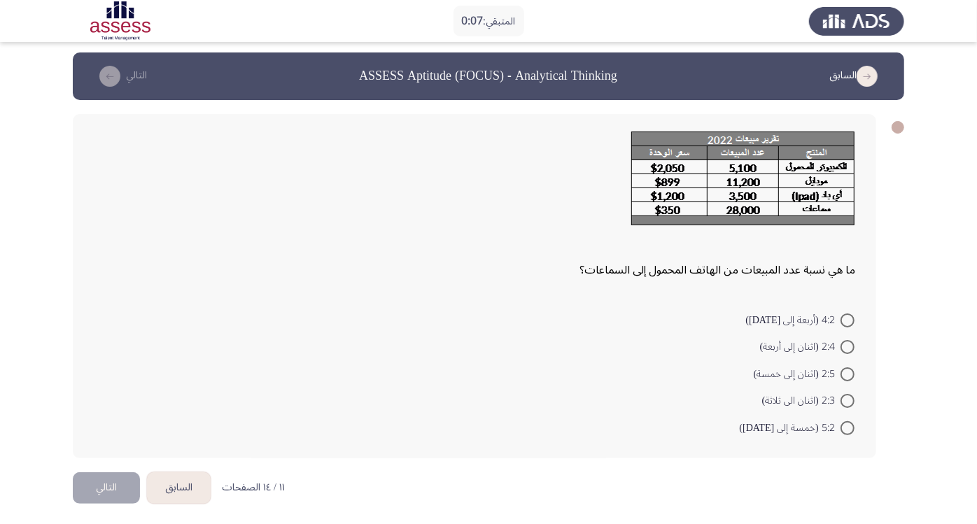
scroll to position [0, 0]
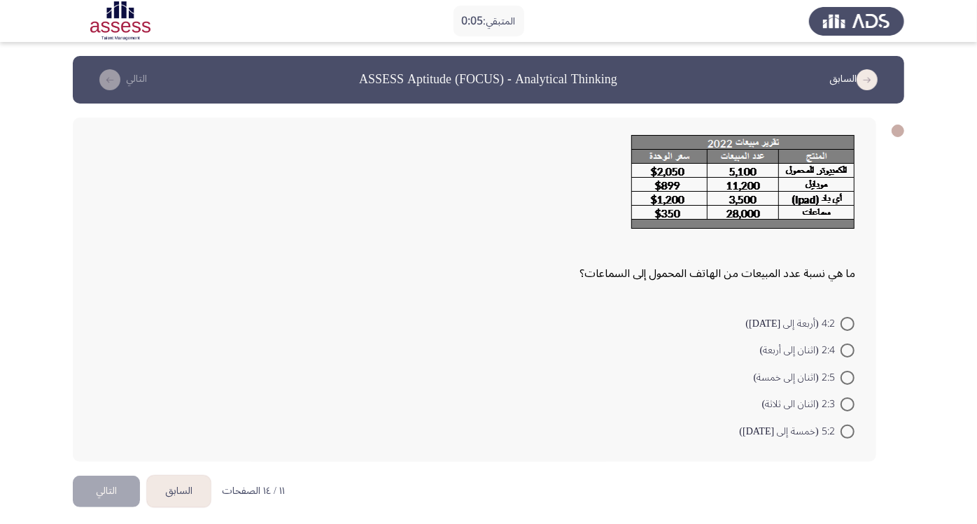
click at [846, 346] on span at bounding box center [847, 350] width 14 height 14
click at [846, 346] on input "2:4 (اثنان إلى أربعة)" at bounding box center [847, 350] width 14 height 14
radio input "true"
click at [113, 471] on button "التالي" at bounding box center [106, 489] width 67 height 31
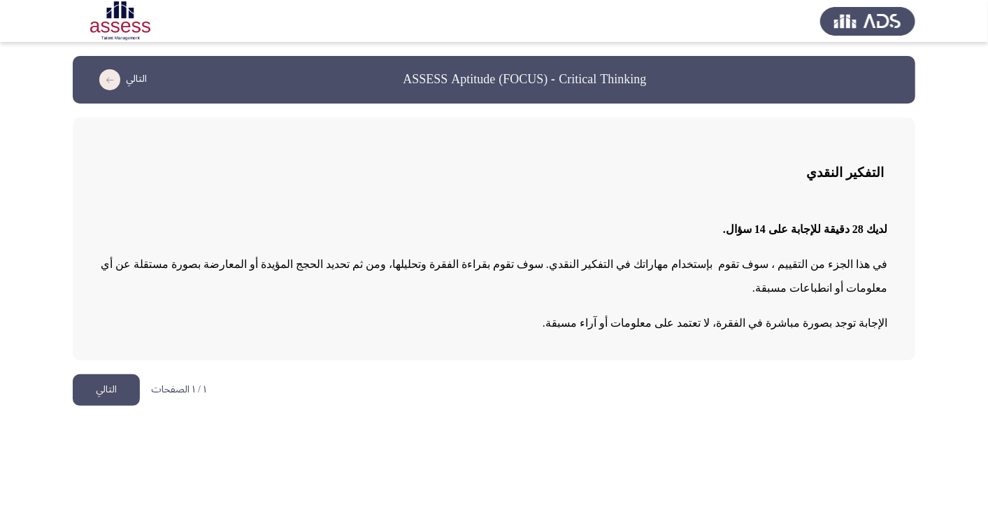
click at [115, 374] on button "التالي" at bounding box center [106, 389] width 67 height 31
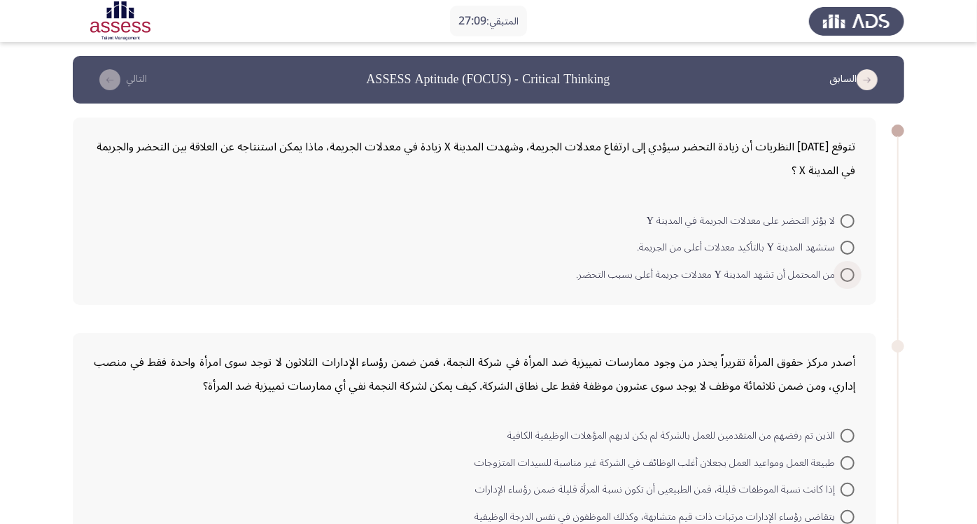
click at [846, 268] on span at bounding box center [847, 275] width 14 height 14
click at [846, 268] on input "من المحتمل أن تشهد المدينة Y معدلات جريمة أعلى بسبب التحضر." at bounding box center [847, 275] width 14 height 14
radio input "true"
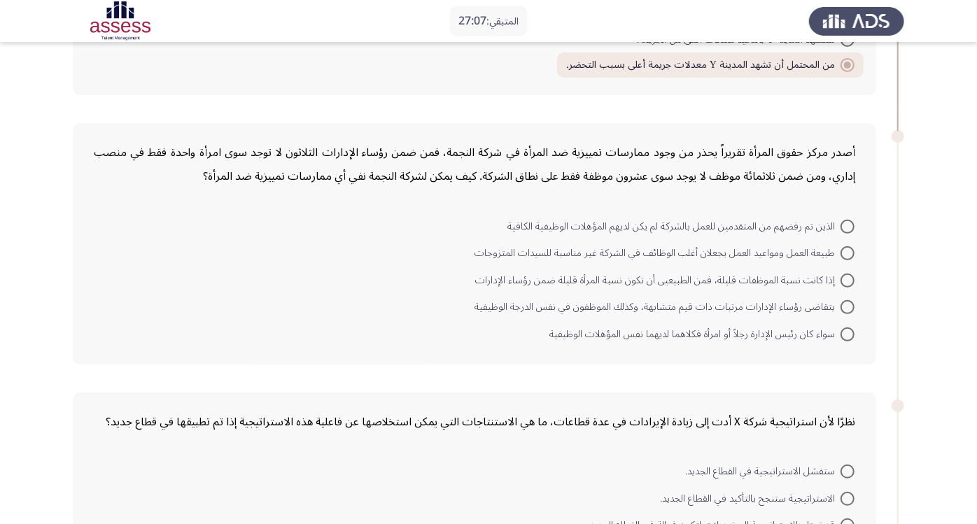
scroll to position [214, 0]
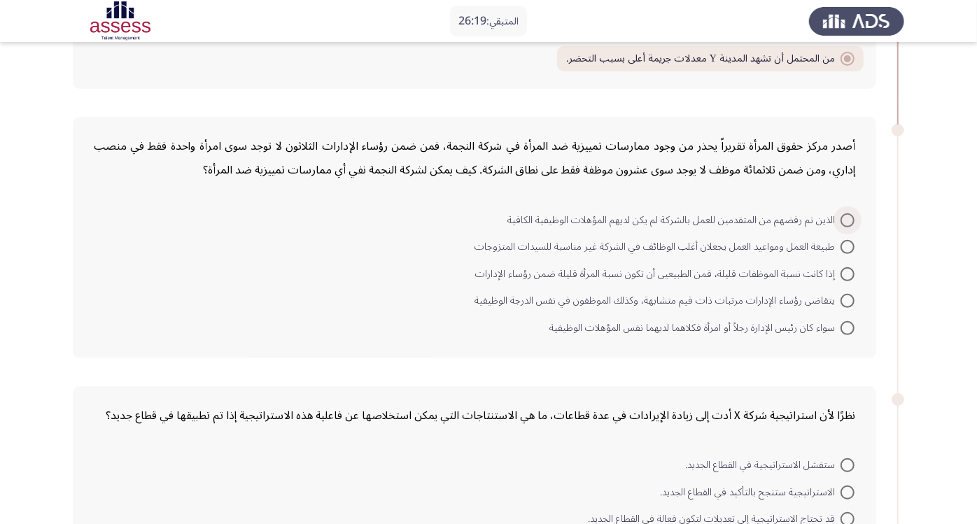
click at [836, 215] on span "الذين تم رفضهم من المتقدمين للعمل بالشركة لم يكن لديهم المؤهلات الوظيفية الكافية" at bounding box center [673, 220] width 333 height 17
click at [840, 215] on input "الذين تم رفضهم من المتقدمين للعمل بالشركة لم يكن لديهم المؤهلات الوظيفية الكافية" at bounding box center [847, 220] width 14 height 14
radio input "true"
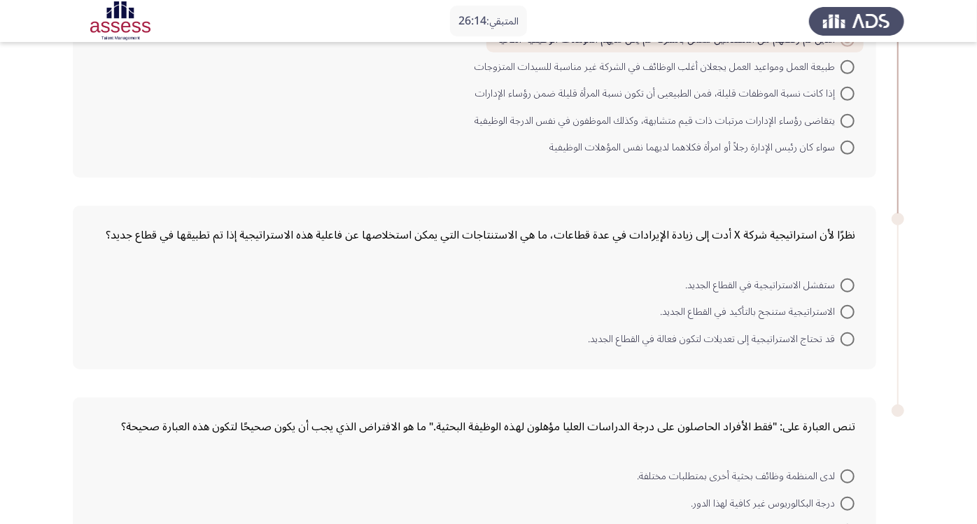
scroll to position [466, 0]
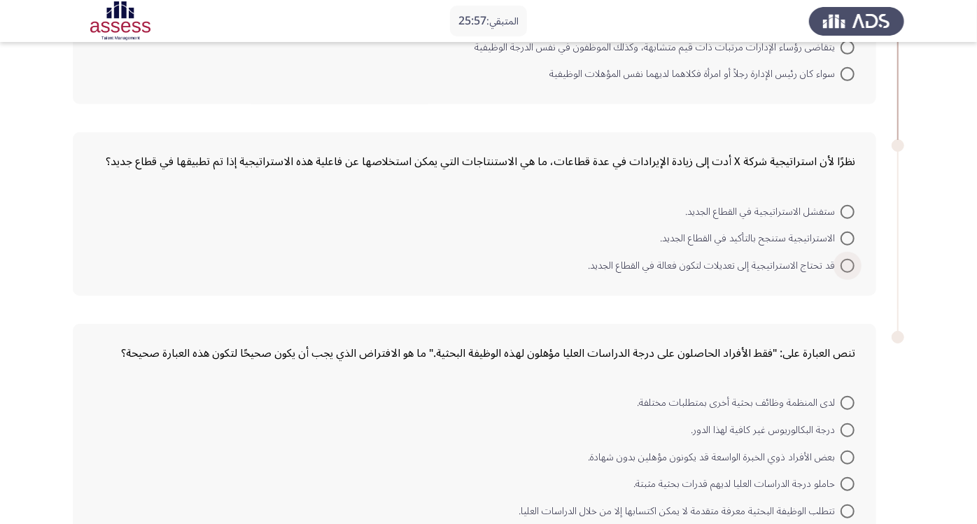
click at [853, 260] on span at bounding box center [847, 266] width 14 height 14
click at [853, 260] on input "قد تحتاج الاستراتيجية إلى تعديلات لتكون فعالة في القطاع الجديد." at bounding box center [847, 266] width 14 height 14
radio input "true"
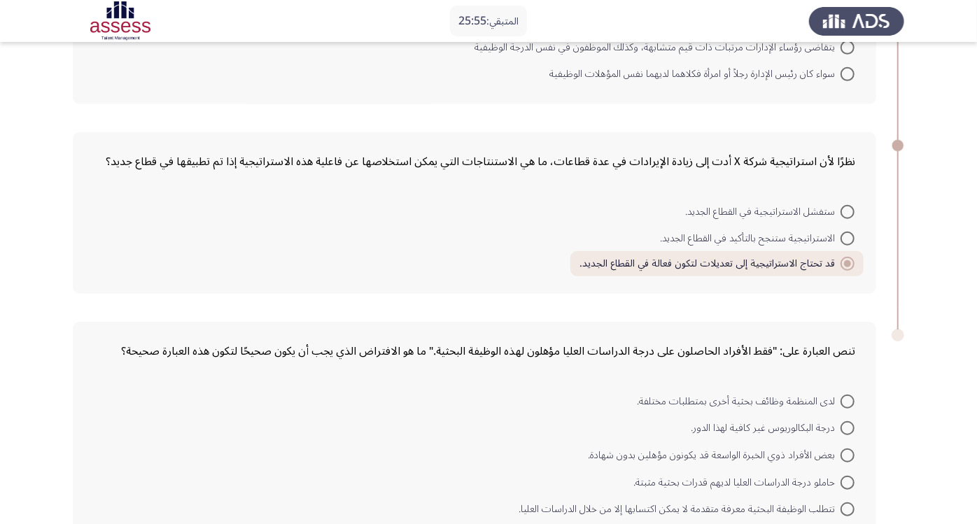
scroll to position [545, 0]
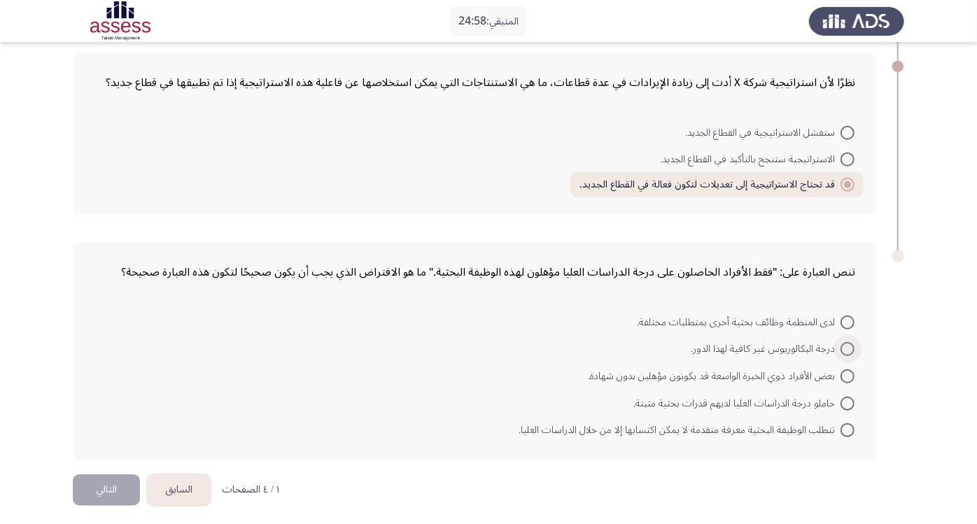
click at [845, 347] on span at bounding box center [847, 349] width 14 height 14
click at [845, 347] on input "درجة البكالوريوس غير كافية لهذا الدور." at bounding box center [847, 349] width 14 height 14
radio input "true"
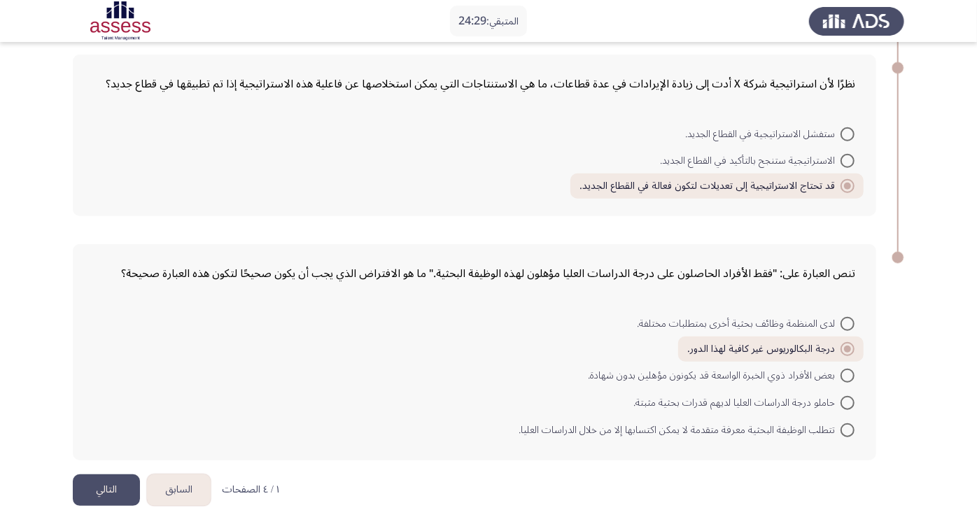
click at [124, 471] on button "التالي" at bounding box center [106, 489] width 67 height 31
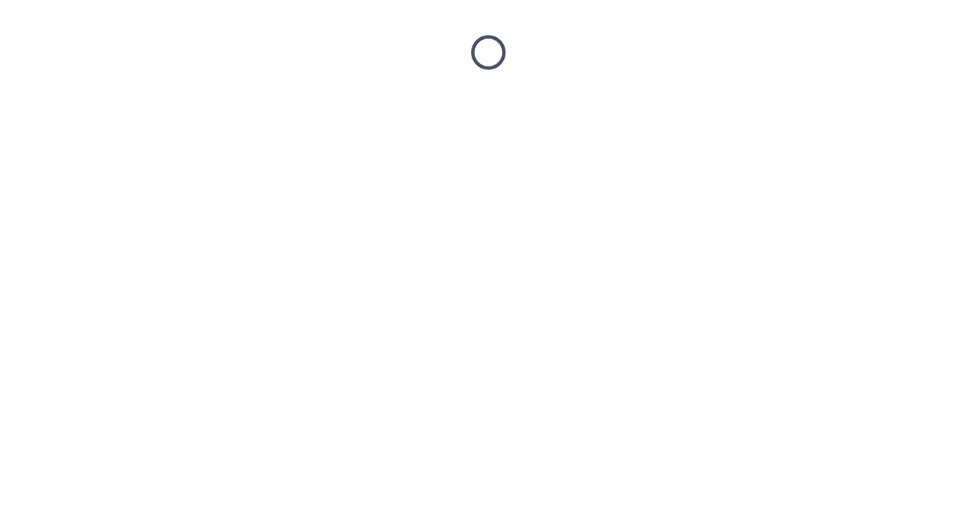
scroll to position [0, 0]
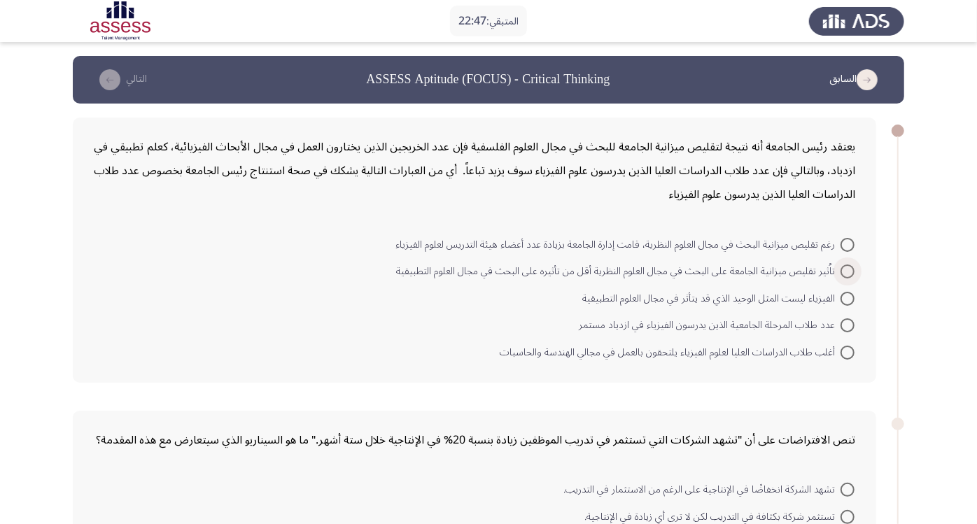
click at [853, 268] on span at bounding box center [847, 271] width 14 height 14
click at [853, 268] on input "تاُثير تقليص ميزانية الجامعة على البحث في مجال العلوم النظرية أقل من تأثيره على…" at bounding box center [847, 271] width 14 height 14
radio input "true"
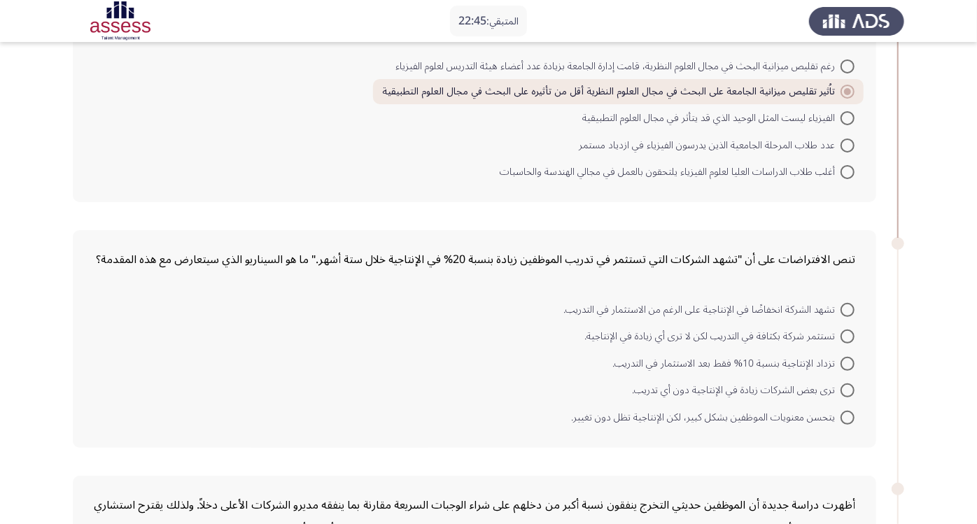
scroll to position [224, 0]
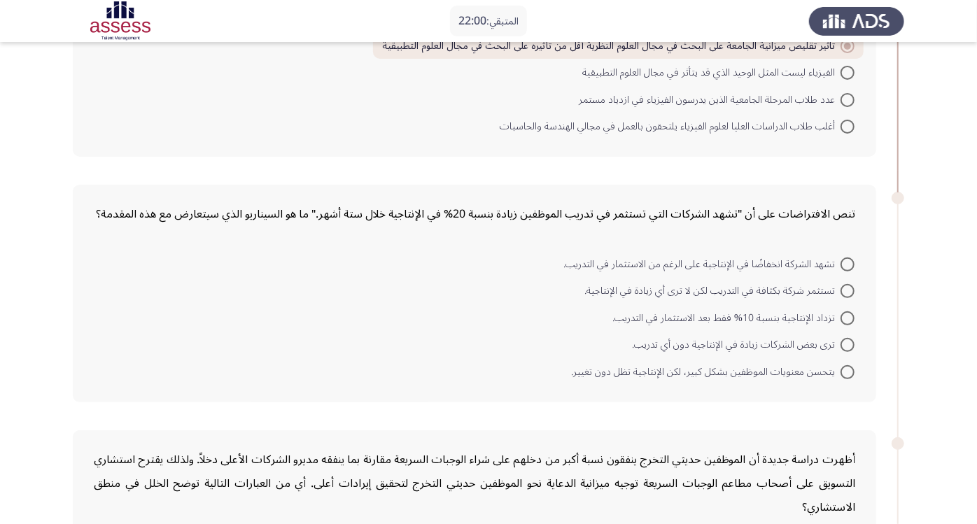
click at [852, 260] on span at bounding box center [847, 264] width 14 height 14
click at [852, 260] on input "تشهد الشركة انخفاضًا في الإنتاجية على الرغم من الاستثمار في التدريب." at bounding box center [847, 264] width 14 height 14
radio input "true"
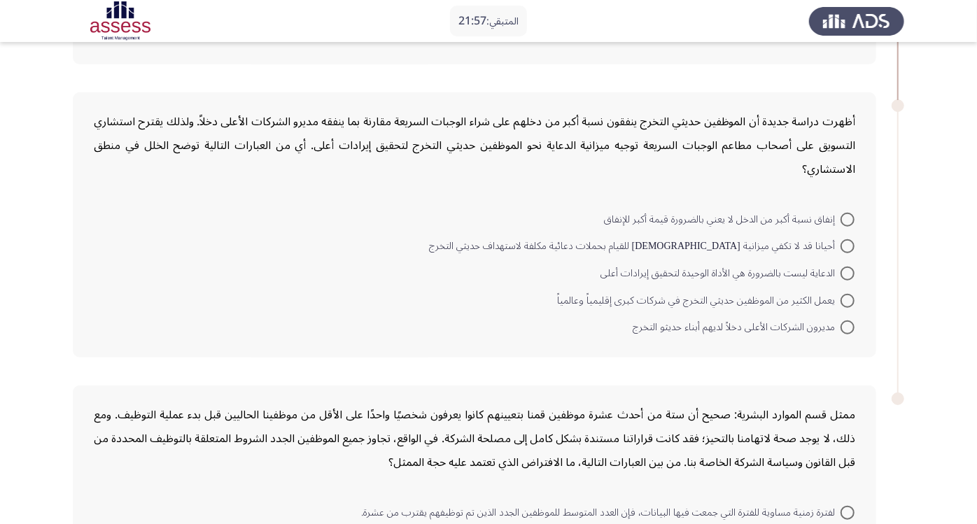
scroll to position [560, 0]
click at [854, 267] on mat-radio-button "الدعاية ليست بالضرورة هي الأداة الوحيدة لتحقيق إيرادات أعلى" at bounding box center [727, 271] width 272 height 27
click at [846, 268] on span at bounding box center [847, 273] width 14 height 14
click at [846, 268] on input "الدعاية ليست بالضرورة هي الأداة الوحيدة لتحقيق إيرادات أعلى" at bounding box center [847, 273] width 14 height 14
radio input "true"
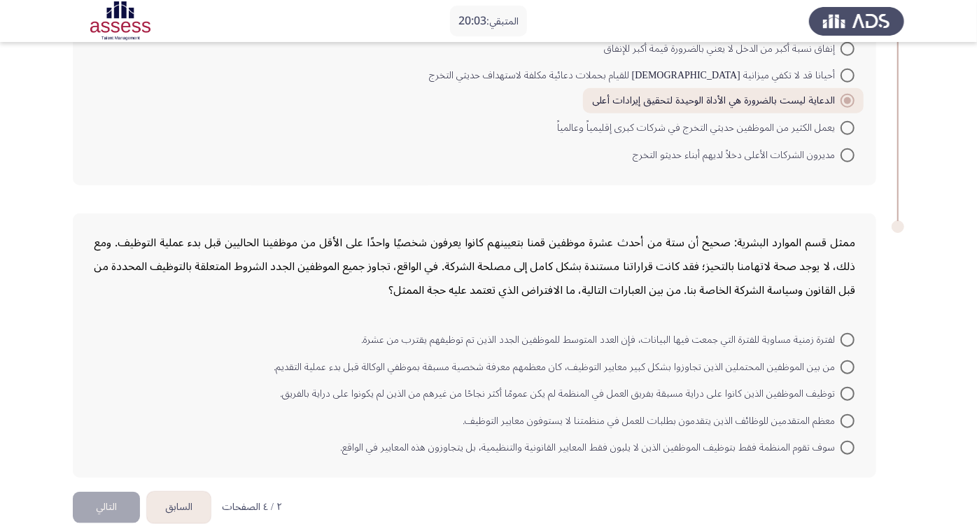
scroll to position [746, 0]
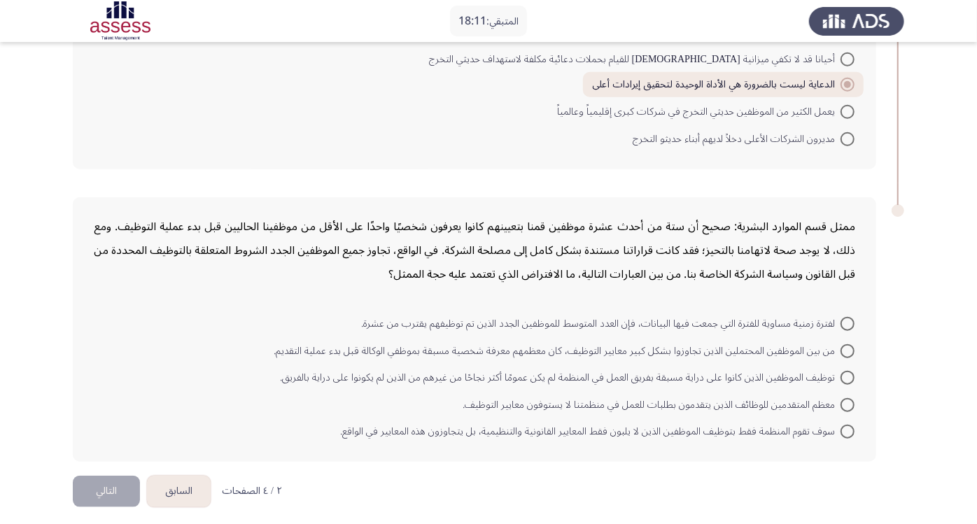
click at [854, 423] on mat-radio-button "سوف تقوم المنظمة فقط بتوظيف الموظفين الذين لا يلبون فقط المعايير القانونية والت…" at bounding box center [597, 431] width 532 height 27
click at [849, 425] on span at bounding box center [847, 432] width 14 height 14
click at [849, 425] on input "سوف تقوم المنظمة فقط بتوظيف الموظفين الذين لا يلبون فقط المعايير القانونية والت…" at bounding box center [847, 432] width 14 height 14
radio input "true"
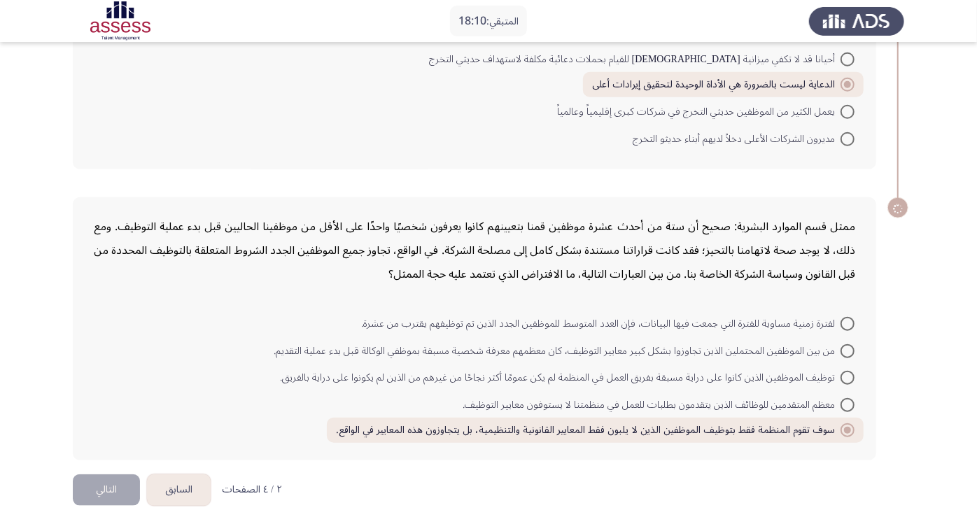
scroll to position [745, 0]
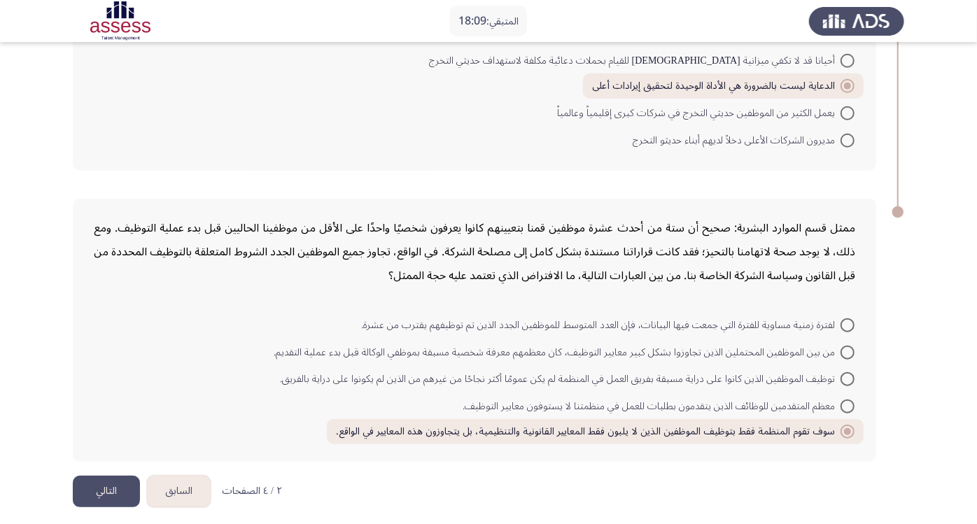
click at [91, 471] on button "التالي" at bounding box center [106, 491] width 67 height 31
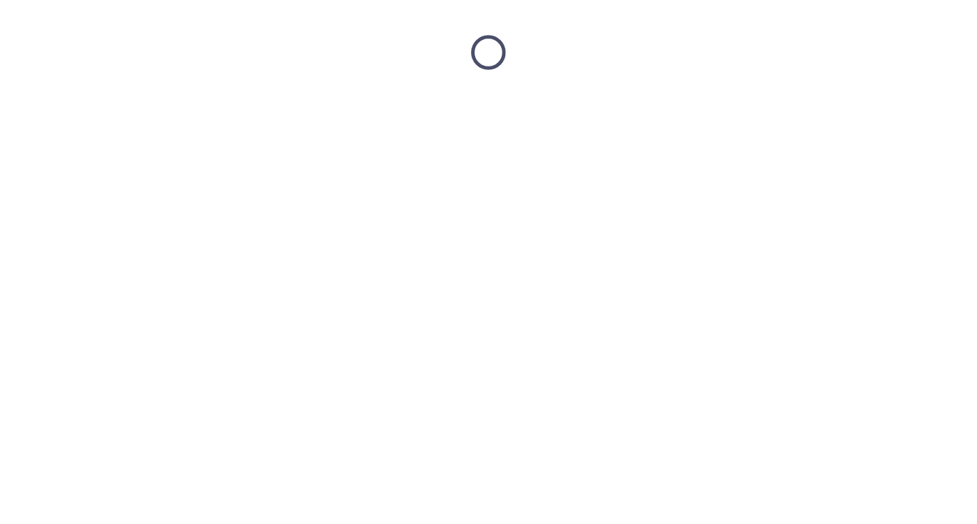
scroll to position [0, 0]
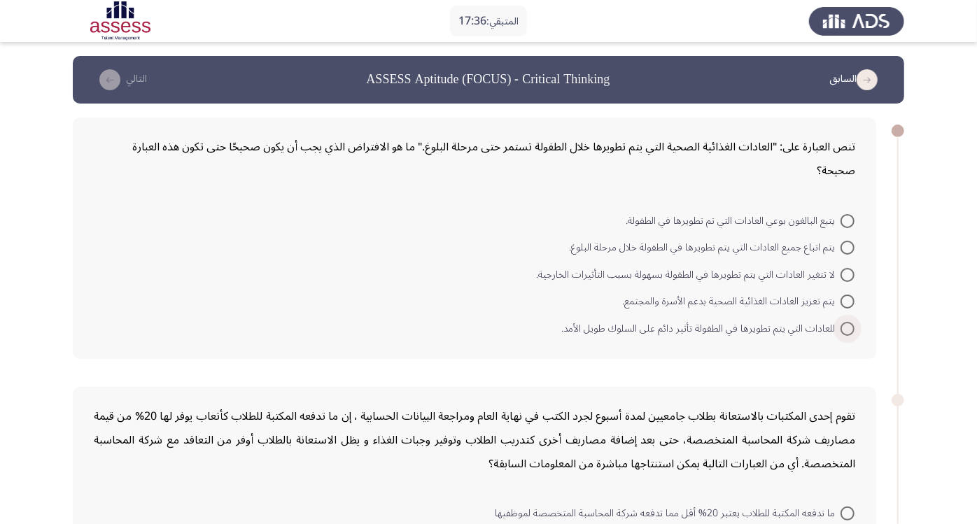
click at [661, 320] on span "للعادات التي يتم تطويرها في الطفولة تأثير دائم على السلوك طويل الأمد." at bounding box center [700, 328] width 279 height 17
click at [840, 322] on input "للعادات التي يتم تطويرها في الطفولة تأثير دائم على السلوك طويل الأمد." at bounding box center [847, 329] width 14 height 14
radio input "true"
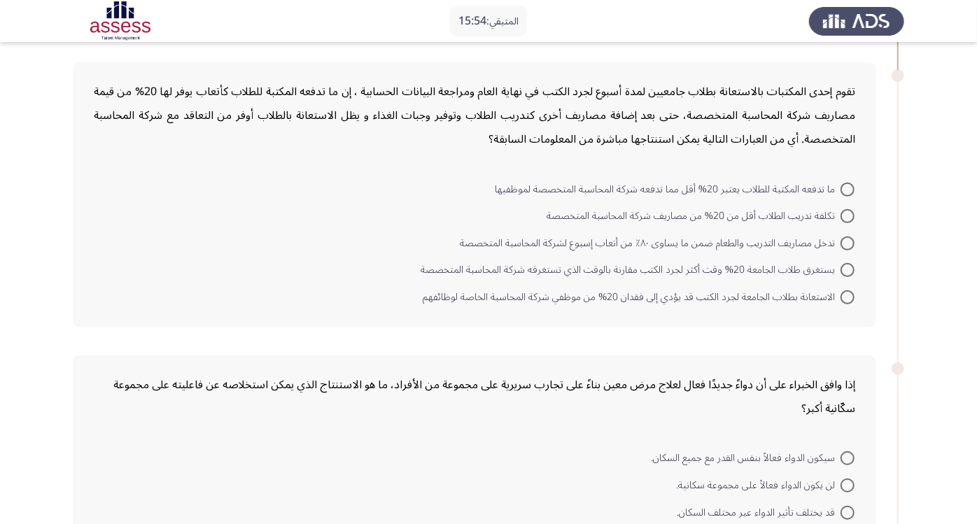
scroll to position [322, 0]
click at [840, 212] on span at bounding box center [847, 217] width 14 height 14
click at [840, 212] on input "تكلفة تدريب الطلاب أقل من 20% من مصاريف شركة المحاسبة المتخصصة" at bounding box center [847, 217] width 14 height 14
radio input "true"
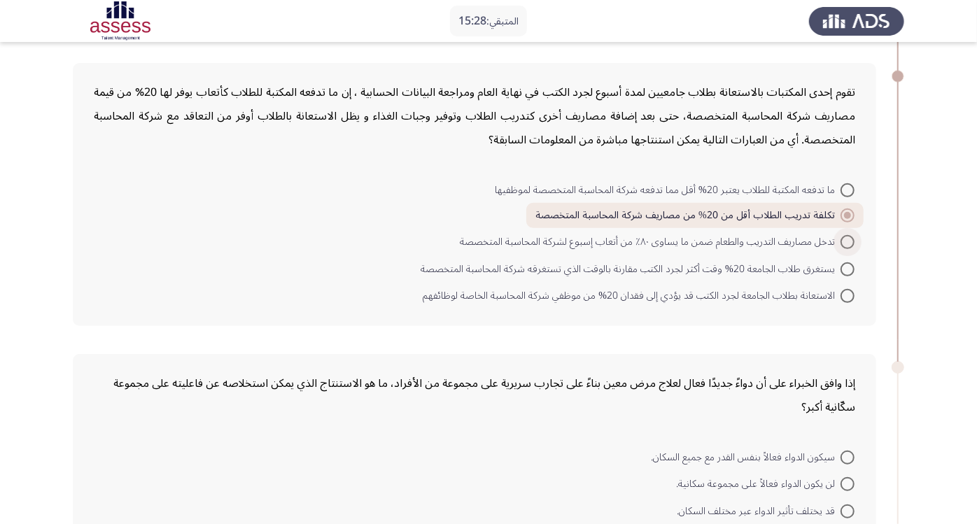
click at [853, 236] on span at bounding box center [847, 242] width 14 height 14
click at [853, 236] on input "تدخل مصاريف التدريب والطعام ضمن ما يساوى ٨٠٪ من أتعاب إسبوع لشركة المحاسبة المت…" at bounding box center [847, 242] width 14 height 14
radio input "true"
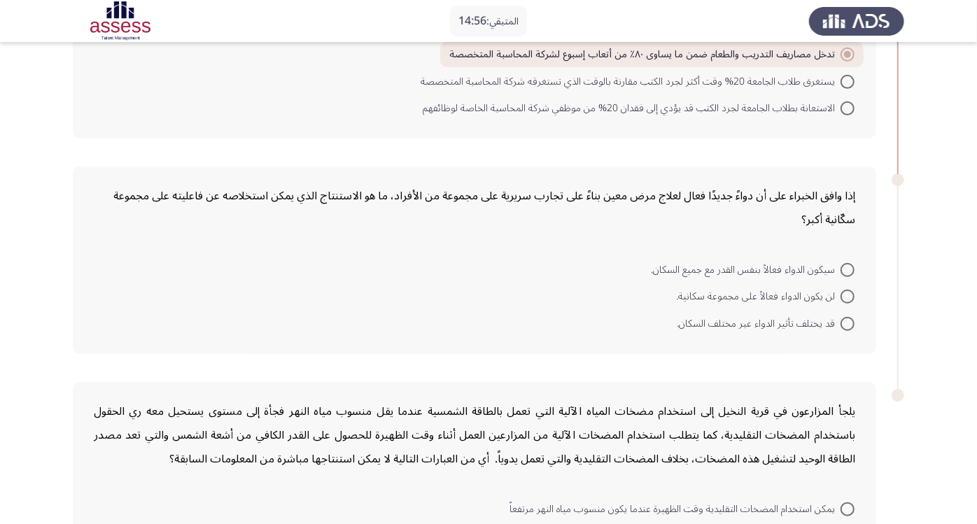
scroll to position [510, 0]
click at [743, 325] on span "قد يختلف تأثير الدواء عبر مختلف السكان." at bounding box center [758, 323] width 164 height 17
click at [840, 325] on input "قد يختلف تأثير الدواء عبر مختلف السكان." at bounding box center [847, 323] width 14 height 14
radio input "true"
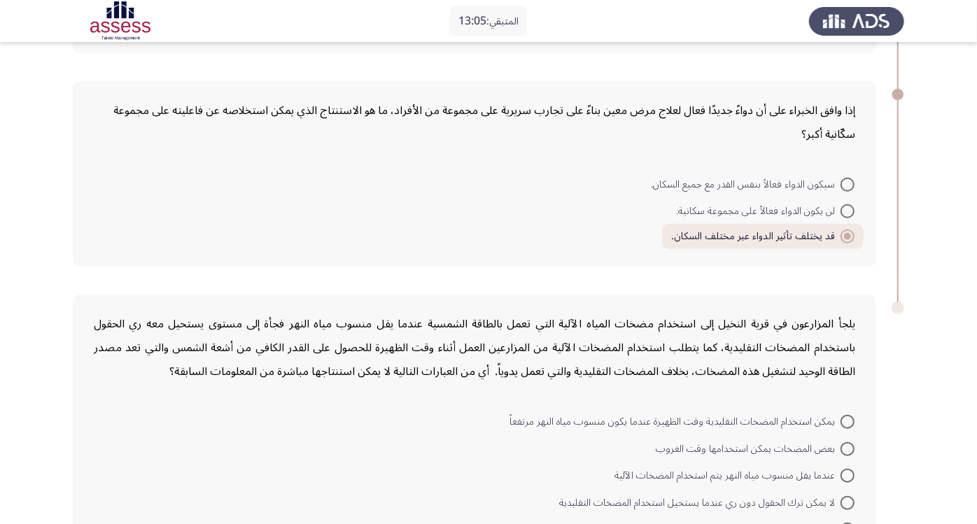
scroll to position [593, 0]
click at [687, 180] on span "سيكون الدواء فعالاً بنفس القدر مع جميع السكان." at bounding box center [746, 186] width 190 height 17
click at [840, 180] on input "سيكون الدواء فعالاً بنفس القدر مع جميع السكان." at bounding box center [847, 186] width 14 height 14
radio input "true"
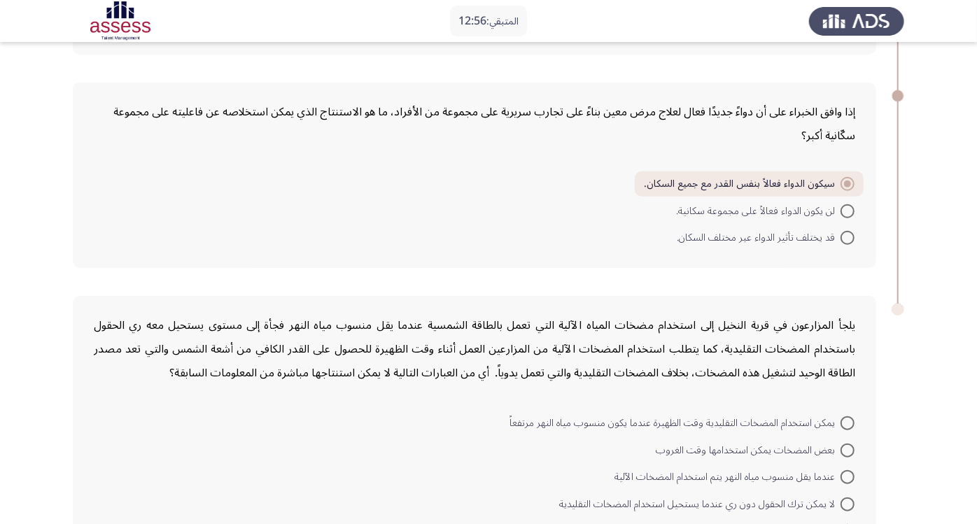
scroll to position [693, 0]
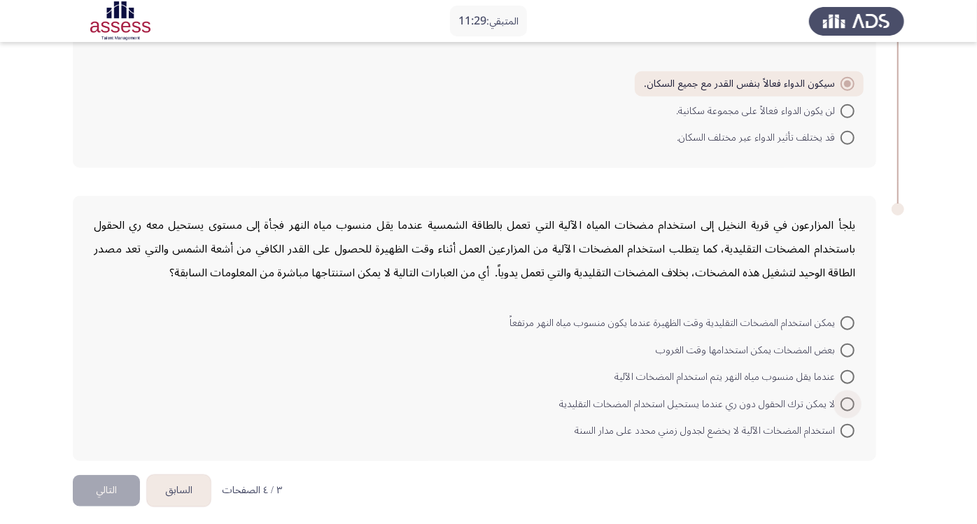
click at [743, 398] on span "لا يمكن ترك الحقول دون ري عندما يستحيل استخدام المضخات التقليدية" at bounding box center [699, 404] width 281 height 17
click at [840, 398] on input "لا يمكن ترك الحقول دون ري عندما يستحيل استخدام المضخات التقليدية" at bounding box center [847, 404] width 14 height 14
radio input "true"
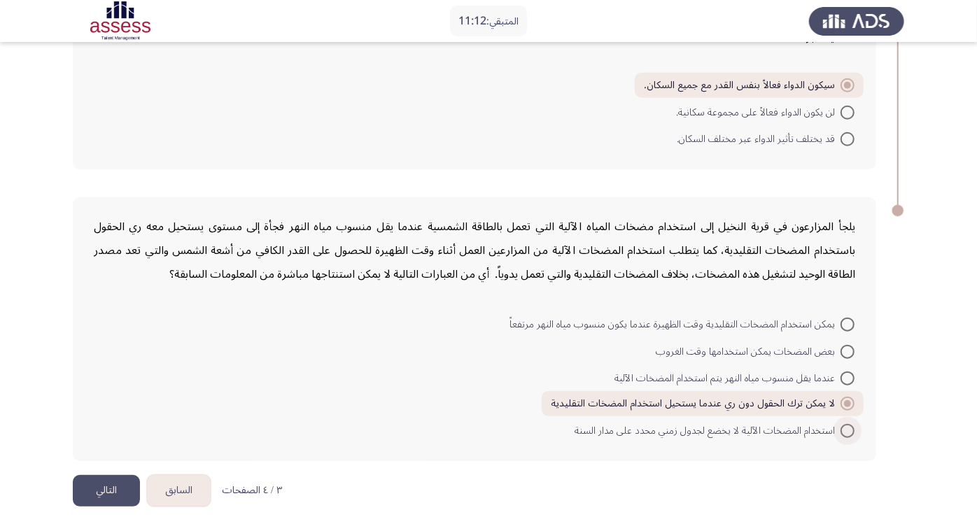
click at [596, 427] on span "استخدام المضخات الآلية لا يخضع لجدول زمني محدد على مدار السنة" at bounding box center [707, 431] width 266 height 17
click at [840, 427] on input "استخدام المضخات الآلية لا يخضع لجدول زمني محدد على مدار السنة" at bounding box center [847, 431] width 14 height 14
radio input "true"
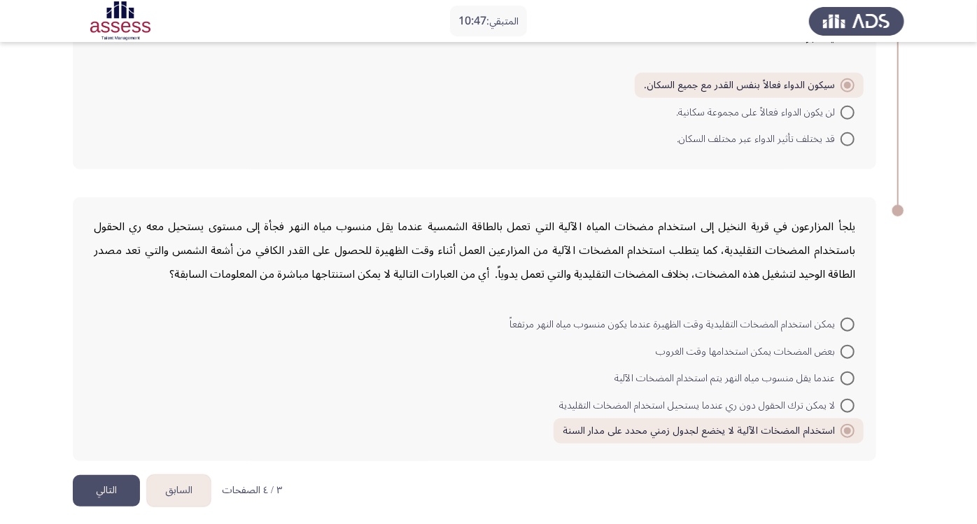
click at [126, 471] on button "التالي" at bounding box center [106, 490] width 67 height 31
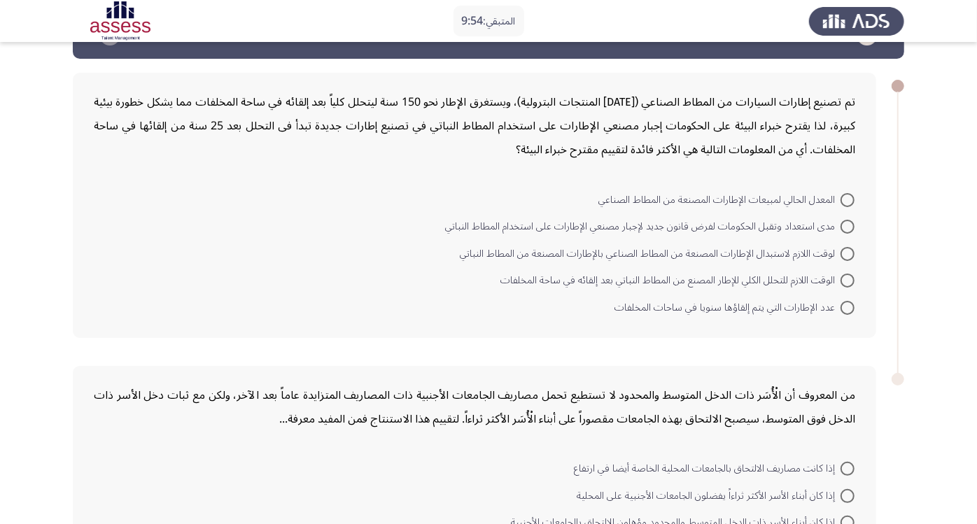
scroll to position [45, 0]
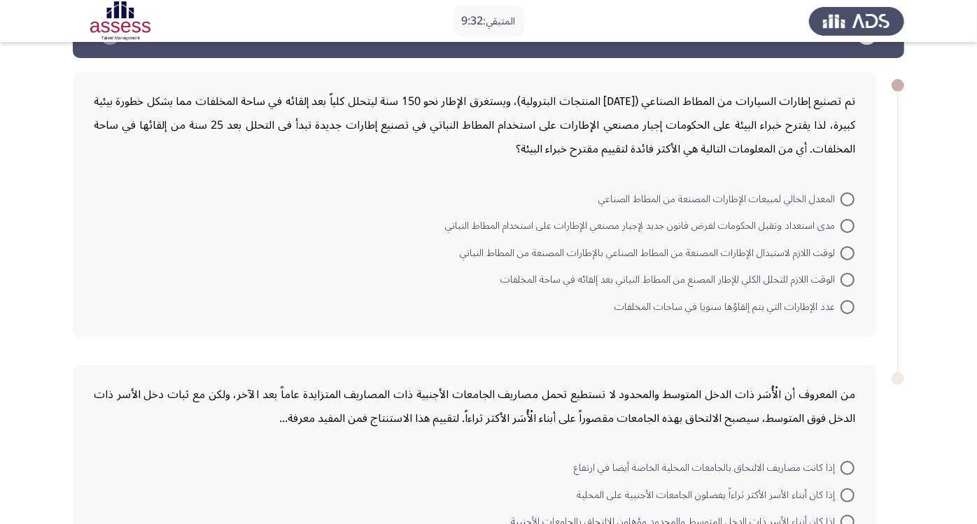
click at [851, 221] on span at bounding box center [847, 226] width 14 height 14
click at [851, 221] on input "مدى استعداد وتقبل الحكومات لفرض قانون جديد لإجبار مصنعي الإطارات على استخدام ال…" at bounding box center [847, 226] width 14 height 14
radio input "true"
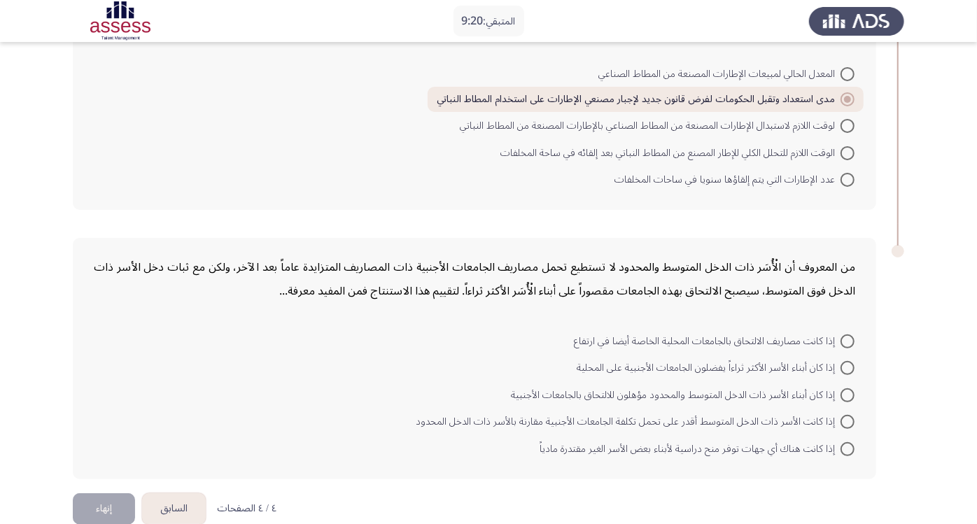
scroll to position [192, 0]
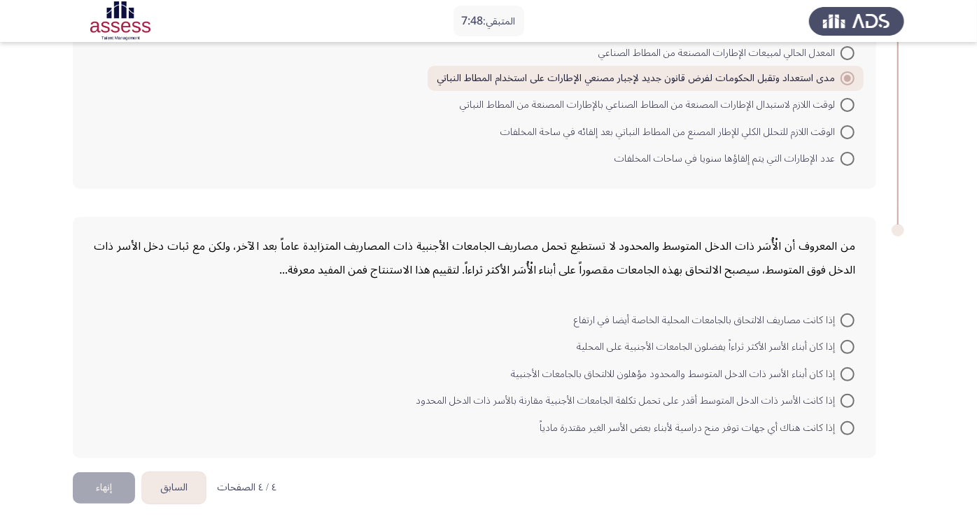
click at [594, 287] on div "من المعروف أن الْأُسَر ذات الدخل المتوسط والمحدود لا تستطيع تحمل مصاريف الجامعا…" at bounding box center [474, 337] width 803 height 241
click at [635, 367] on span "إذا كان أبناء الأسر ذات الدخل المتوسط والمحدود مؤهلون للالتحاق بالجامعات الأجنب…" at bounding box center [675, 374] width 329 height 17
click at [840, 367] on input "إذا كان أبناء الأسر ذات الدخل المتوسط والمحدود مؤهلون للالتحاق بالجامعات الأجنب…" at bounding box center [847, 374] width 14 height 14
radio input "true"
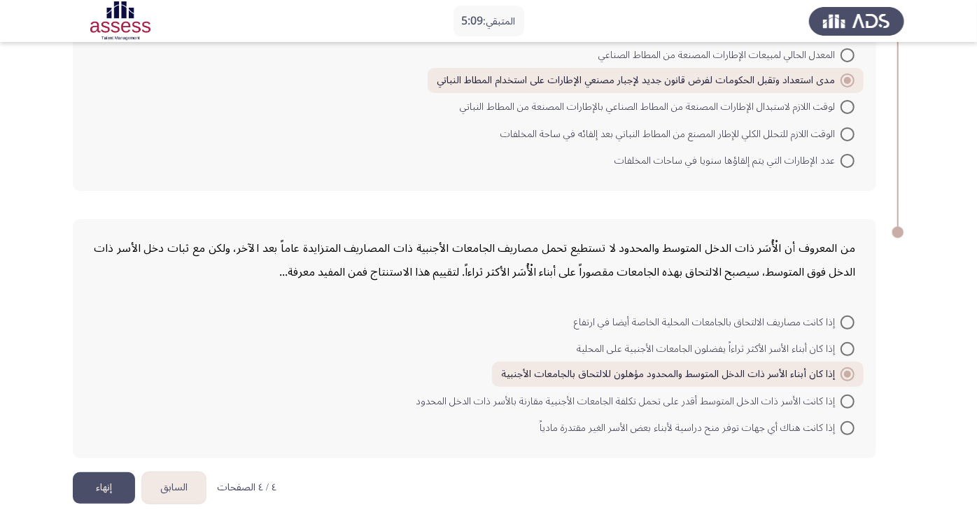
scroll to position [166, 0]
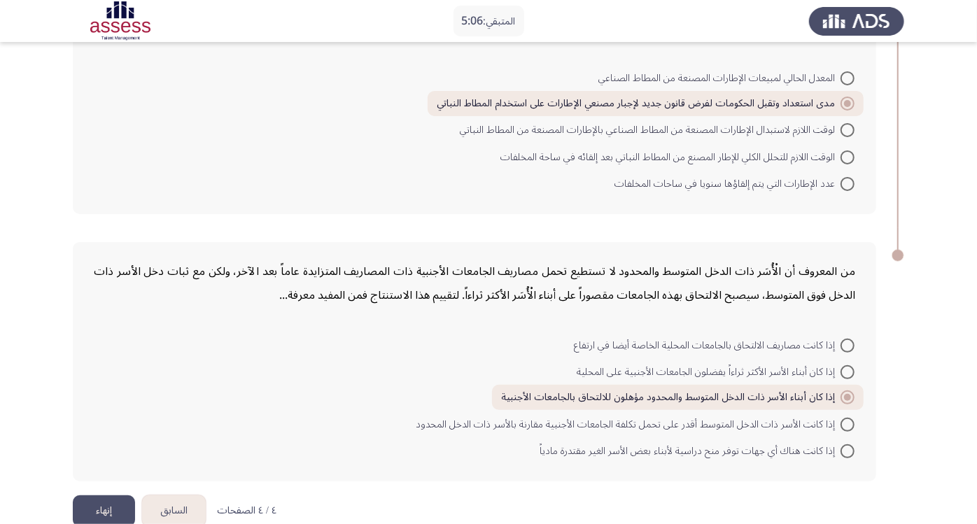
click at [190, 336] on form "إذا كانت مصاريف الالتحاق بالجامعات المحلية الخاصة أيضا في ارتفاع إذا كان أبناء …" at bounding box center [474, 397] width 761 height 133
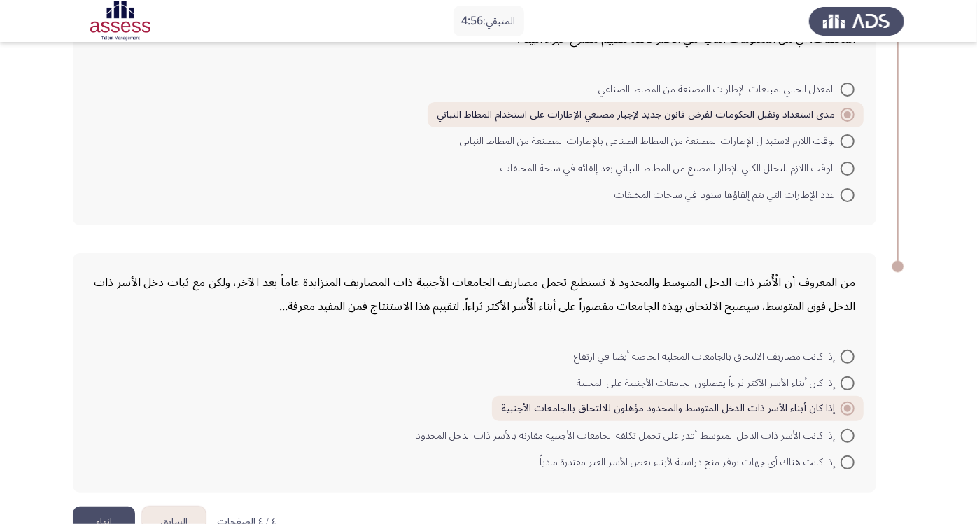
scroll to position [190, 0]
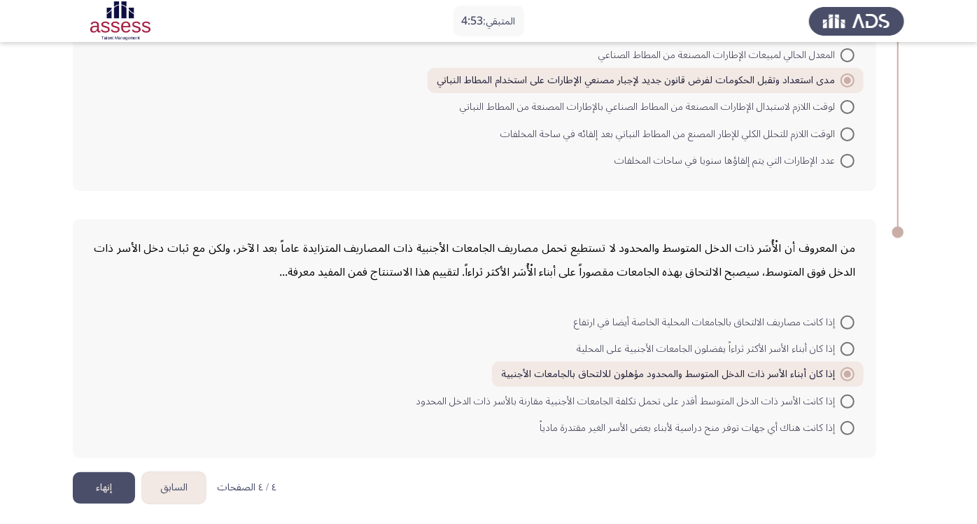
click at [116, 471] on button "إنهاء" at bounding box center [104, 487] width 62 height 31
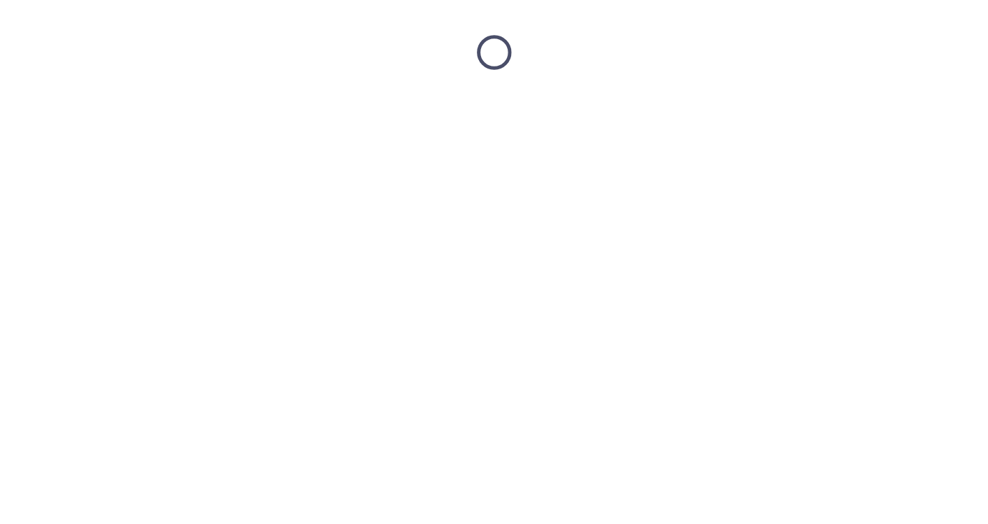
scroll to position [0, 0]
